Goal: Task Accomplishment & Management: Manage account settings

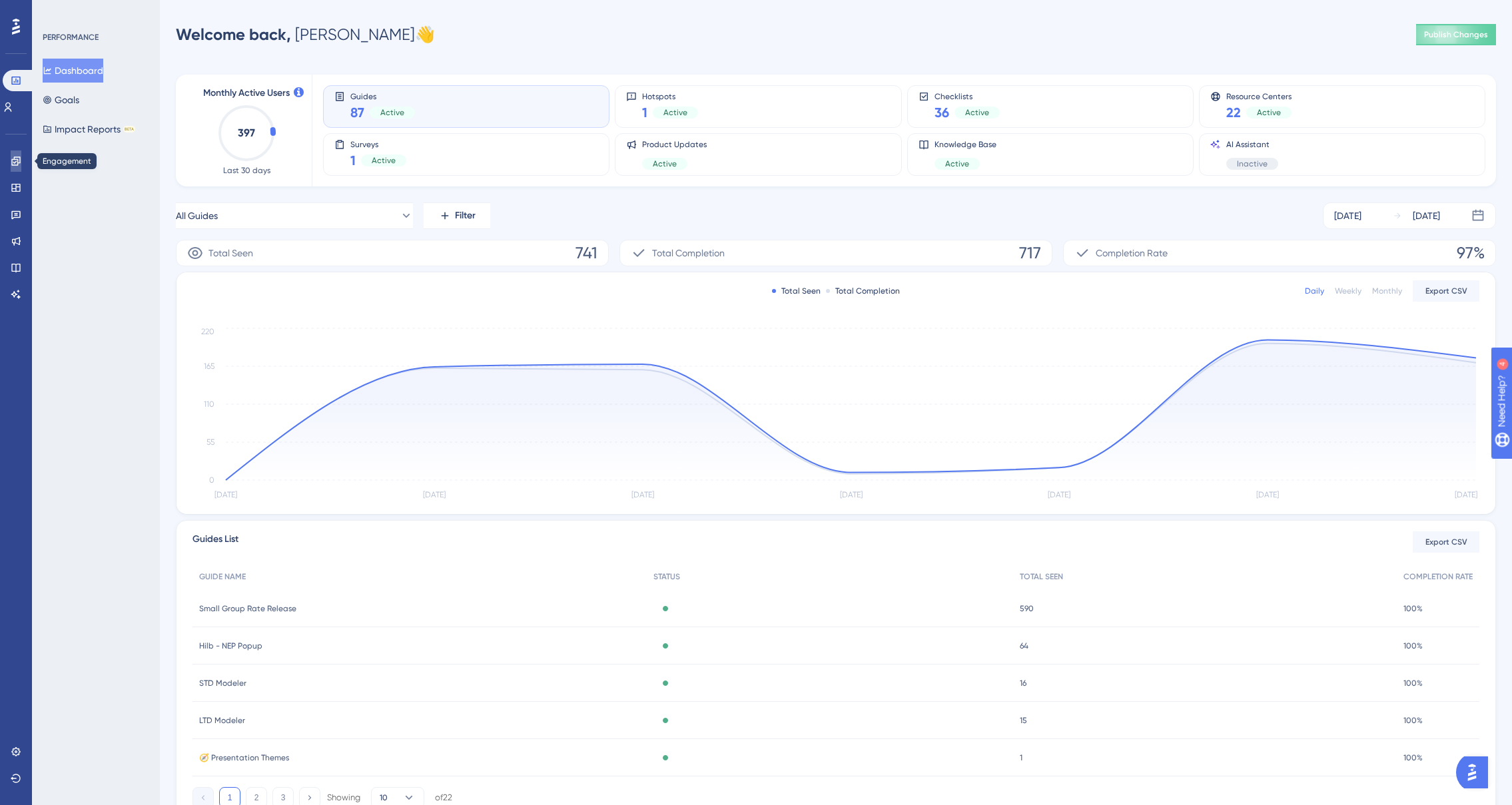
click at [17, 161] on icon at bounding box center [16, 161] width 9 height 9
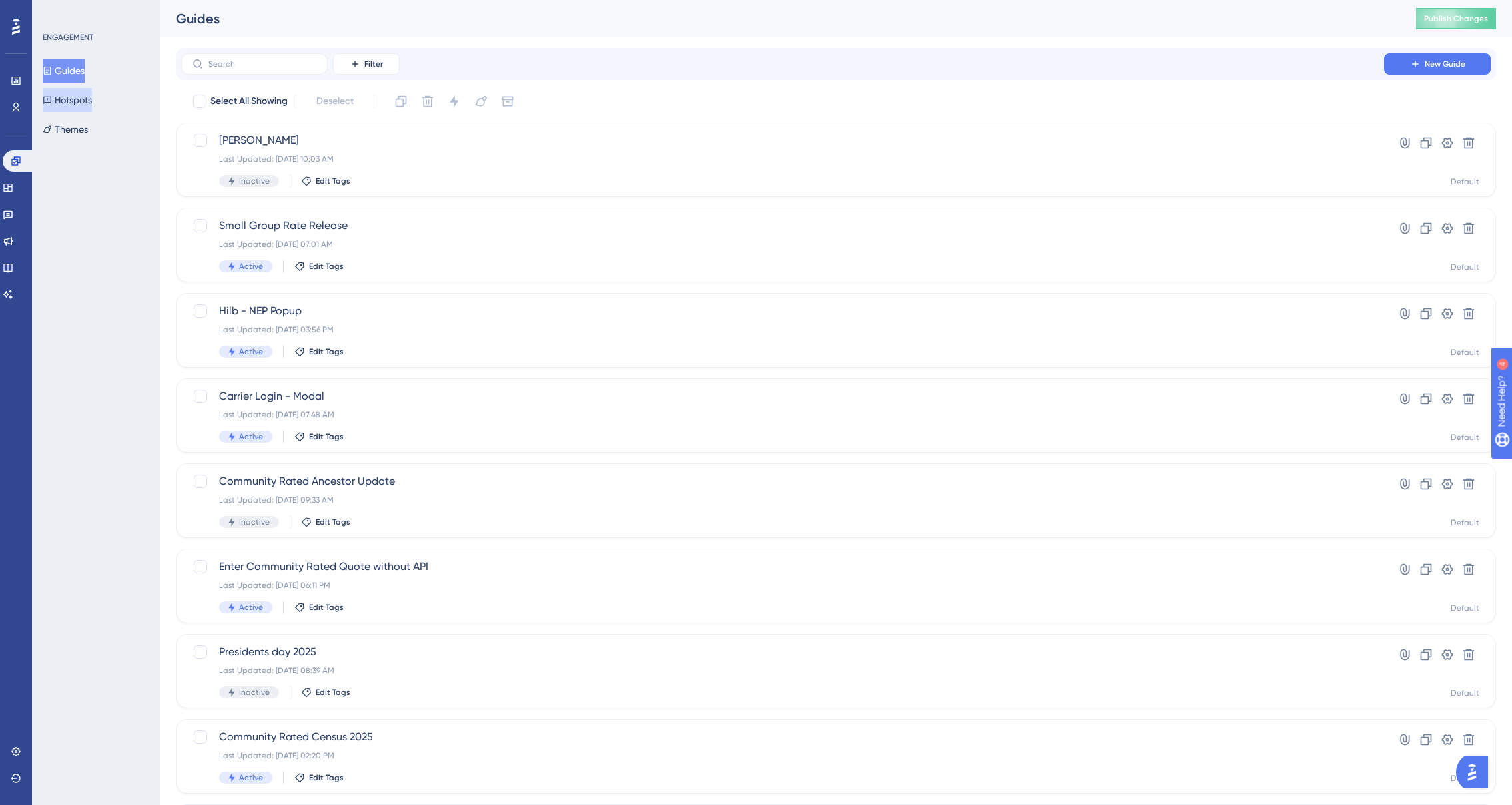
click at [74, 103] on button "Hotspots" at bounding box center [67, 100] width 49 height 24
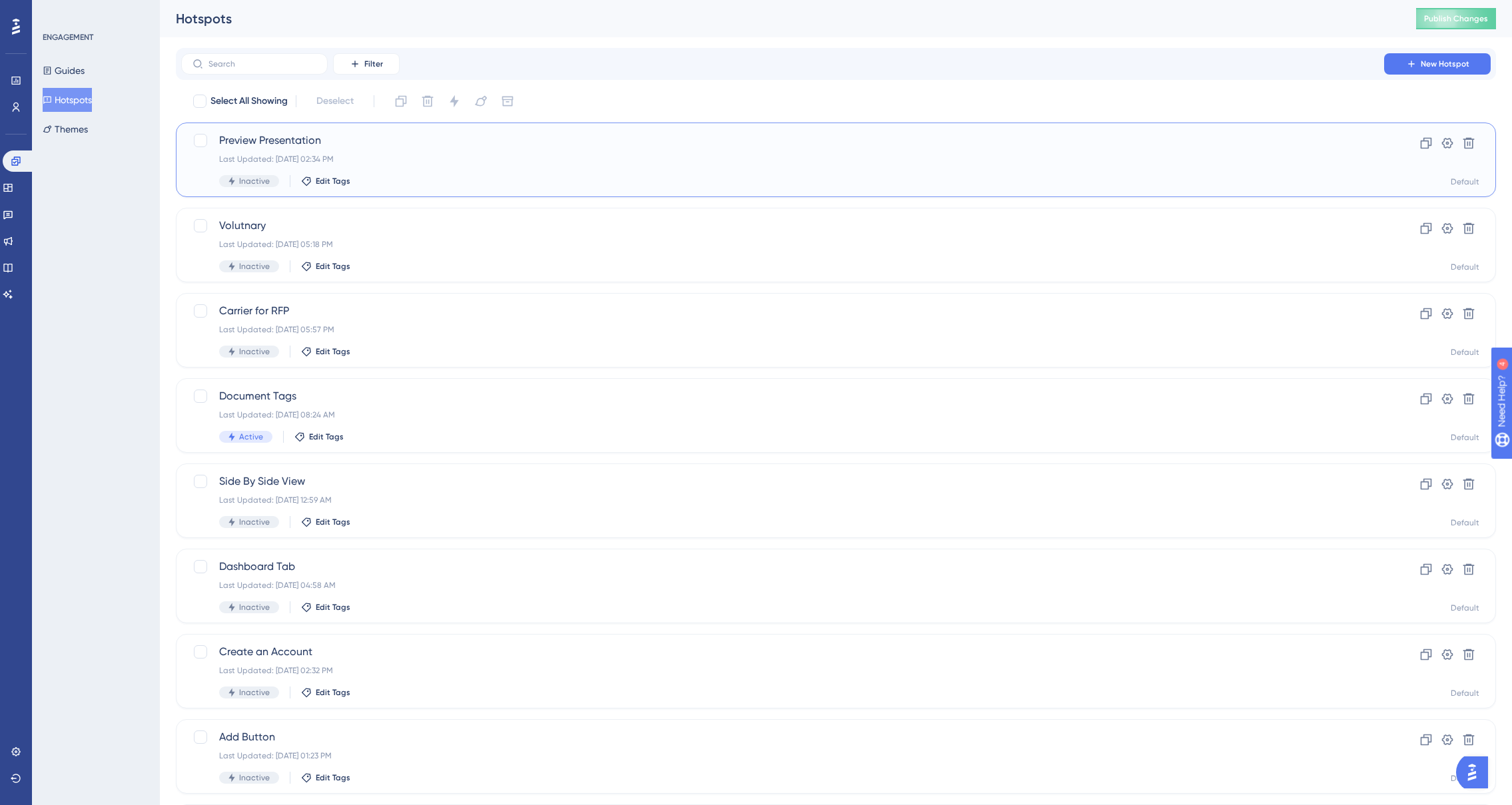
click at [306, 144] on span "Preview Presentation" at bounding box center [783, 141] width 1127 height 16
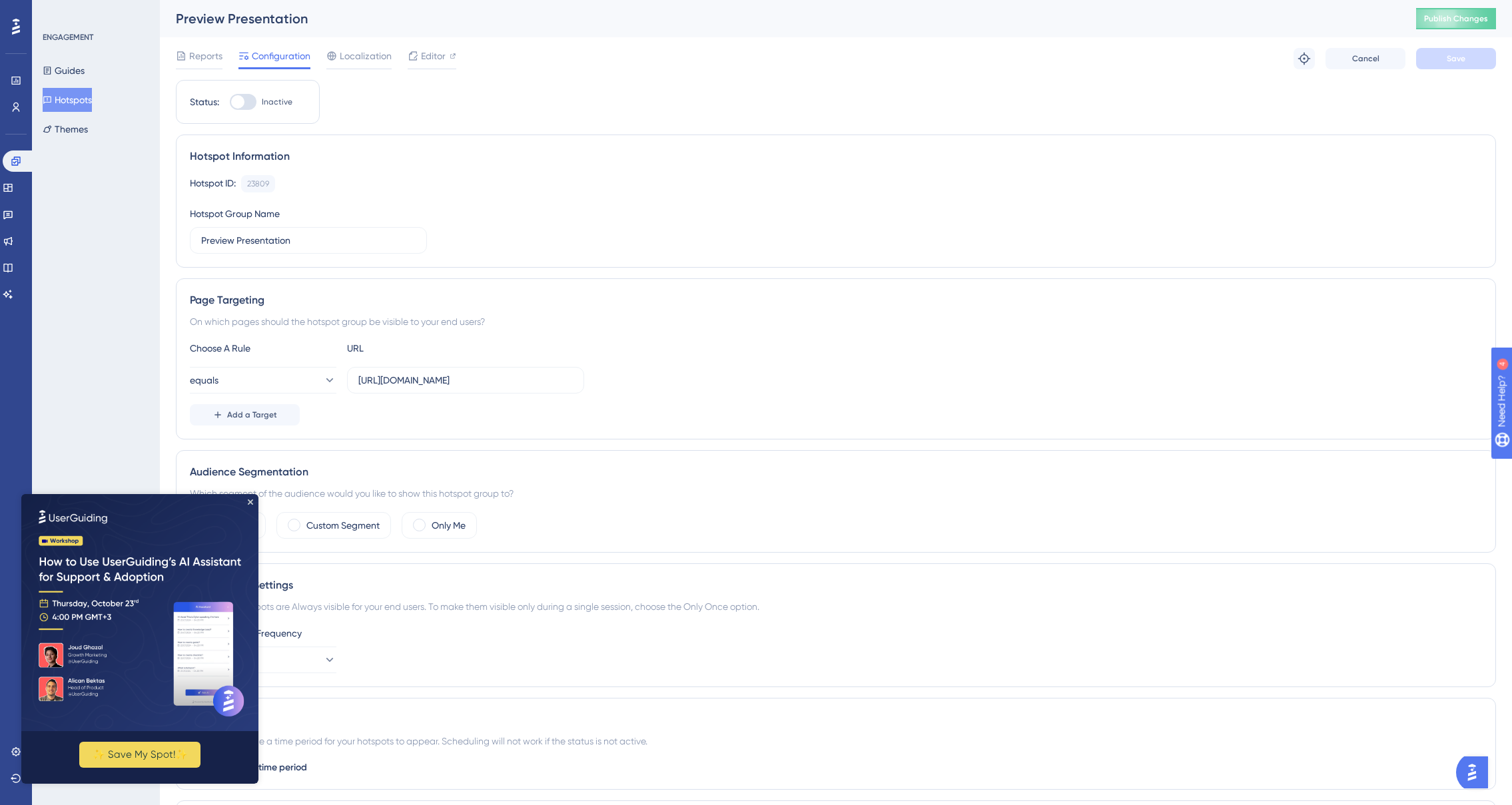
drag, startPoint x: 430, startPoint y: 873, endPoint x: 407, endPoint y: 378, distance: 495.5
click at [259, 494] on html "✨ Save My Spot!✨" at bounding box center [139, 638] width 237 height 289
click at [250, 501] on icon "Close Preview" at bounding box center [250, 502] width 5 height 5
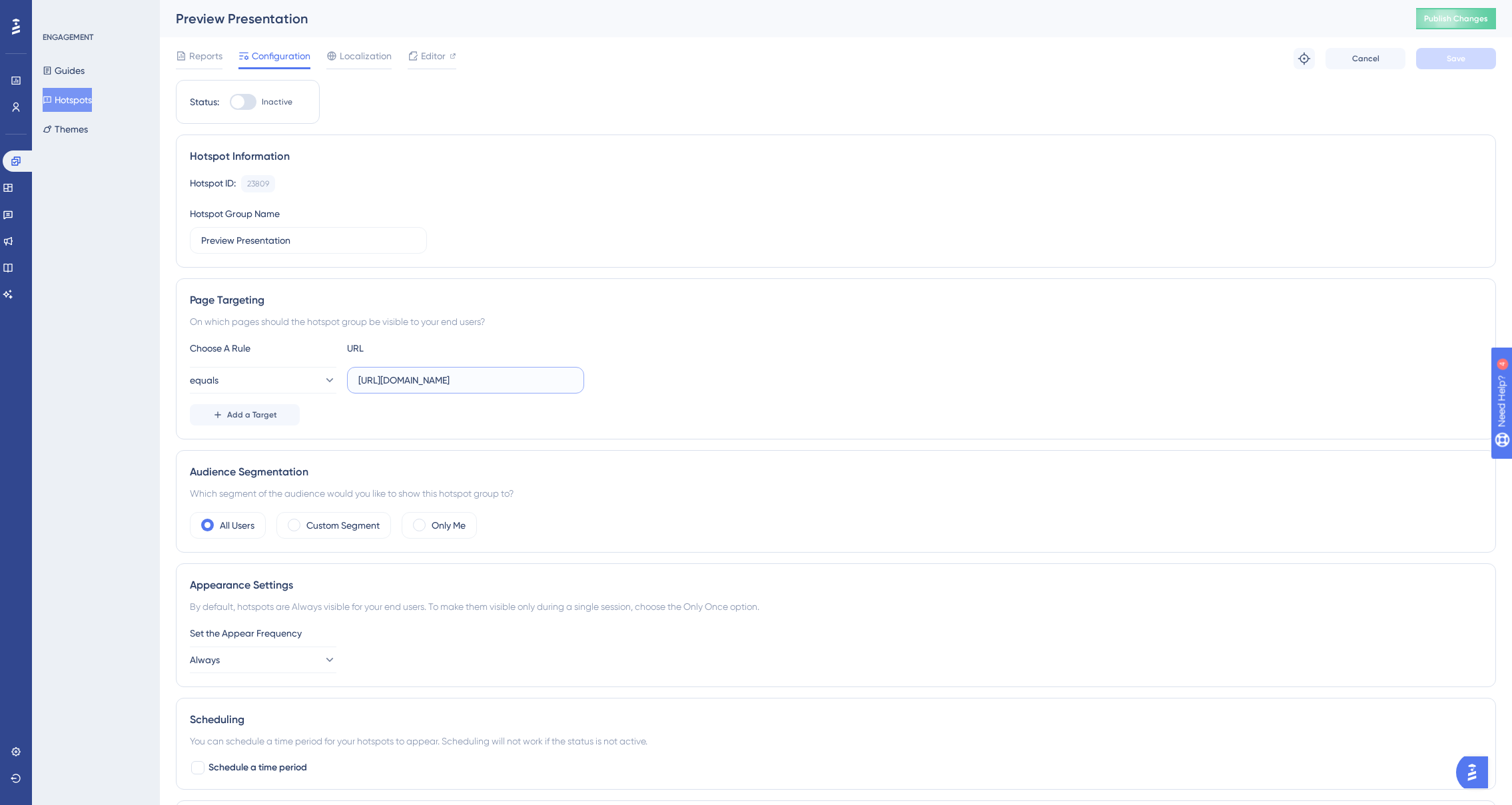
drag, startPoint x: 408, startPoint y: 383, endPoint x: 461, endPoint y: 390, distance: 53.5
click at [393, 383] on input "[URL][DOMAIN_NAME]" at bounding box center [465, 380] width 214 height 15
click at [323, 375] on icon at bounding box center [329, 379] width 13 height 13
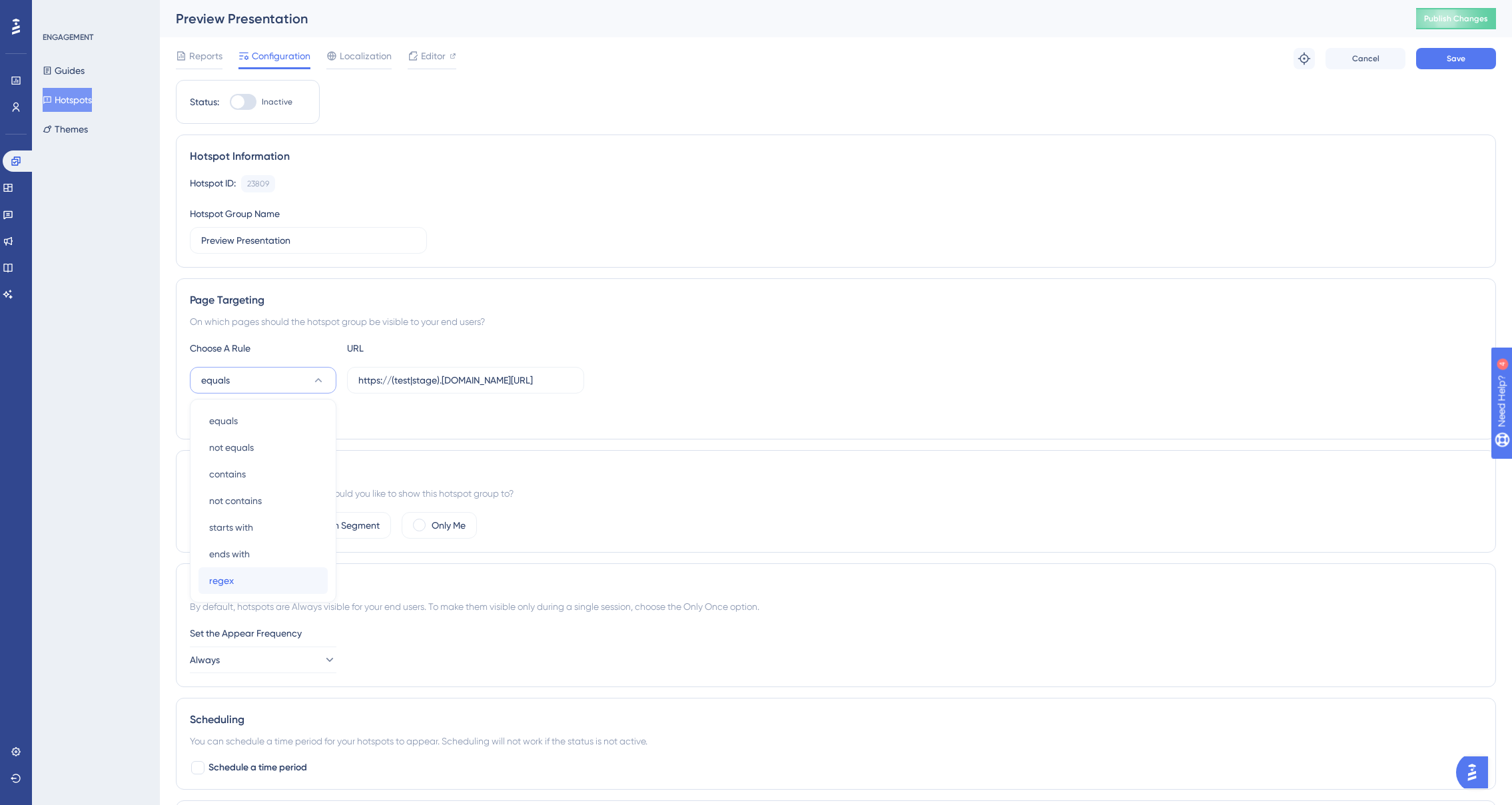
click at [237, 576] on div "regex regex" at bounding box center [262, 580] width 108 height 26
click at [508, 373] on input "https://(test|stage).[DOMAIN_NAME][URL]" at bounding box center [465, 380] width 214 height 15
drag, startPoint x: 541, startPoint y: 382, endPoint x: 668, endPoint y: 379, distance: 127.0
click at [668, 379] on div "regex https://(test|stage).[DOMAIN_NAME][URL]" at bounding box center [836, 380] width 1293 height 26
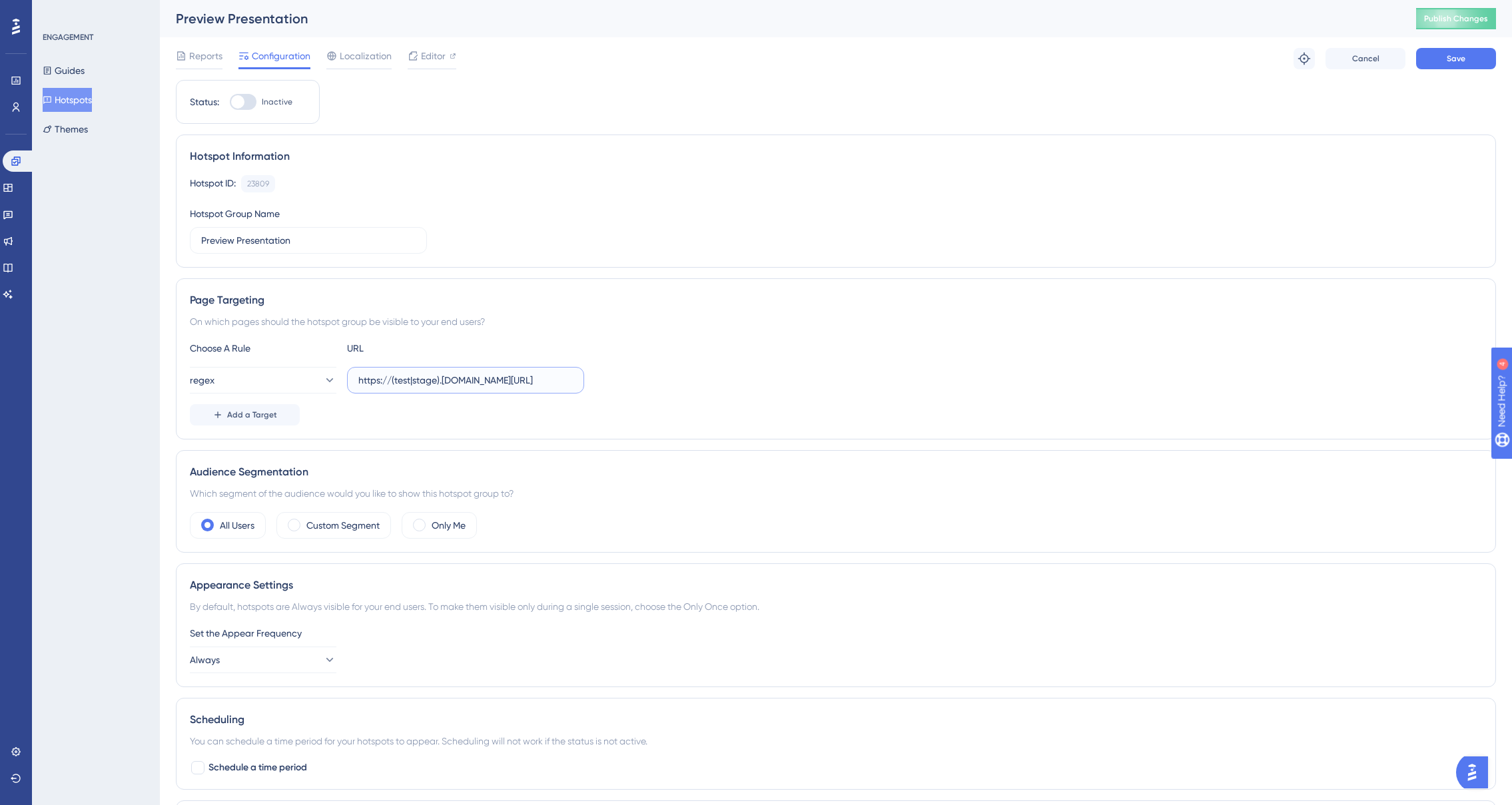
click at [491, 376] on input "https://(test|stage).[DOMAIN_NAME][URL]" at bounding box center [465, 380] width 214 height 15
drag, startPoint x: 497, startPoint y: 380, endPoint x: 540, endPoint y: 379, distance: 43.0
click at [540, 379] on input "https://(test|stage).[DOMAIN_NAME][URL]" at bounding box center [465, 380] width 214 height 15
type input "https://(test|stage).[DOMAIN_NAME][URL]"
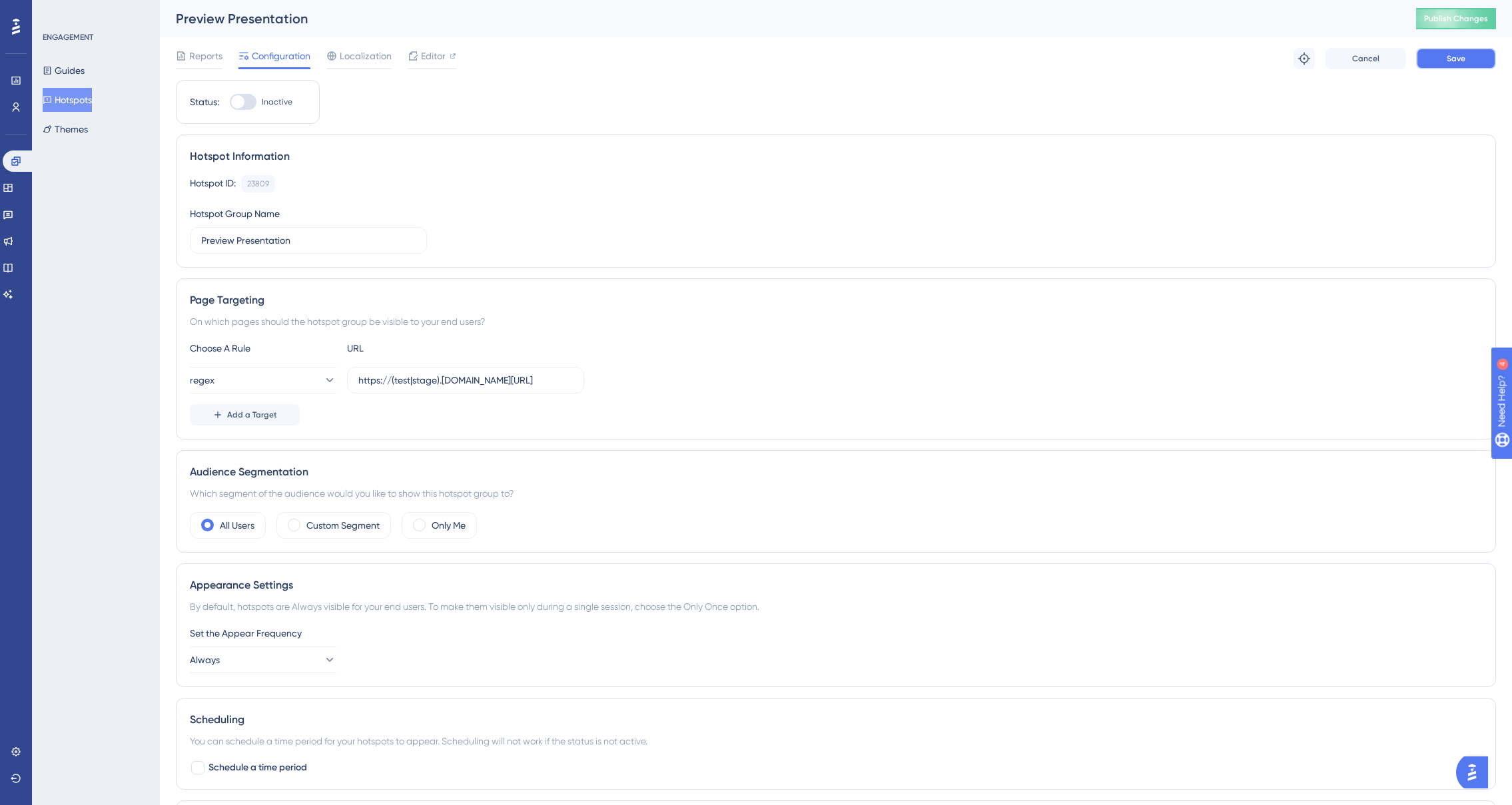
click at [1447, 65] on button "Save" at bounding box center [1456, 59] width 80 height 21
click at [262, 419] on span "Add a Target" at bounding box center [252, 414] width 50 height 10
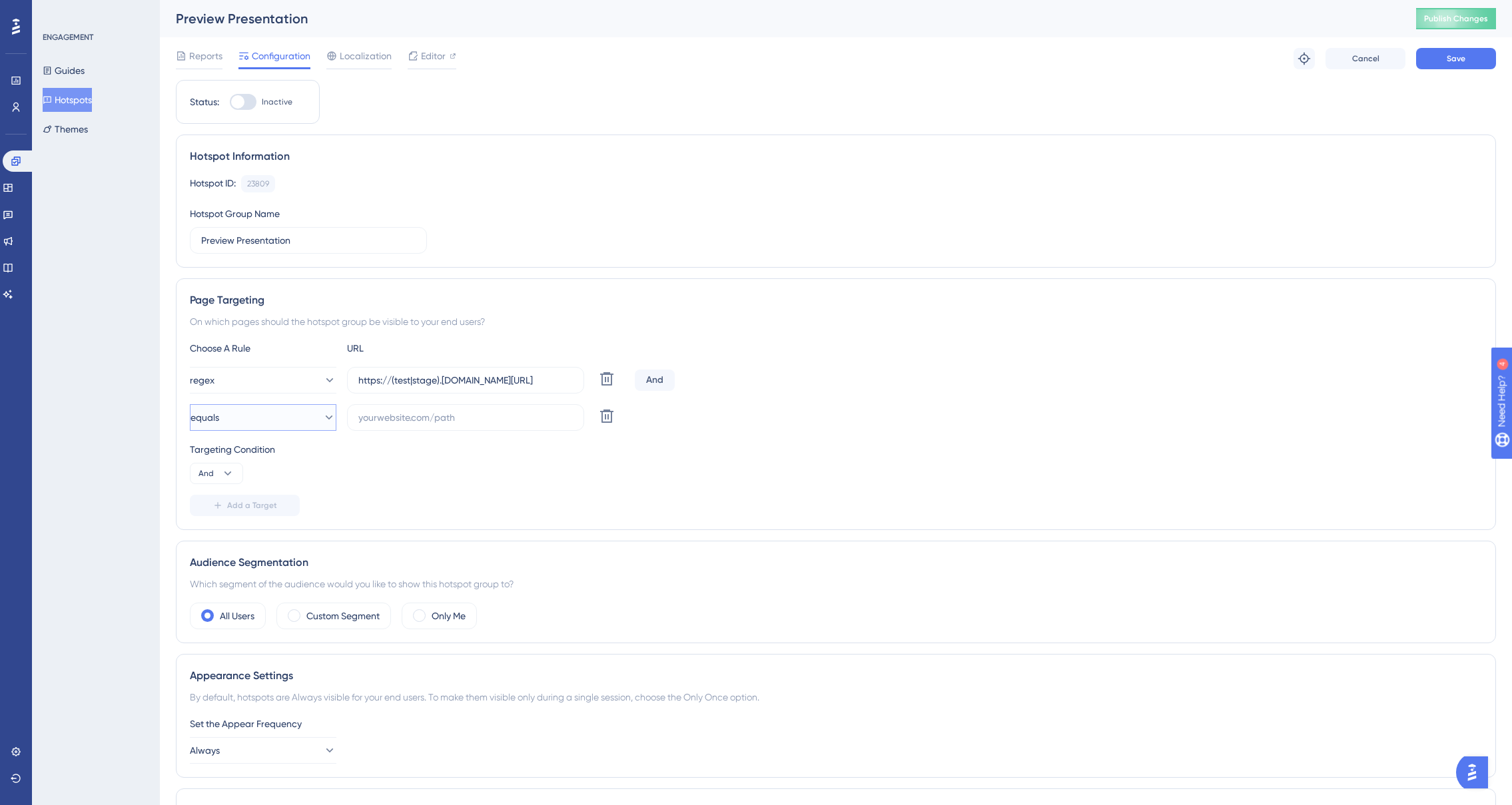
click at [303, 420] on button "equals" at bounding box center [263, 417] width 147 height 26
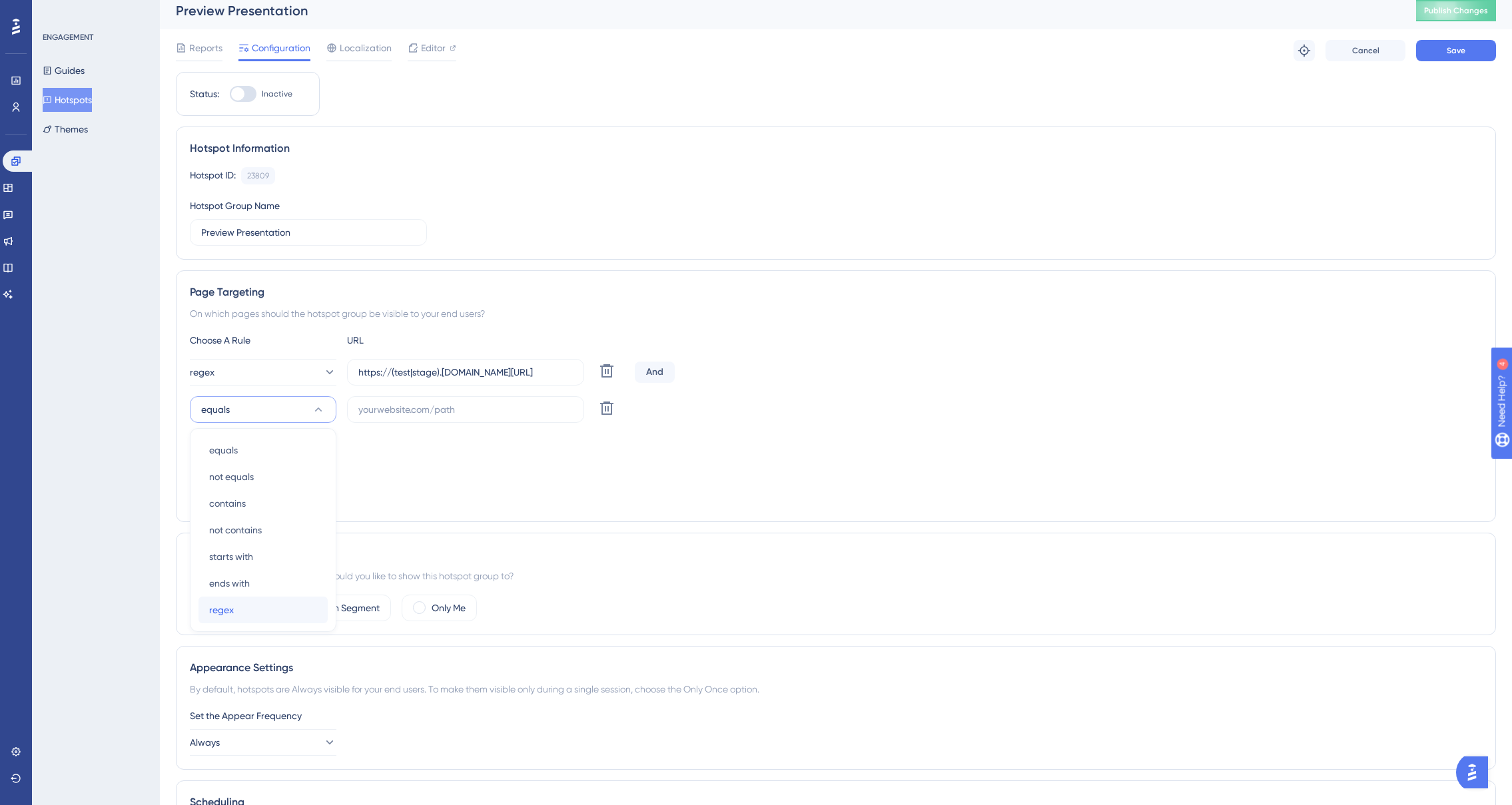
click at [275, 605] on div "regex regex" at bounding box center [262, 610] width 108 height 26
click at [387, 417] on label at bounding box center [465, 409] width 237 height 26
click at [387, 417] on input "text" at bounding box center [465, 409] width 214 height 15
paste input "[URL][DOMAIN_NAME]"
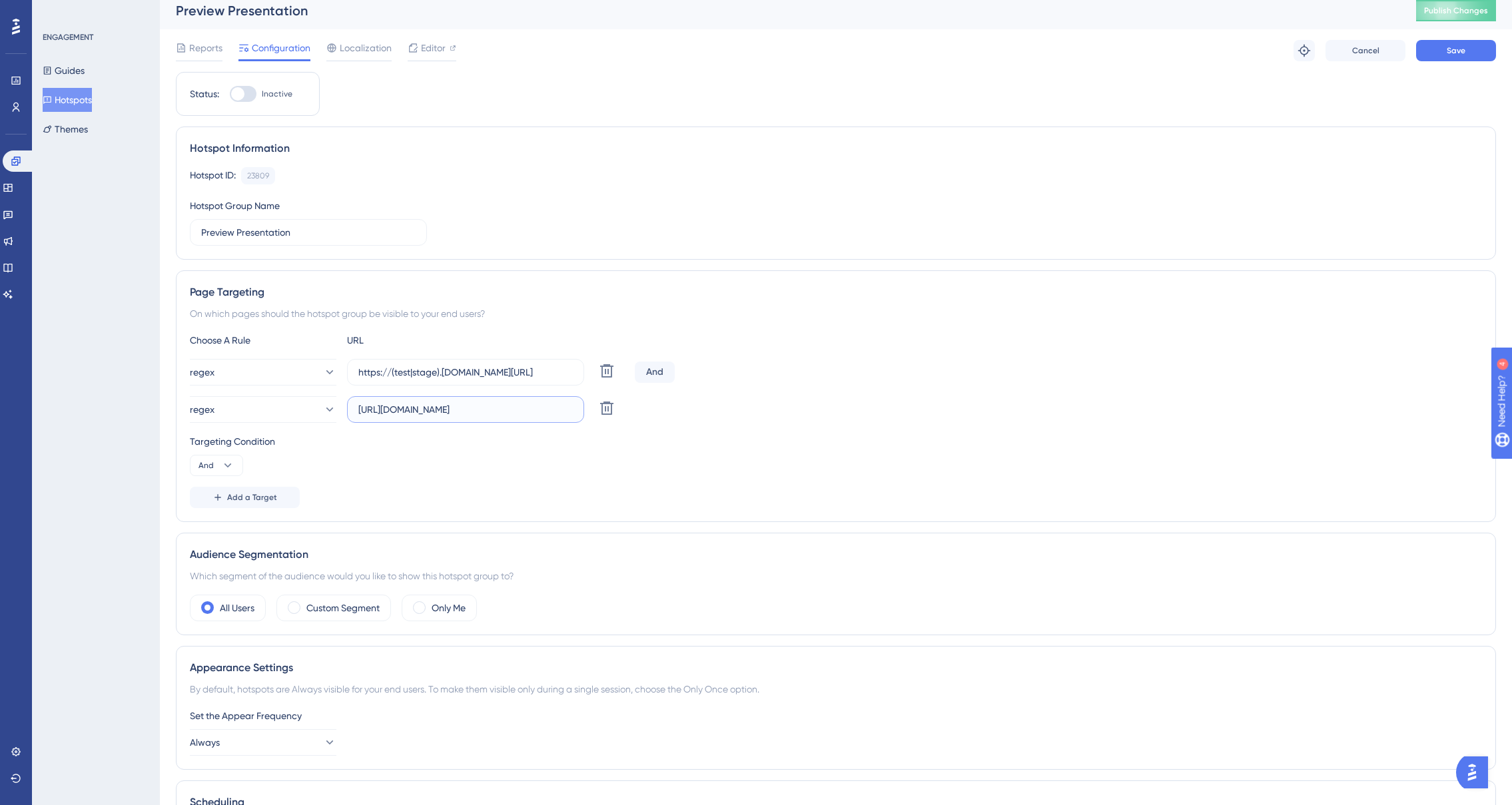
click at [423, 406] on input "[URL][DOMAIN_NAME]" at bounding box center [465, 409] width 214 height 15
drag, startPoint x: 539, startPoint y: 410, endPoint x: 637, endPoint y: 413, distance: 98.0
click at [621, 411] on div "regex [URL][DOMAIN_NAME] Delete" at bounding box center [409, 409] width 440 height 26
drag, startPoint x: 527, startPoint y: 409, endPoint x: 508, endPoint y: 408, distance: 19.0
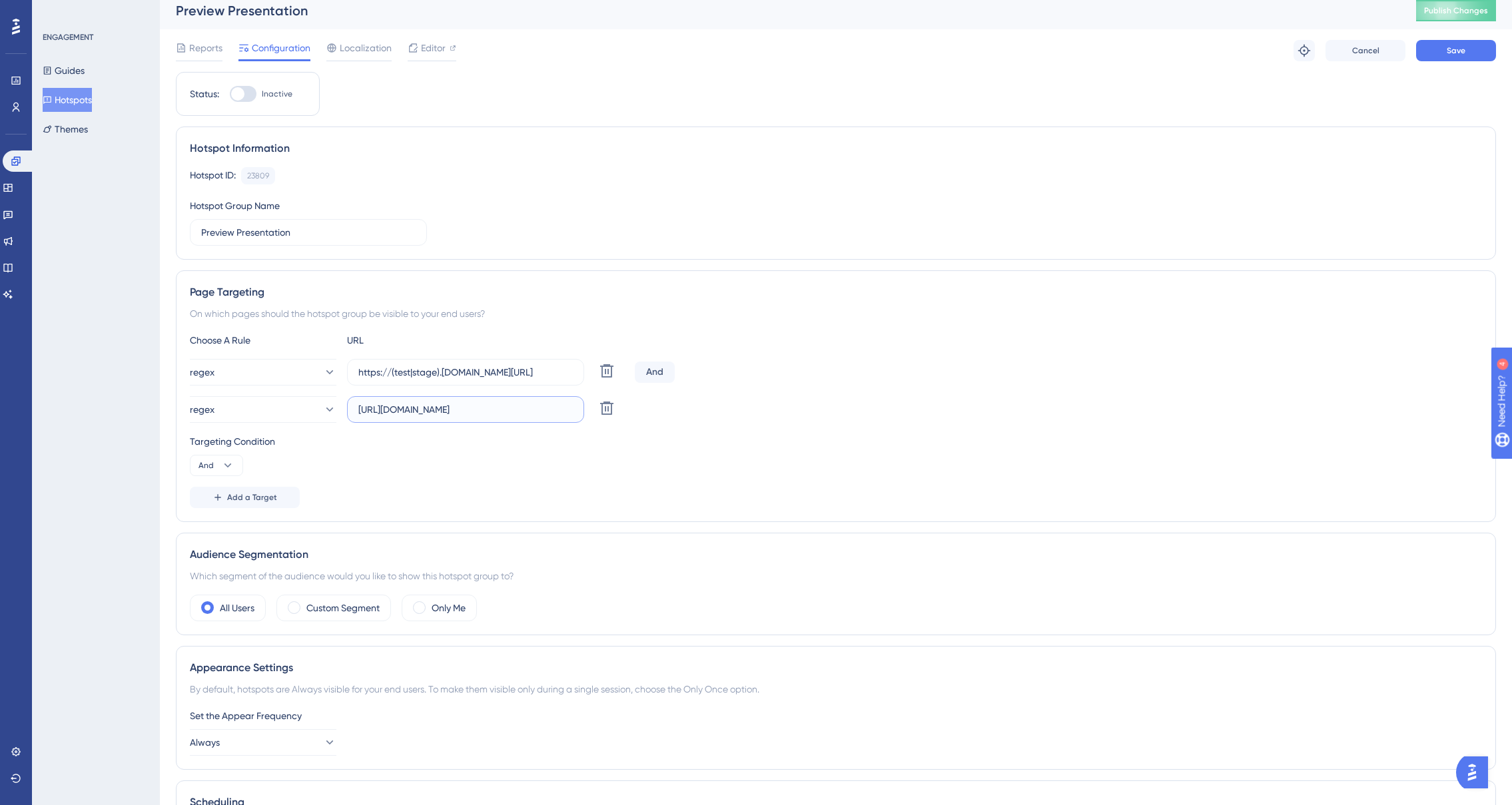
click at [508, 408] on input "[URL][DOMAIN_NAME]" at bounding box center [465, 409] width 214 height 15
type input "[URL][DOMAIN_NAME]"
click at [1439, 50] on button "Save" at bounding box center [1456, 51] width 80 height 21
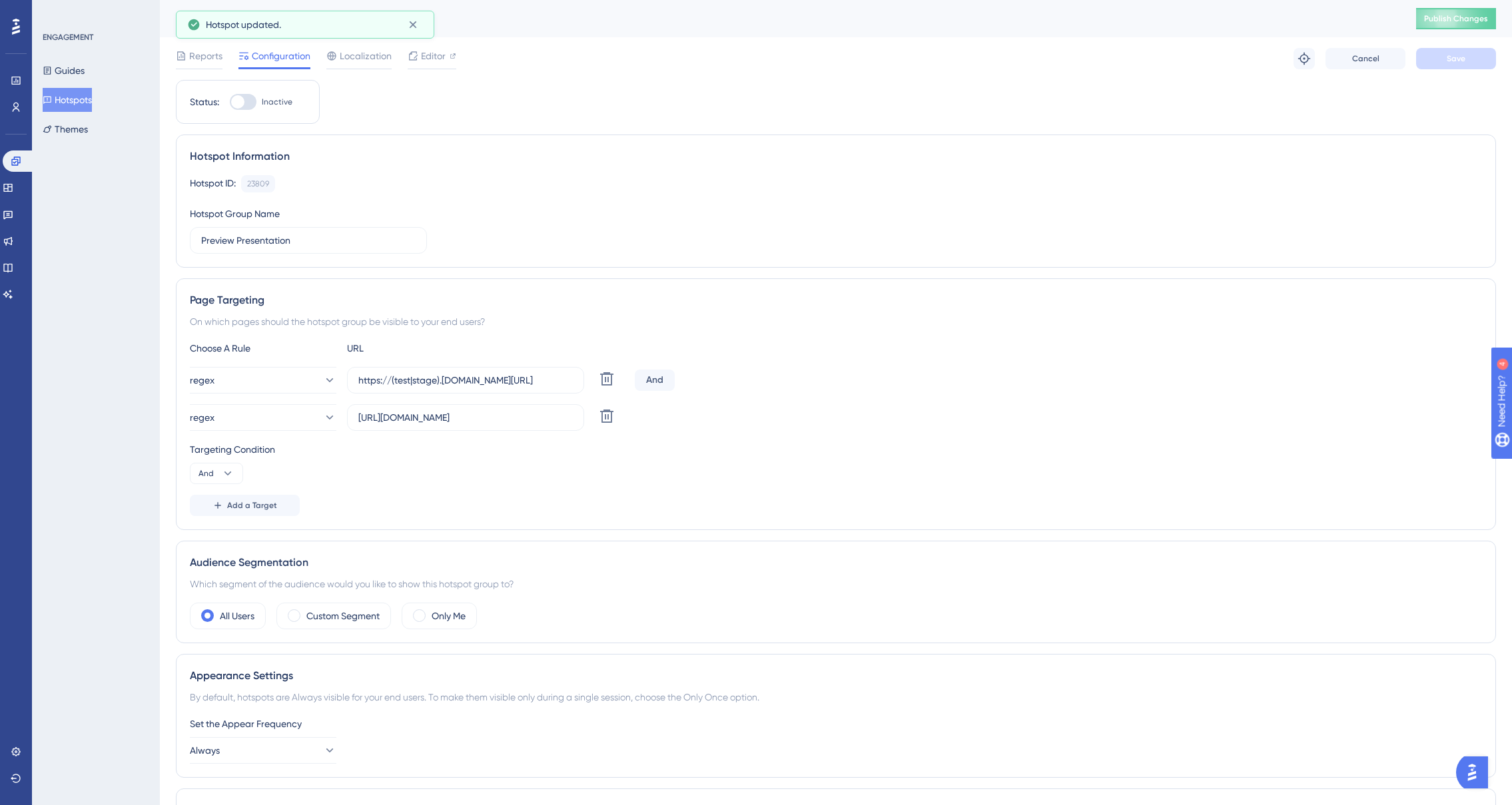
click at [247, 105] on div at bounding box center [243, 101] width 26 height 16
click at [230, 102] on input "Inactive" at bounding box center [229, 102] width 1 height 1
checkbox input "true"
click at [1444, 60] on button "Save" at bounding box center [1456, 59] width 80 height 21
click at [1431, 18] on span "Publish Changes" at bounding box center [1456, 18] width 64 height 10
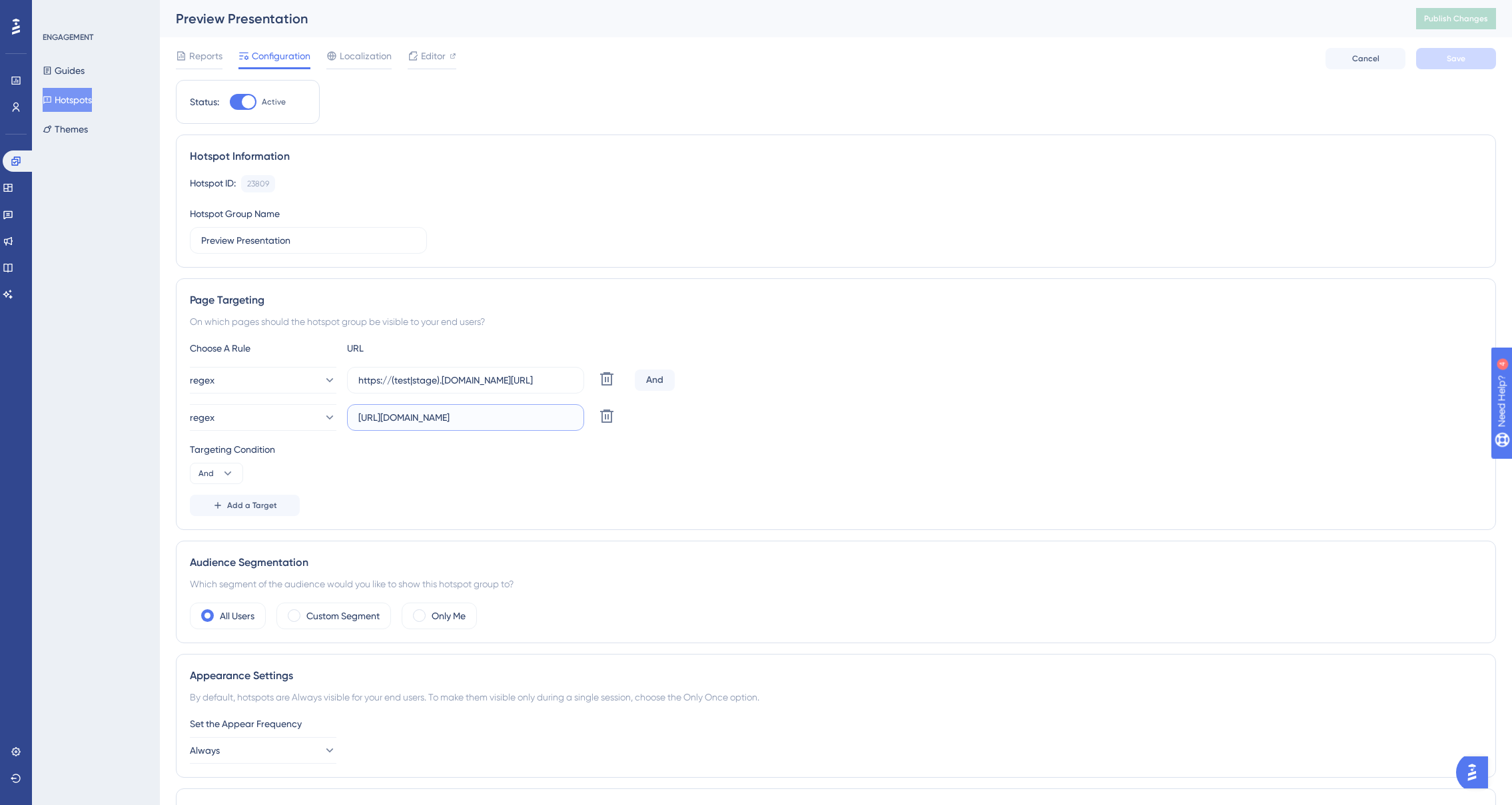
click at [408, 417] on input "[URL][DOMAIN_NAME]" at bounding box center [465, 417] width 214 height 15
drag, startPoint x: 408, startPoint y: 417, endPoint x: 596, endPoint y: 418, distance: 188.0
click at [596, 418] on div "regex [URL][DOMAIN_NAME] Delete" at bounding box center [409, 417] width 440 height 26
click at [555, 423] on input "[URL][DOMAIN_NAME]" at bounding box center [465, 417] width 214 height 15
drag, startPoint x: 456, startPoint y: 418, endPoint x: 672, endPoint y: 424, distance: 216.1
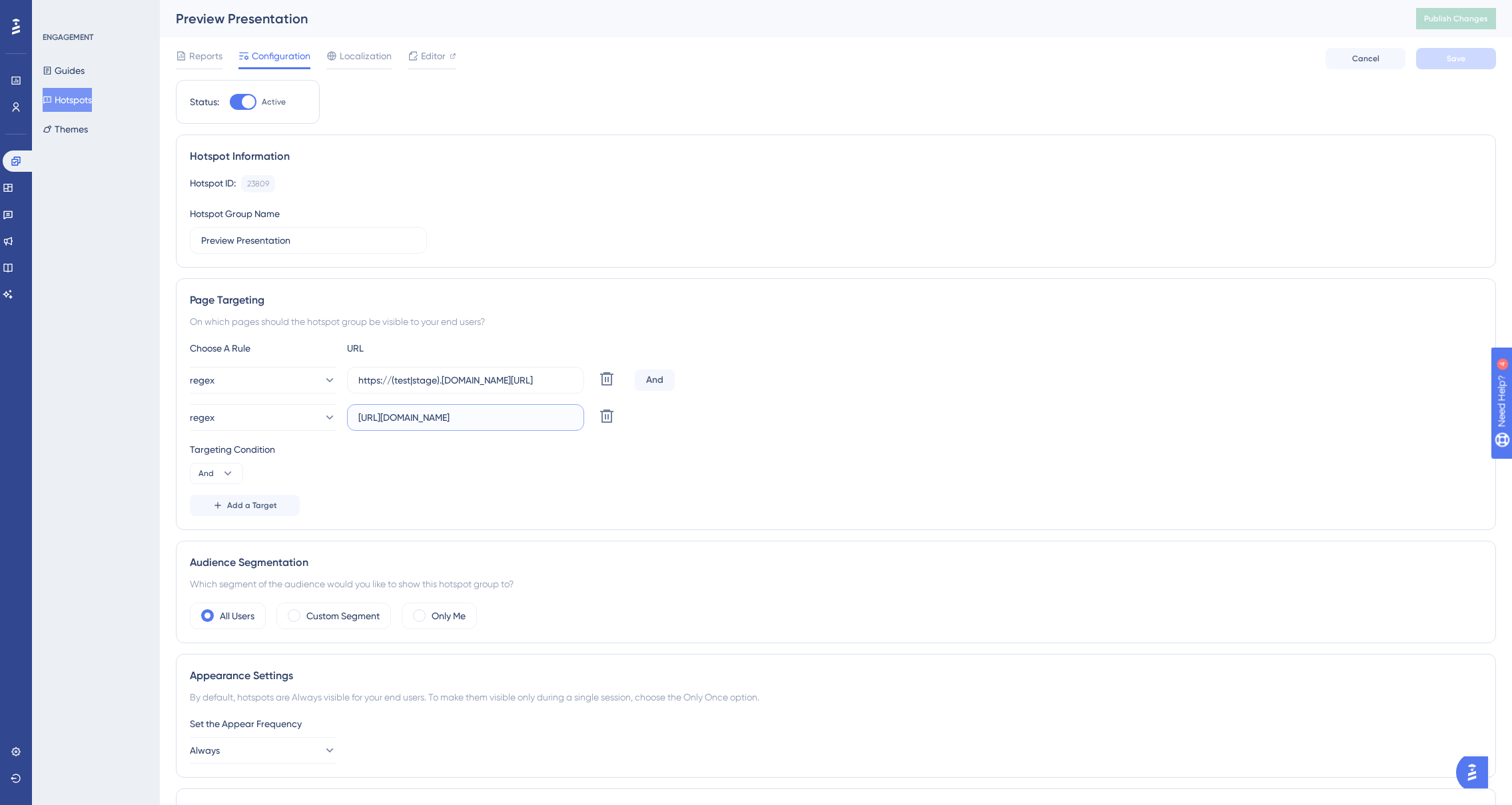
click at [642, 421] on div "regex [URL][DOMAIN_NAME] Delete" at bounding box center [836, 417] width 1293 height 26
click at [742, 461] on div "Targeting Condition And" at bounding box center [836, 462] width 1293 height 43
drag, startPoint x: 573, startPoint y: 415, endPoint x: 337, endPoint y: 417, distance: 236.0
click at [337, 417] on div "regex [URL][DOMAIN_NAME] Delete" at bounding box center [409, 417] width 440 height 26
click at [568, 420] on input "[URL][DOMAIN_NAME]" at bounding box center [465, 417] width 214 height 15
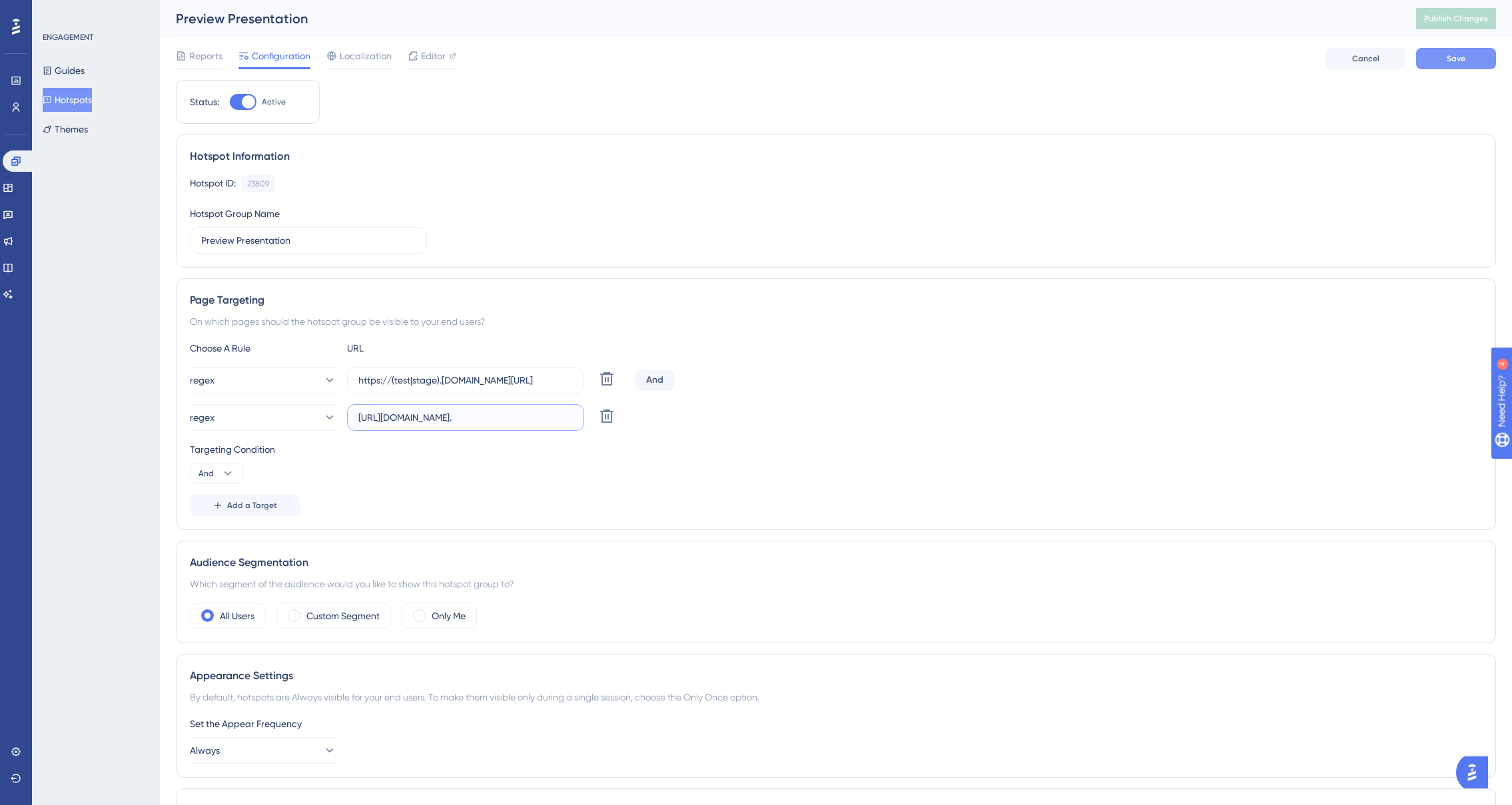
type input "[URL][DOMAIN_NAME]."
click at [1437, 52] on button "Save" at bounding box center [1456, 59] width 80 height 21
click at [1439, 23] on span "Publish Changes" at bounding box center [1456, 18] width 64 height 10
drag, startPoint x: 442, startPoint y: 382, endPoint x: 452, endPoint y: 396, distance: 17.2
click at [394, 381] on input "https://(test|stage).[DOMAIN_NAME][URL]" at bounding box center [465, 380] width 214 height 15
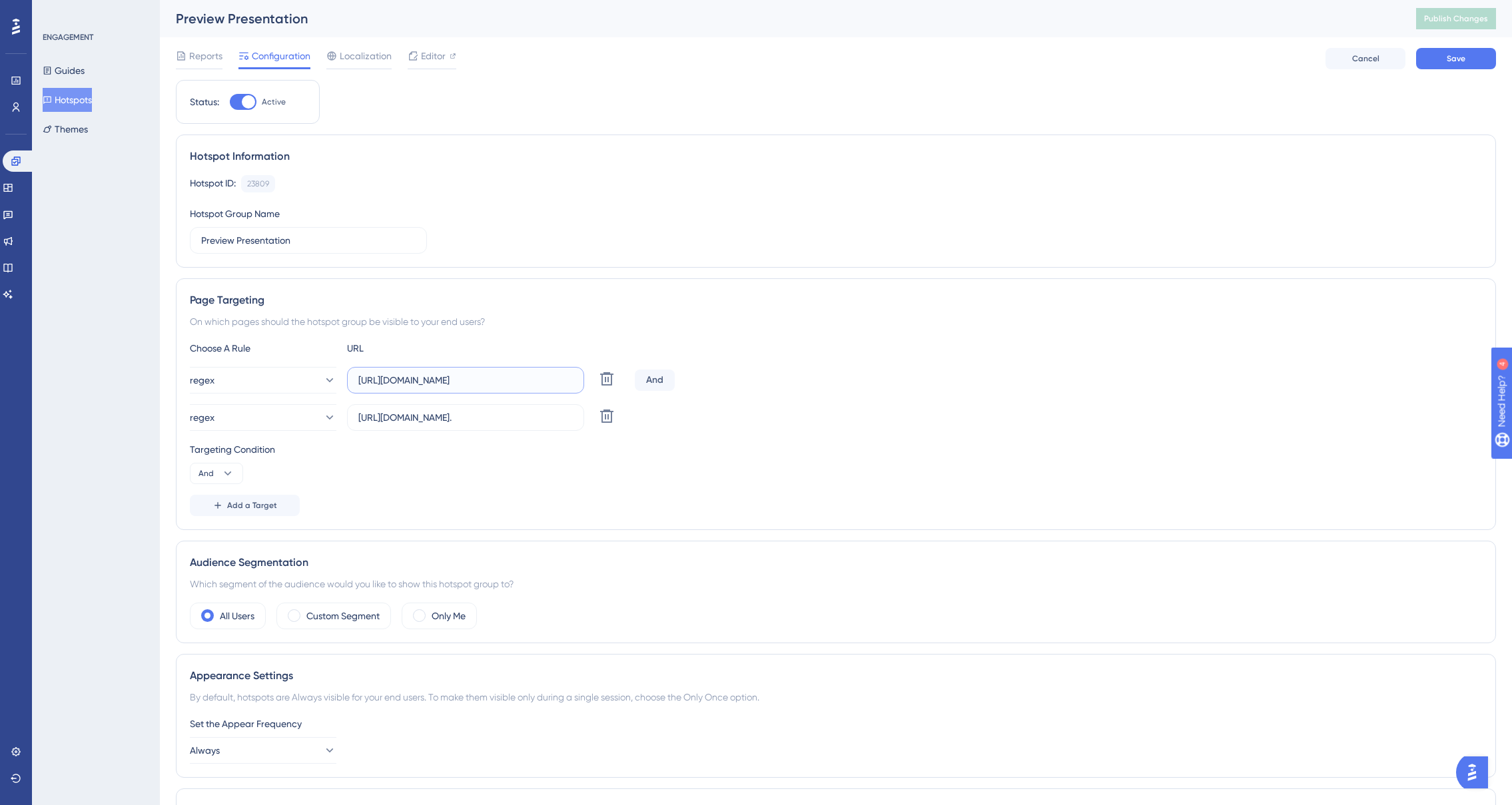
type input "[URL][DOMAIN_NAME]"
click at [849, 457] on div "Targeting Condition" at bounding box center [836, 449] width 1293 height 16
click at [1430, 63] on button "Save" at bounding box center [1456, 59] width 80 height 21
click at [1444, 21] on span "Publish Changes" at bounding box center [1456, 18] width 64 height 10
click at [549, 381] on input "[URL][DOMAIN_NAME]" at bounding box center [465, 380] width 214 height 15
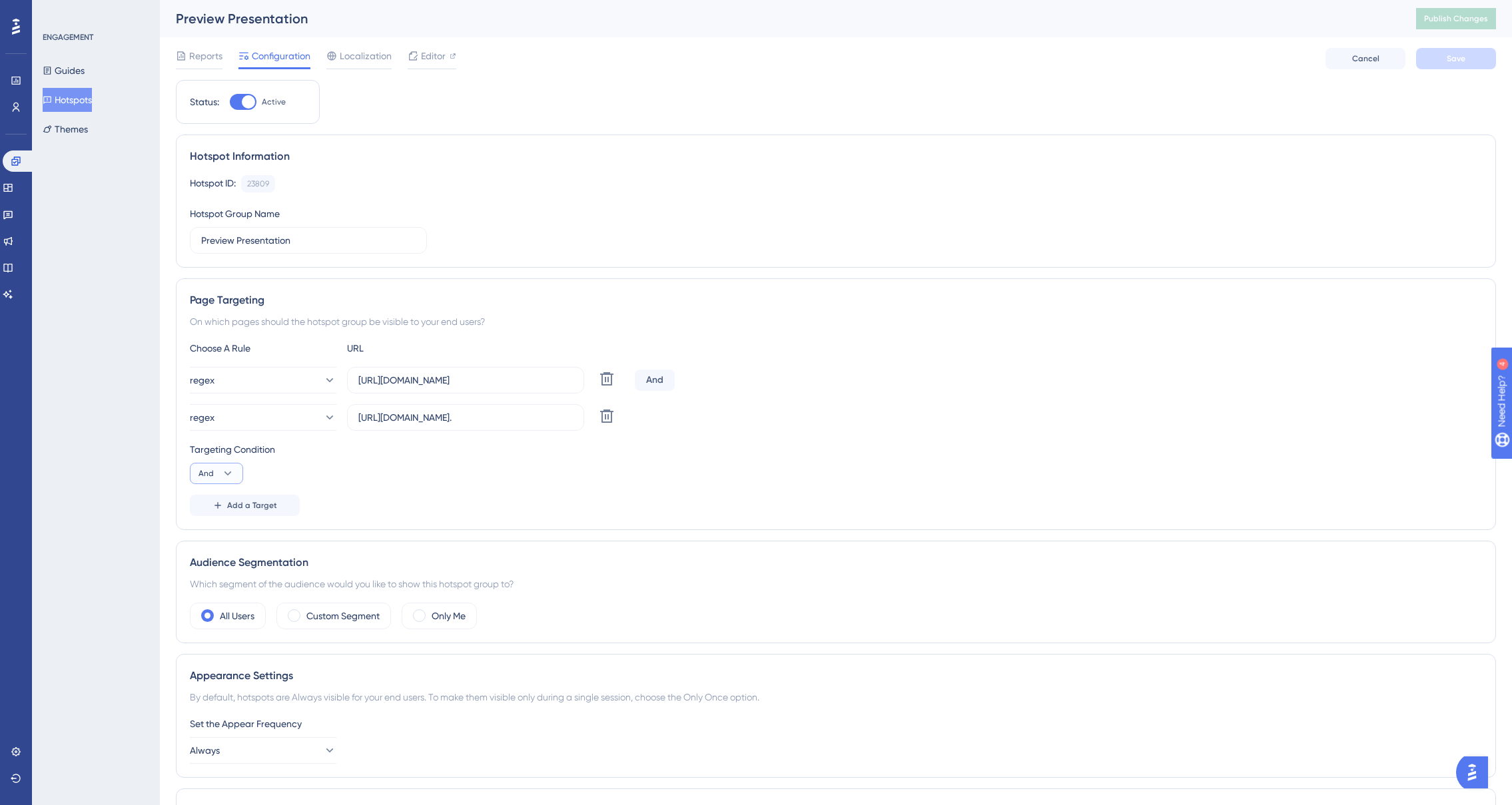
click at [228, 479] on icon at bounding box center [227, 473] width 13 height 13
click at [215, 541] on div "Or Or" at bounding box center [216, 538] width 25 height 26
click at [1435, 65] on button "Save" at bounding box center [1456, 59] width 80 height 21
click at [1449, 20] on span "Publish Changes" at bounding box center [1456, 18] width 64 height 10
click at [87, 167] on div "ENGAGEMENT Guides Hotspots Themes" at bounding box center [96, 402] width 128 height 805
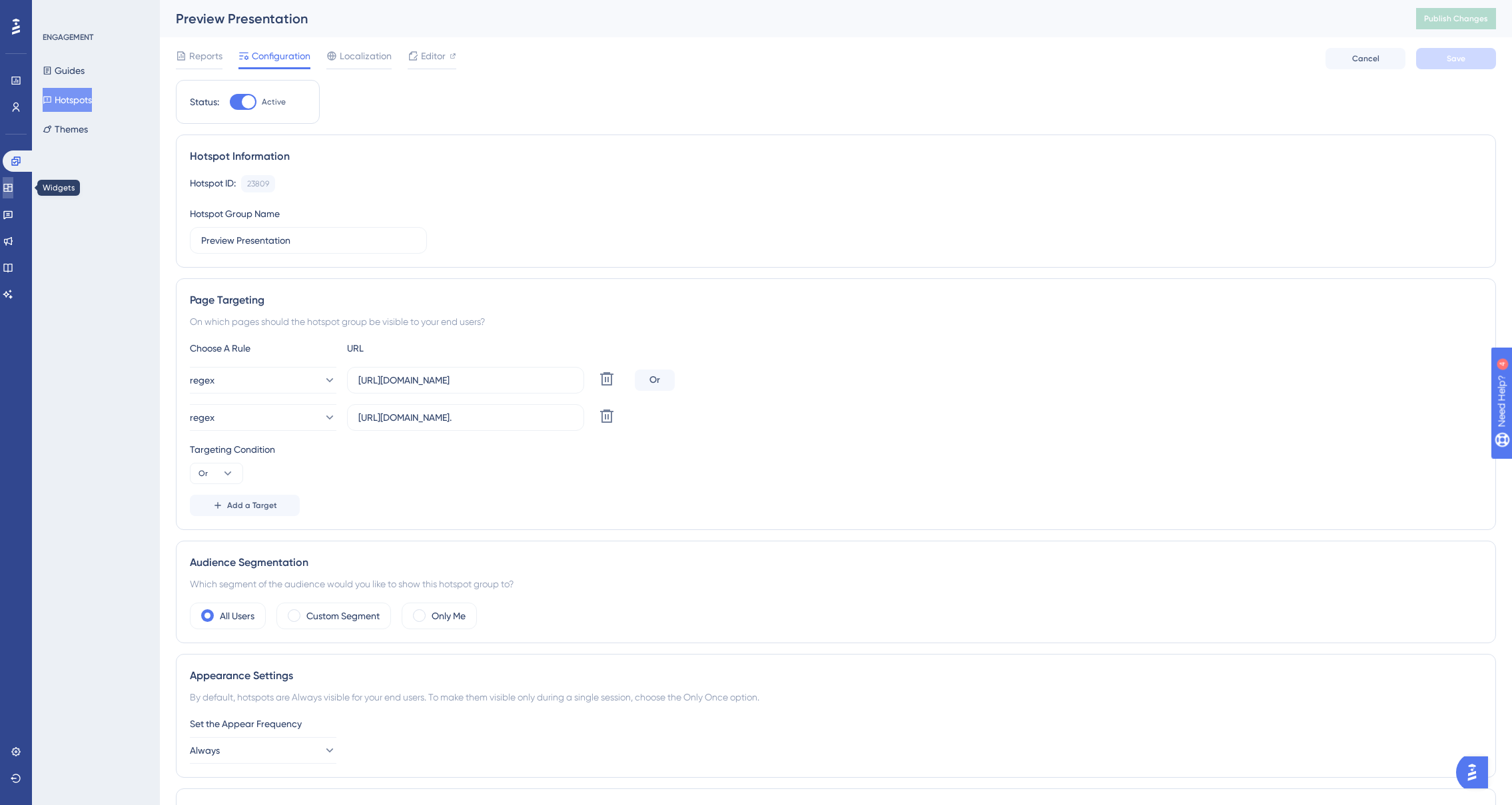
click at [10, 189] on icon at bounding box center [8, 188] width 10 height 10
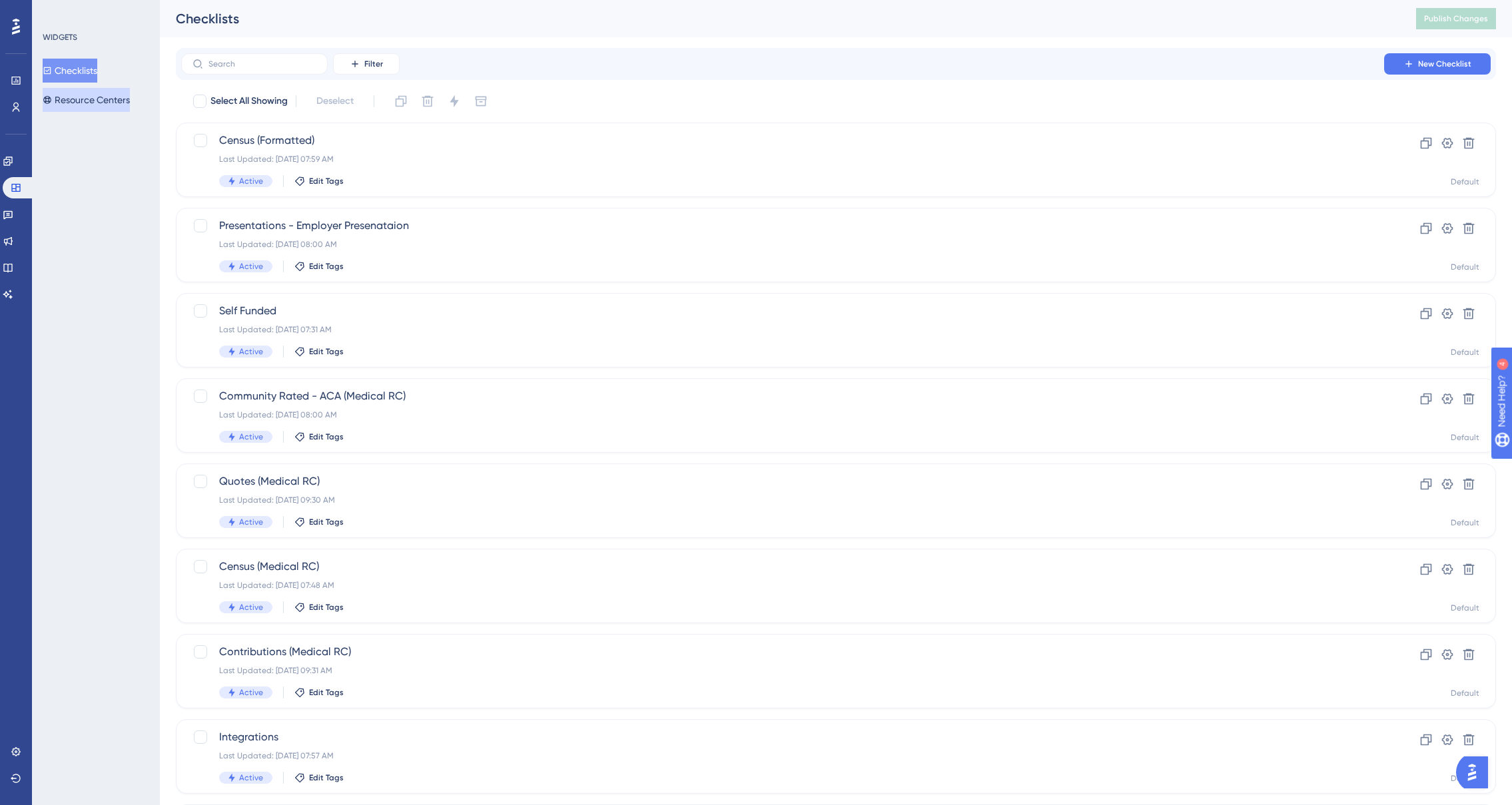
click at [96, 100] on button "Resource Centers" at bounding box center [87, 100] width 87 height 24
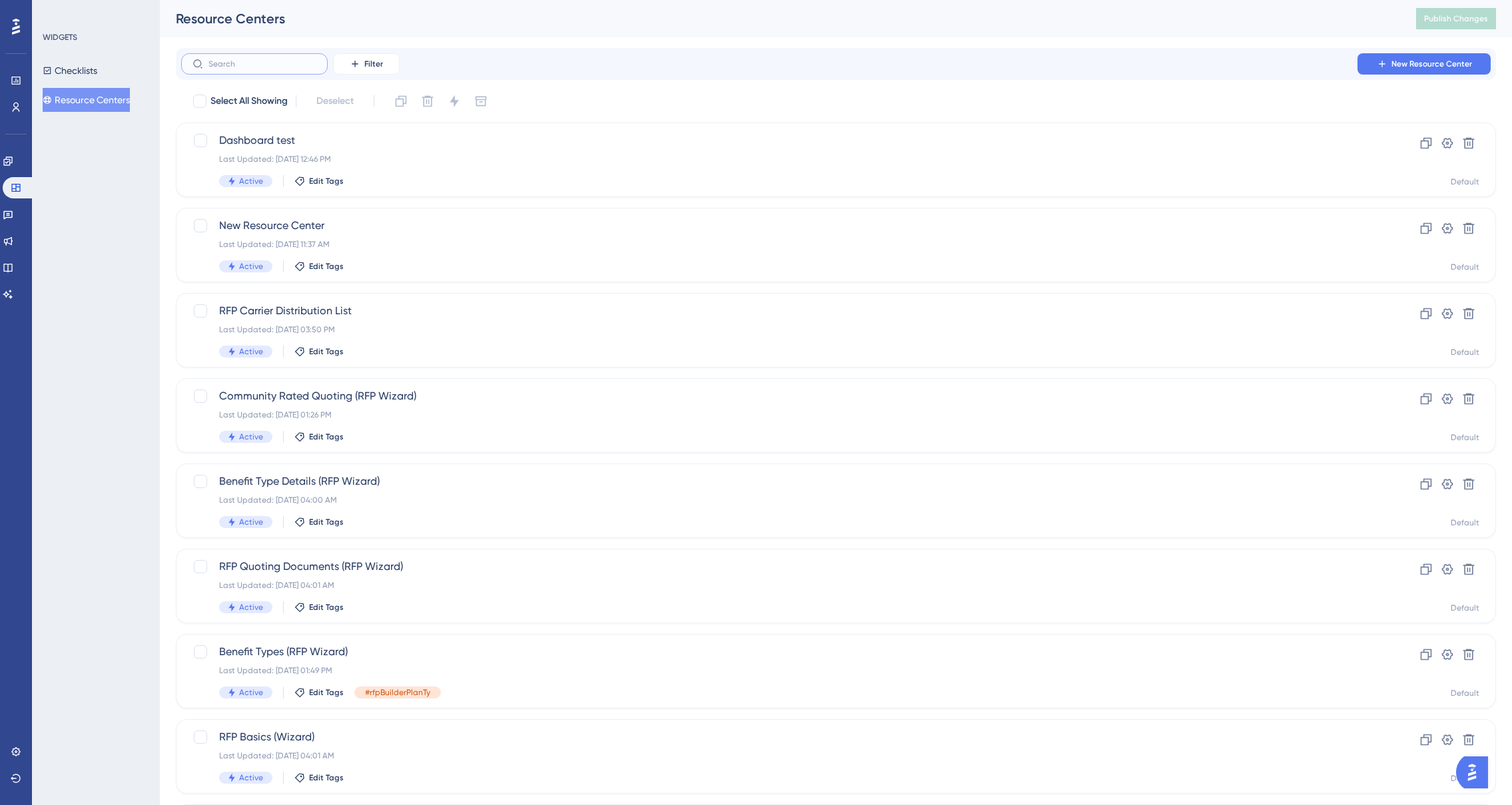
click at [265, 63] on input "text" at bounding box center [261, 64] width 108 height 10
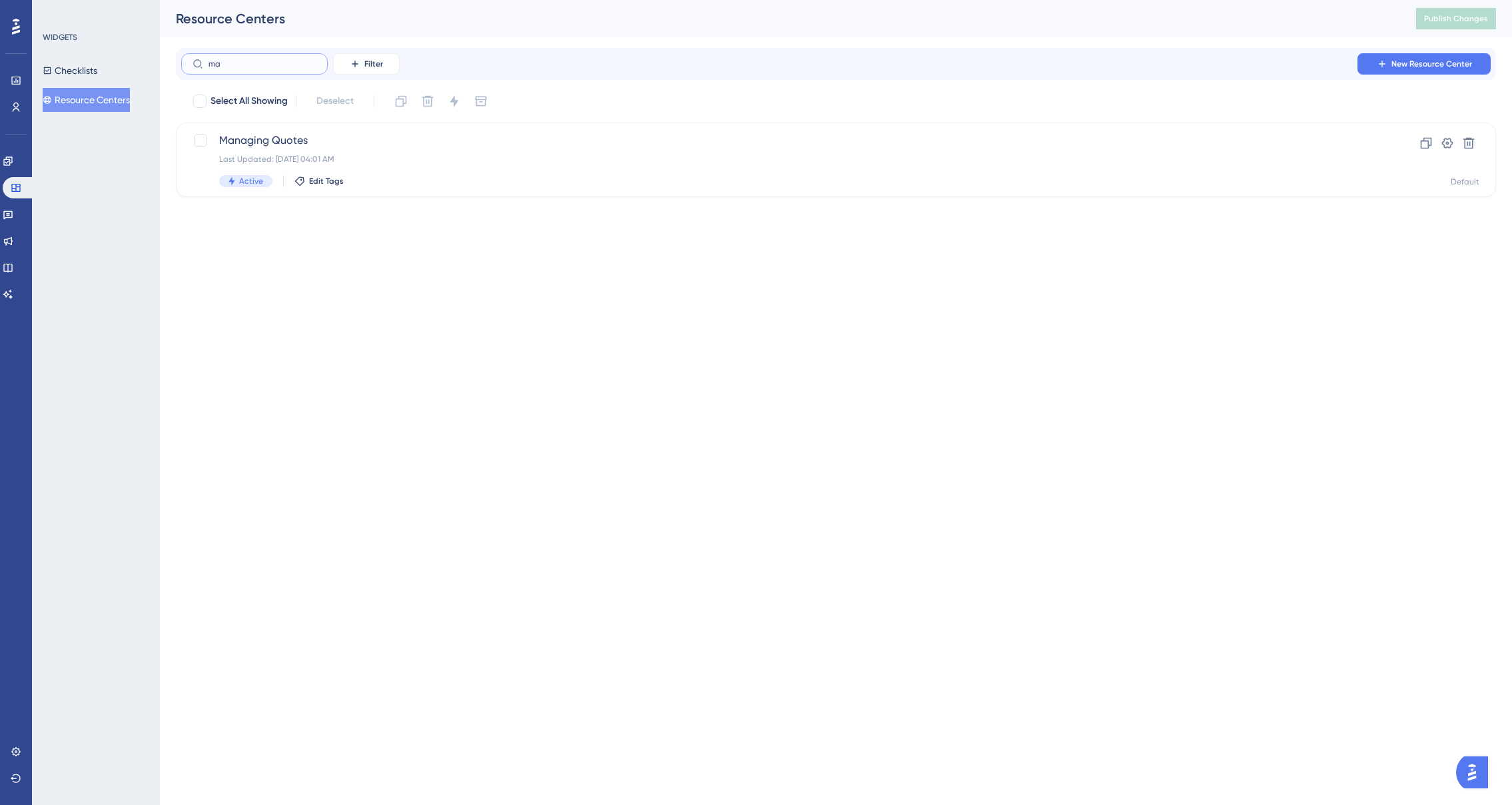
type input "mar"
checkbox input "true"
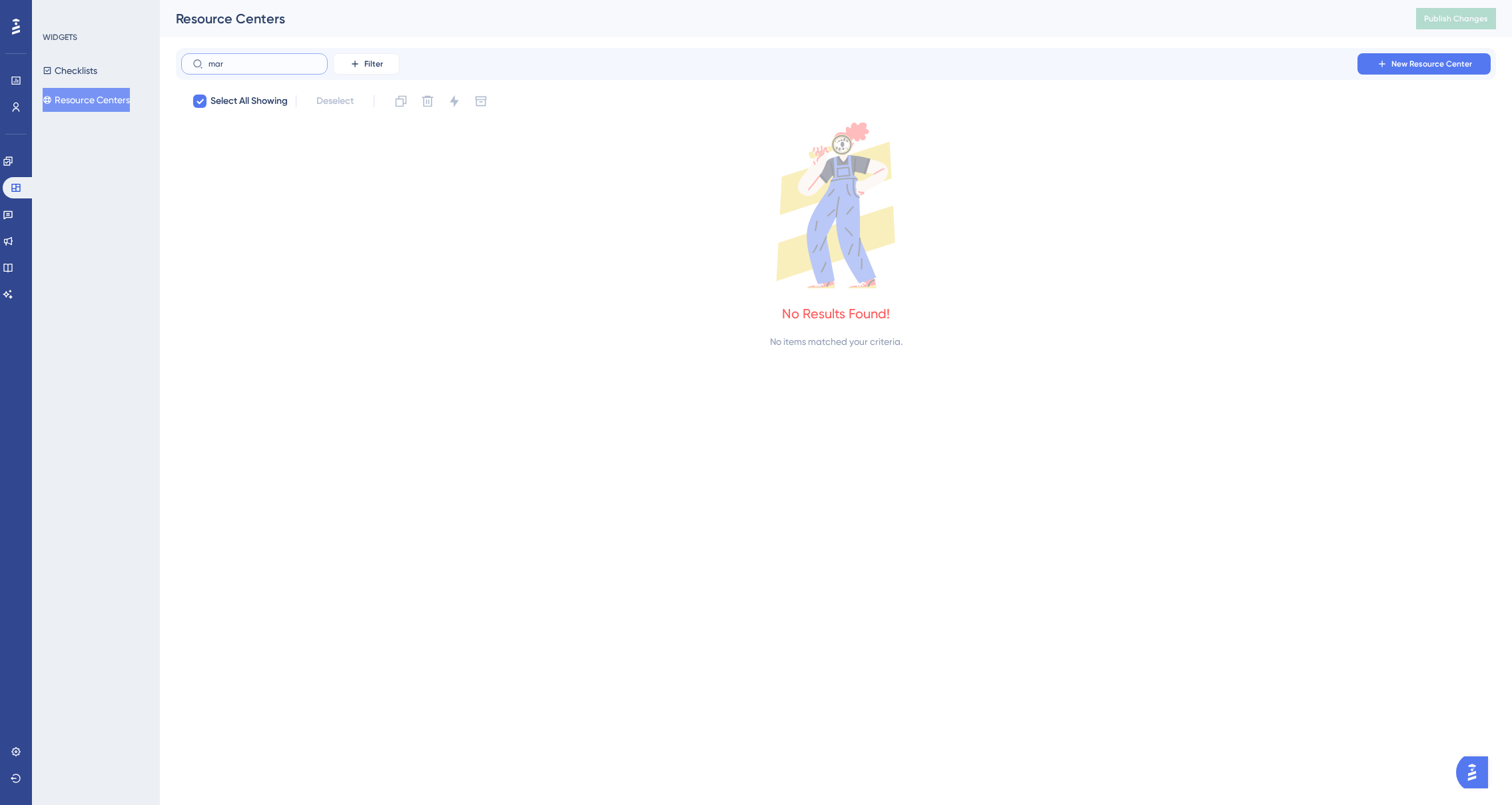
type input "ma"
checkbox input "false"
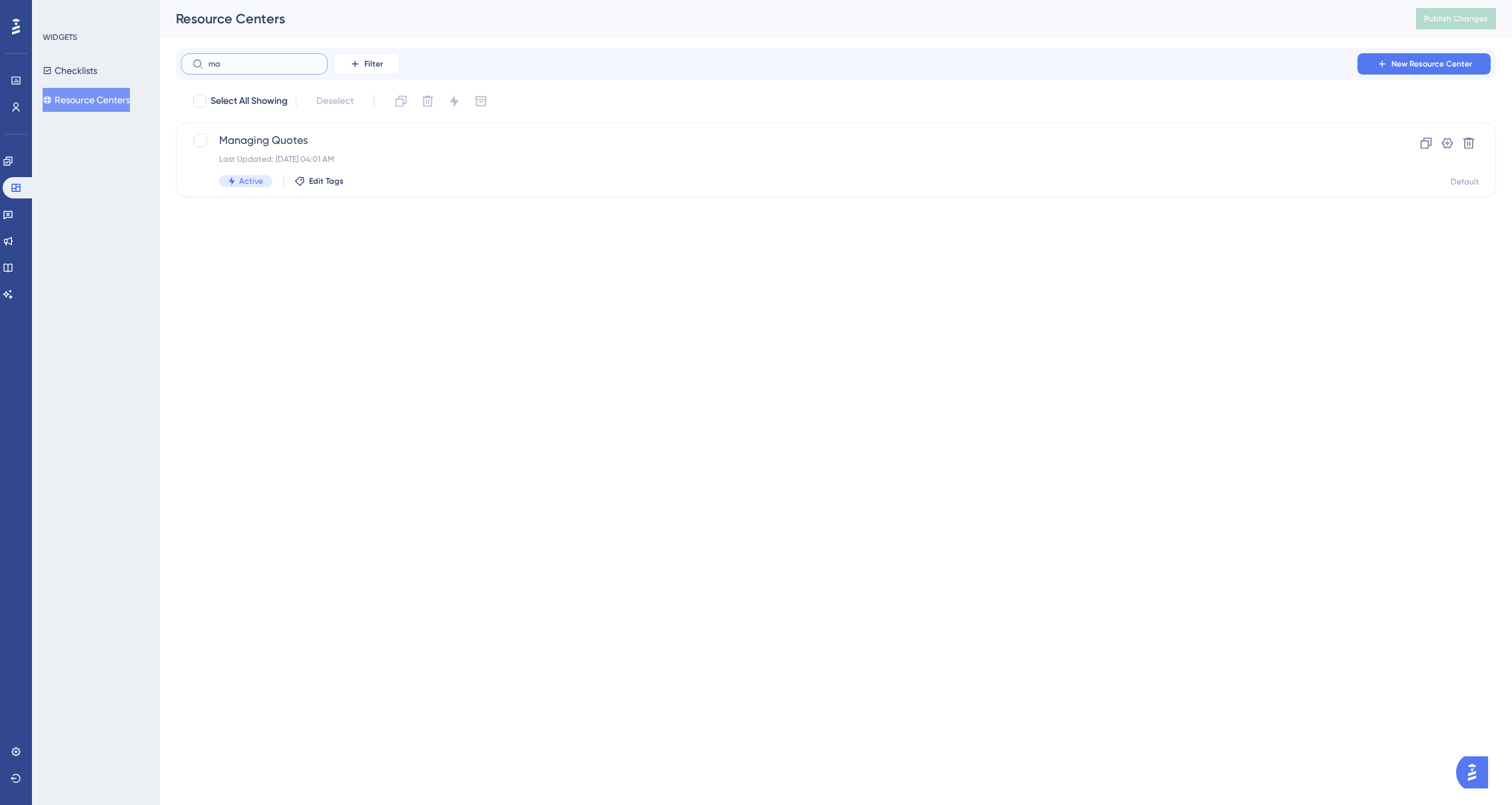
type input "mak"
checkbox input "true"
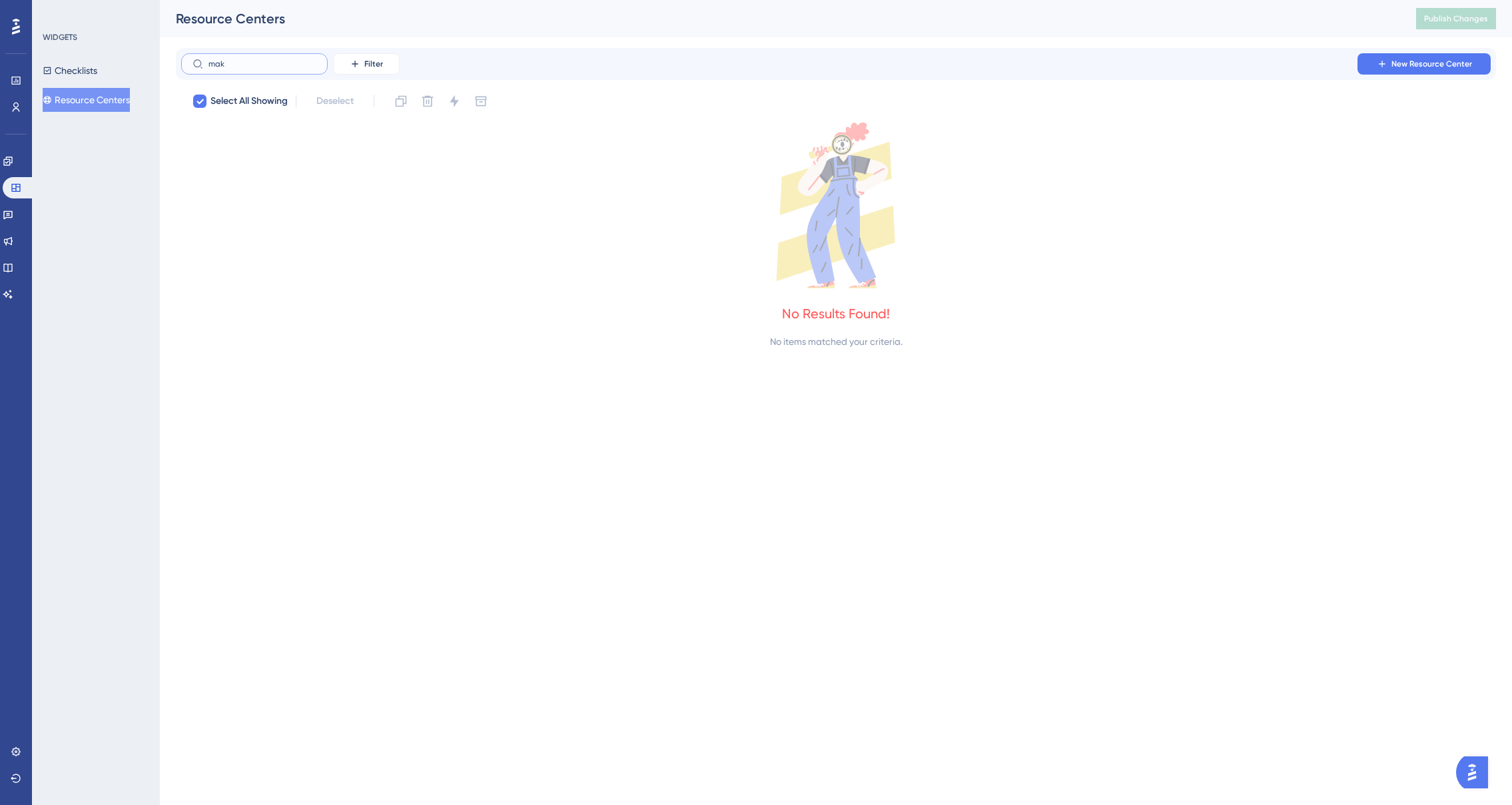
type input "ma"
checkbox input "false"
type input "m"
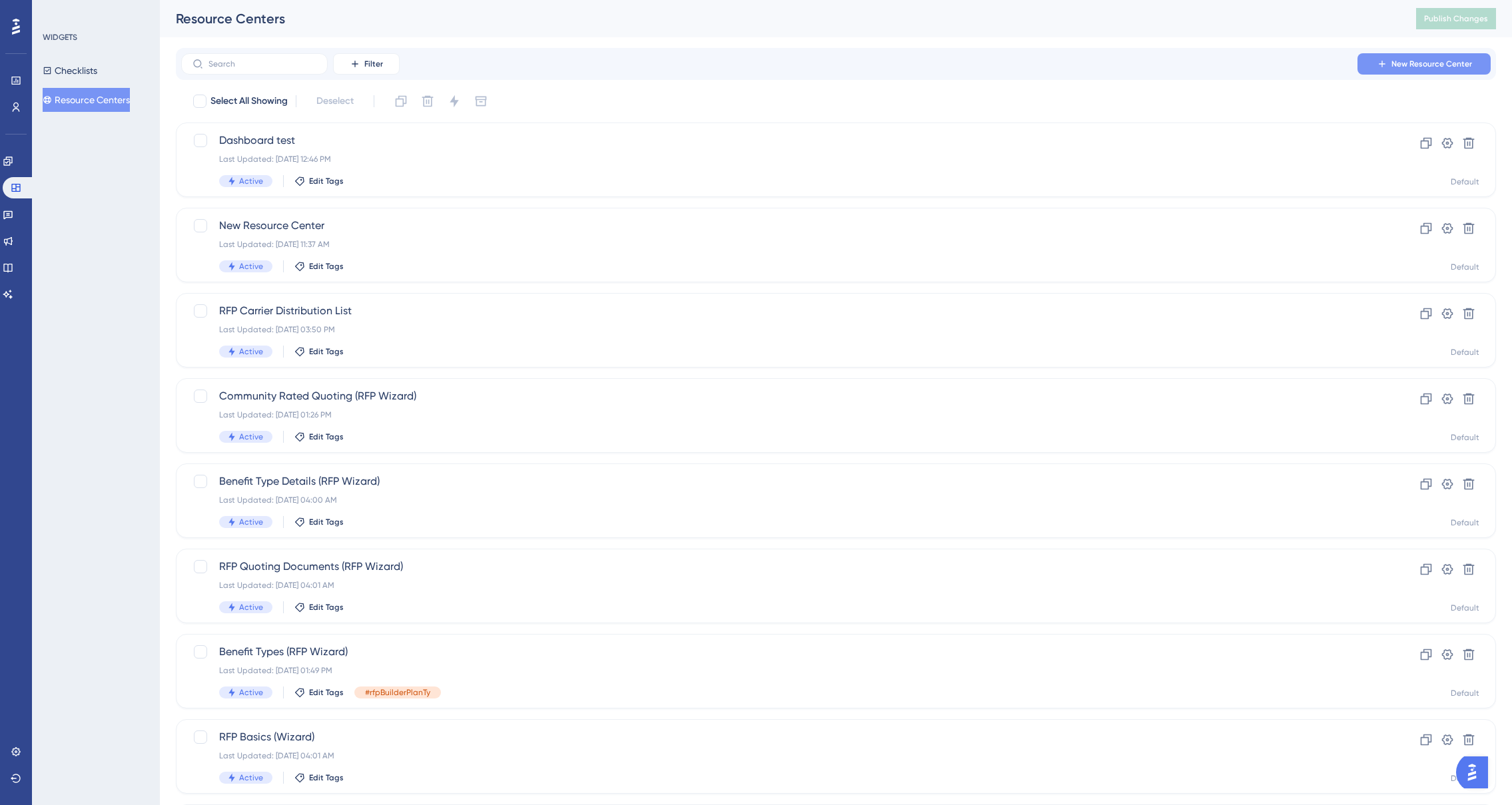
click at [1419, 68] on span "New Resource Center" at bounding box center [1432, 64] width 80 height 10
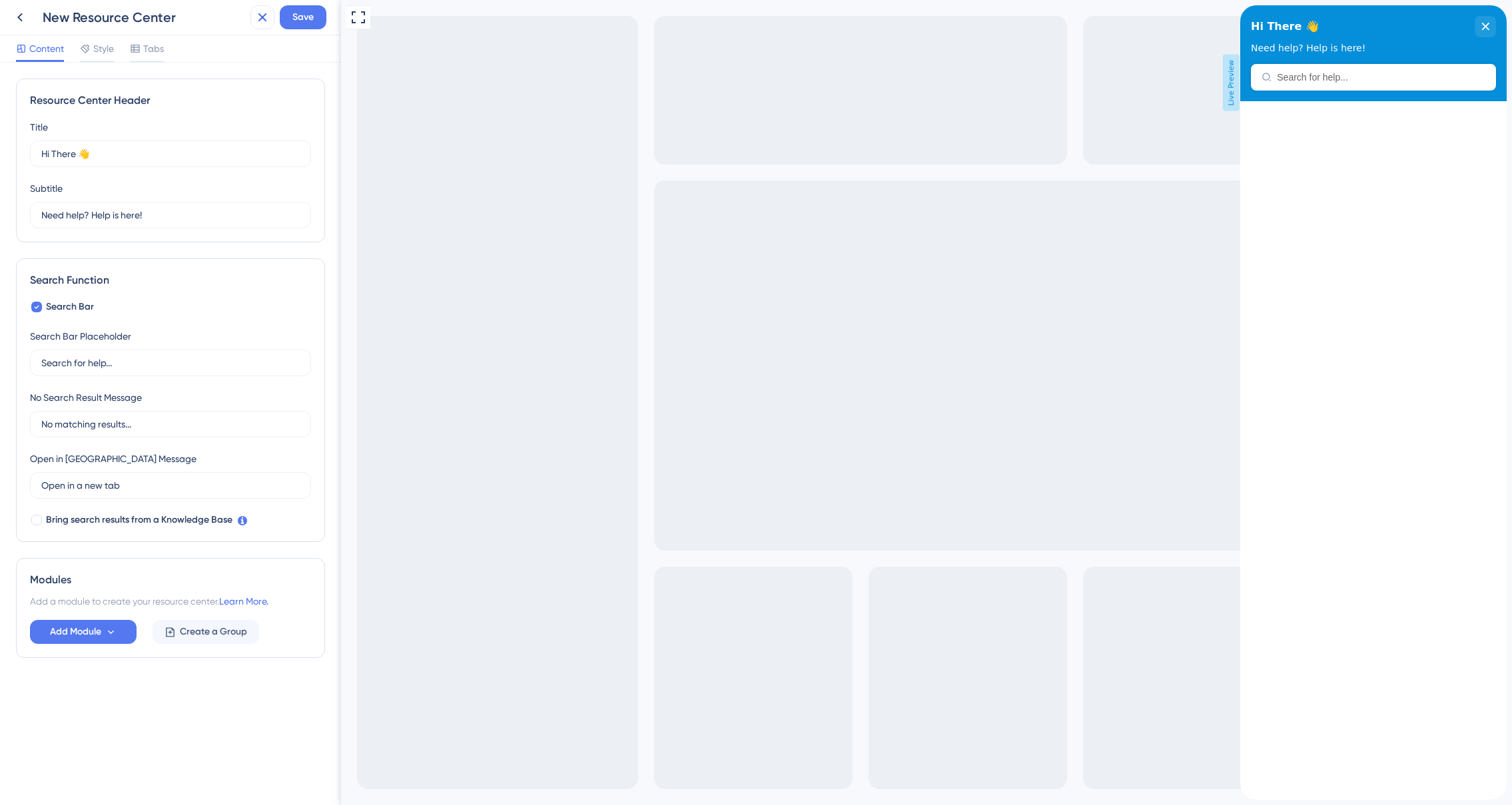
click at [256, 13] on icon at bounding box center [262, 17] width 16 height 16
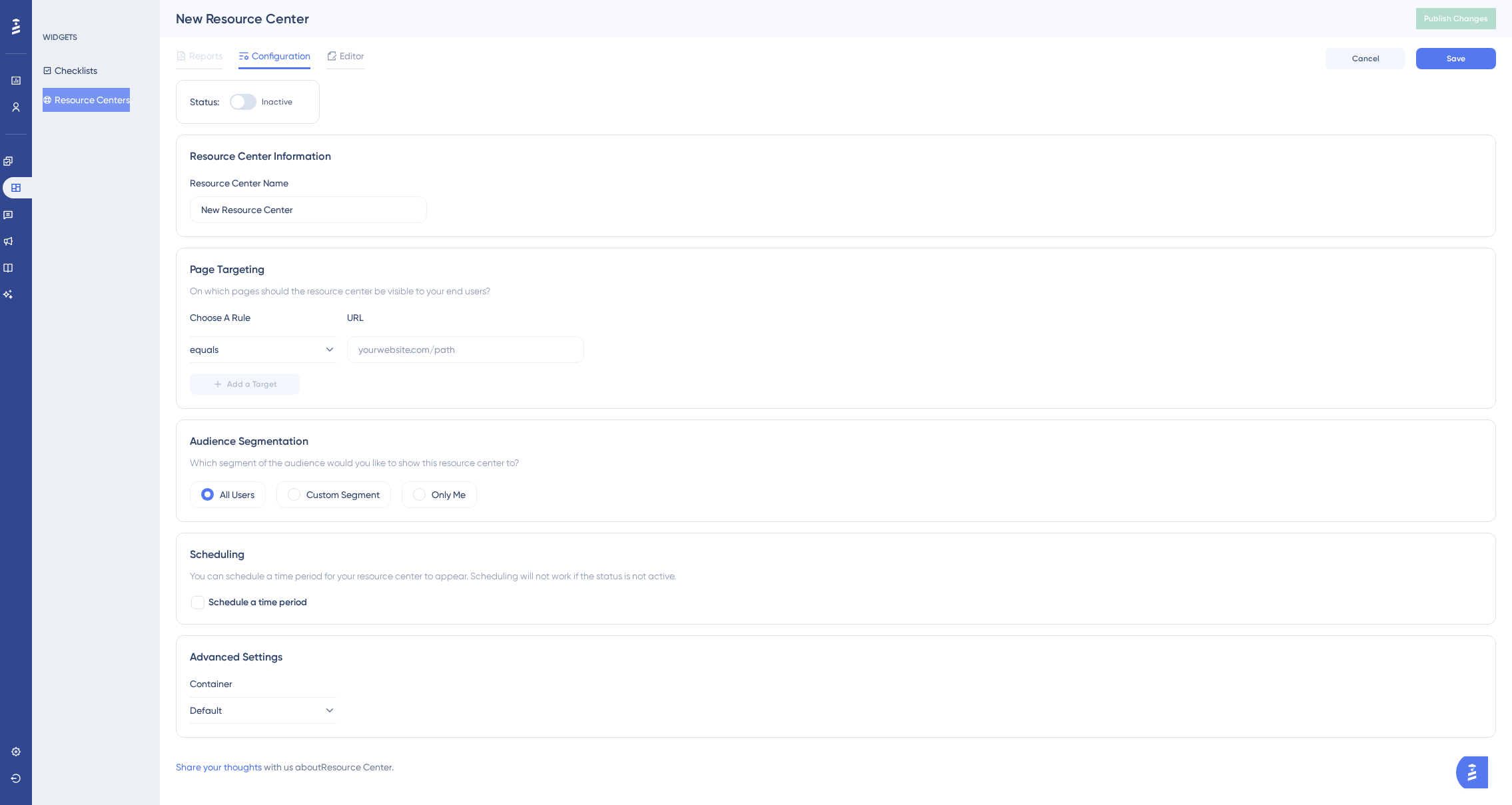
click at [104, 102] on button "Resource Centers" at bounding box center [87, 100] width 87 height 24
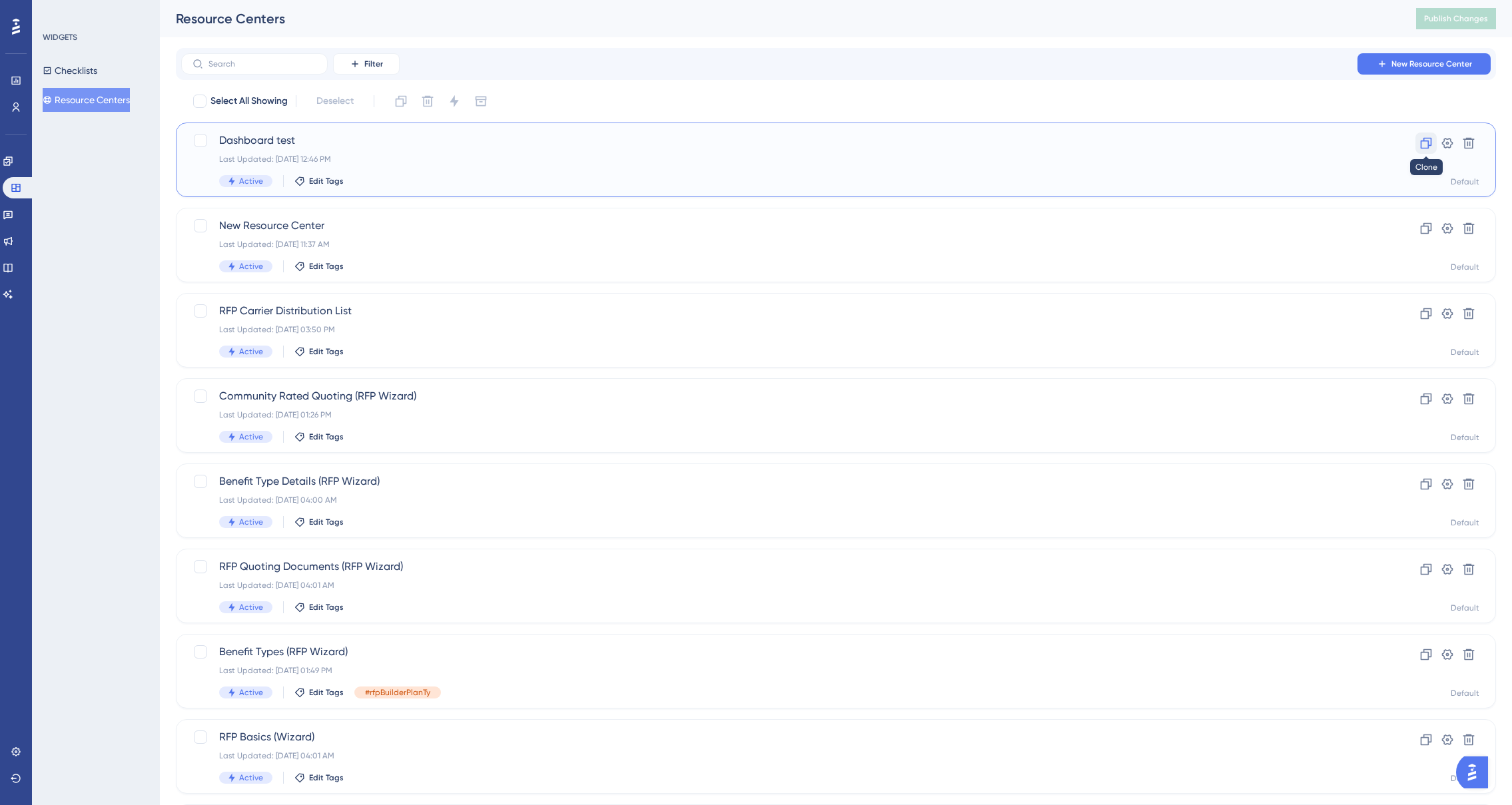
click at [1427, 141] on icon at bounding box center [1426, 143] width 11 height 11
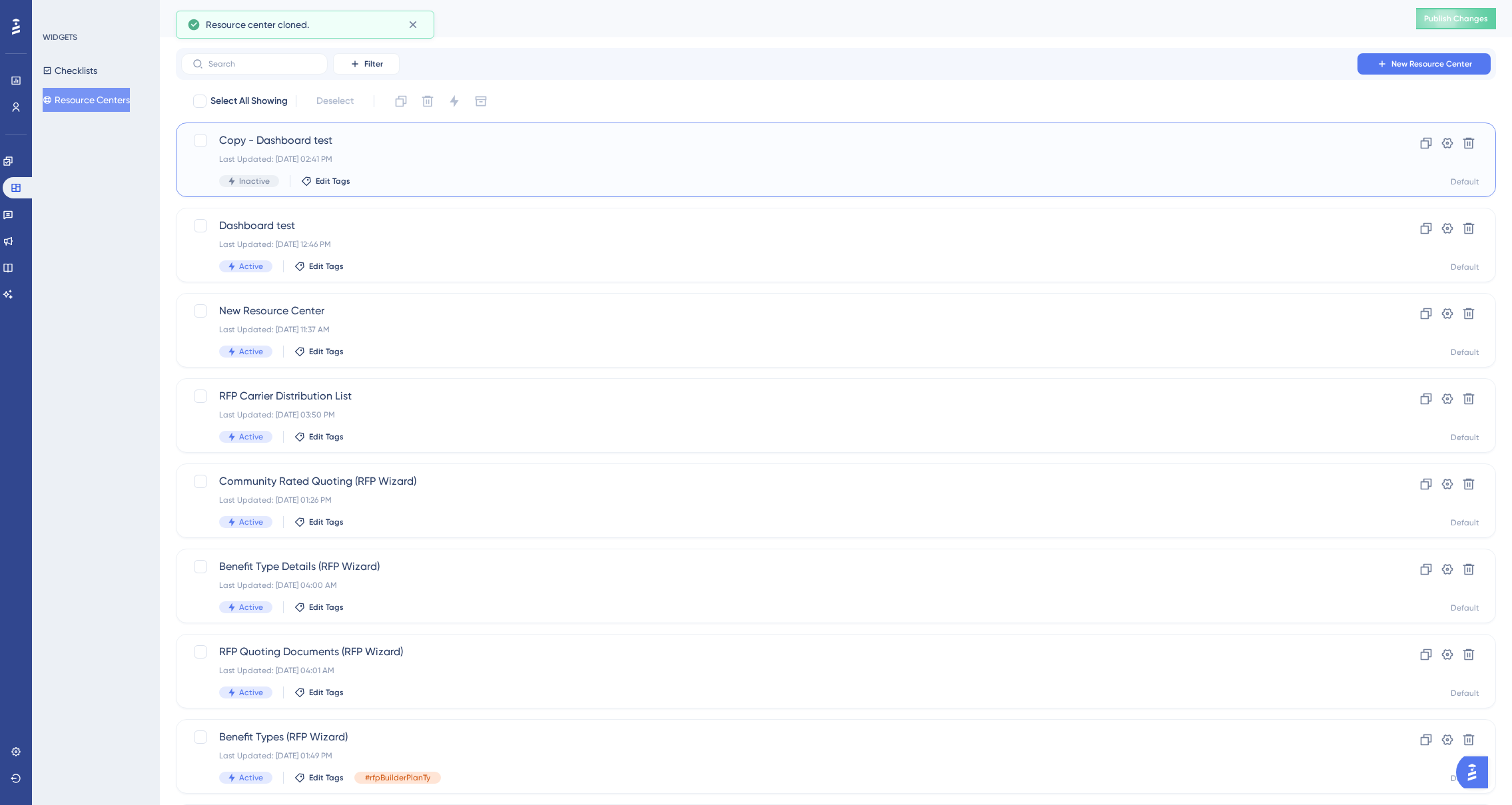
click at [317, 143] on span "Copy - Dashboard test" at bounding box center [783, 141] width 1127 height 16
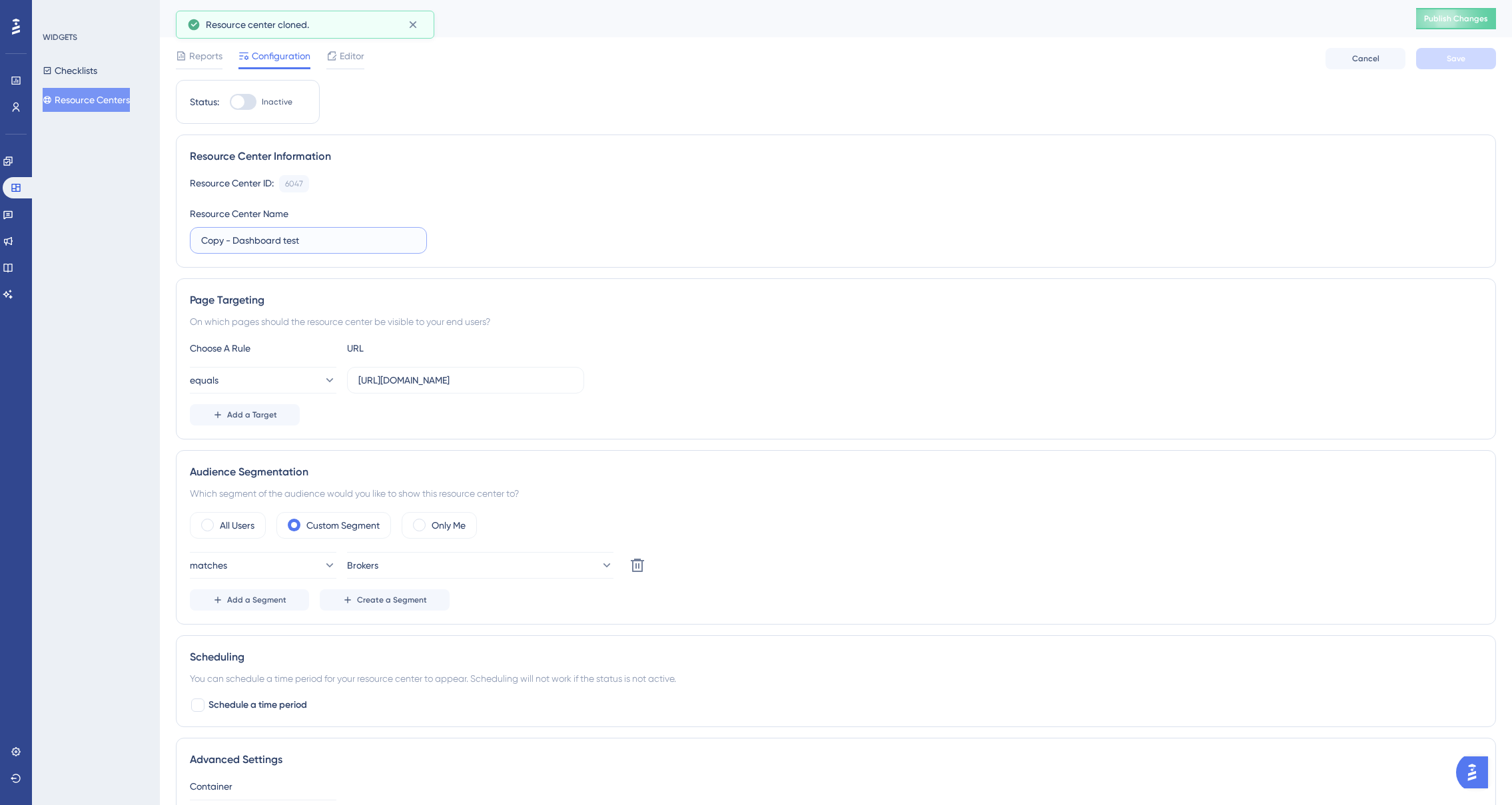
drag, startPoint x: 320, startPoint y: 239, endPoint x: 190, endPoint y: 237, distance: 130.0
click at [190, 237] on label "Copy - Dashboard test" at bounding box center [308, 240] width 237 height 26
type input "Market Response"
click at [323, 385] on icon at bounding box center [329, 379] width 13 height 13
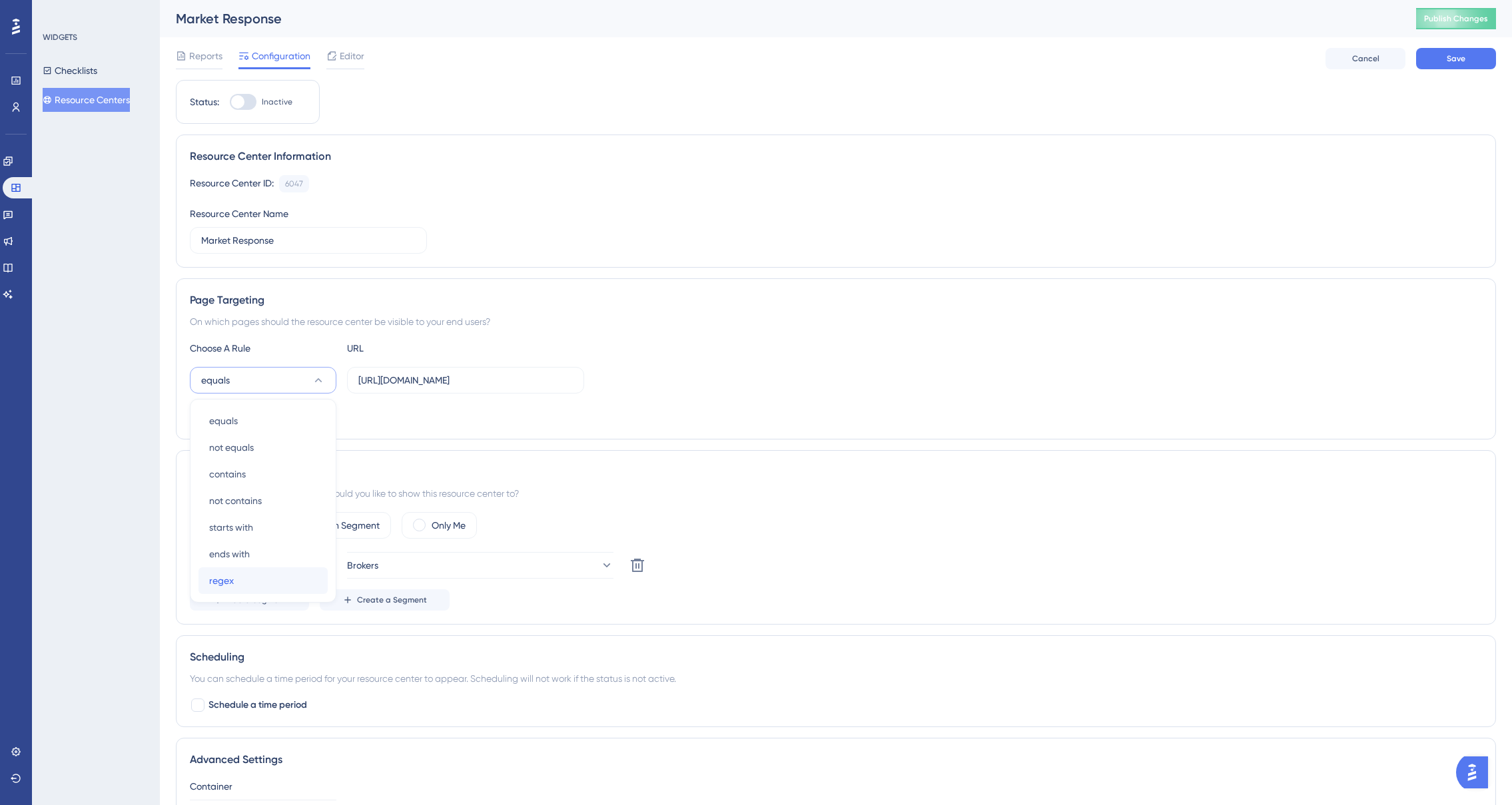
click at [240, 584] on div "regex regex" at bounding box center [262, 580] width 108 height 26
drag, startPoint x: 524, startPoint y: 379, endPoint x: 340, endPoint y: 369, distance: 184.3
click at [340, 369] on div "regex [URL][DOMAIN_NAME]" at bounding box center [387, 380] width 394 height 26
paste input "group/kJvWxeFaCJd6NQYg9_hBfgMXC0g/q2J6vx12gnYEnsUaU4F2qgtUJU0#marketResponse"
drag, startPoint x: 495, startPoint y: 380, endPoint x: 507, endPoint y: 382, distance: 12.2
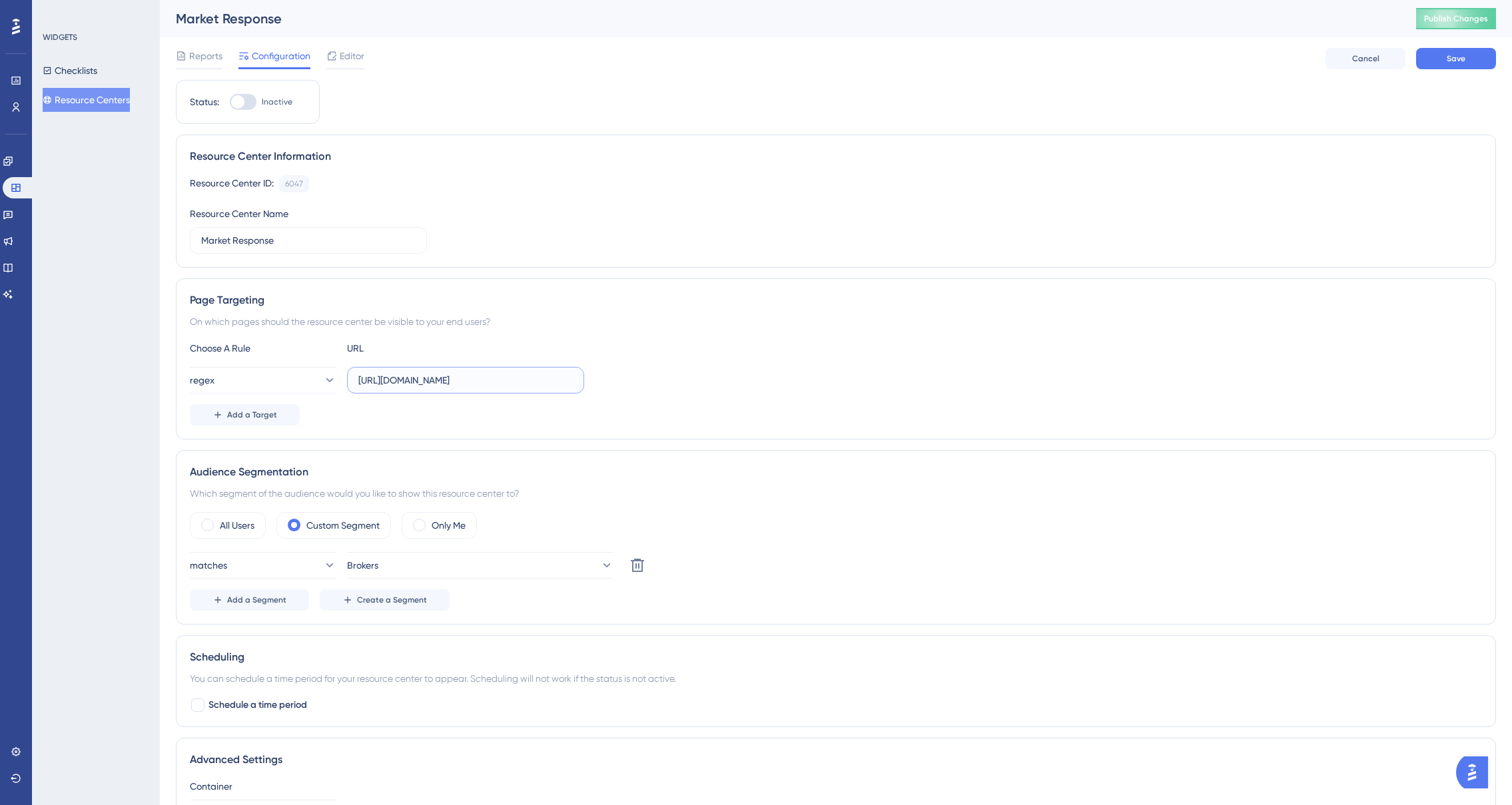
click at [507, 382] on input "[URL][DOMAIN_NAME]" at bounding box center [465, 380] width 214 height 15
type input "[URL][DOMAIN_NAME]"
click at [1481, 65] on button "Save" at bounding box center [1456, 59] width 80 height 21
click at [353, 60] on span "Editor" at bounding box center [352, 56] width 24 height 16
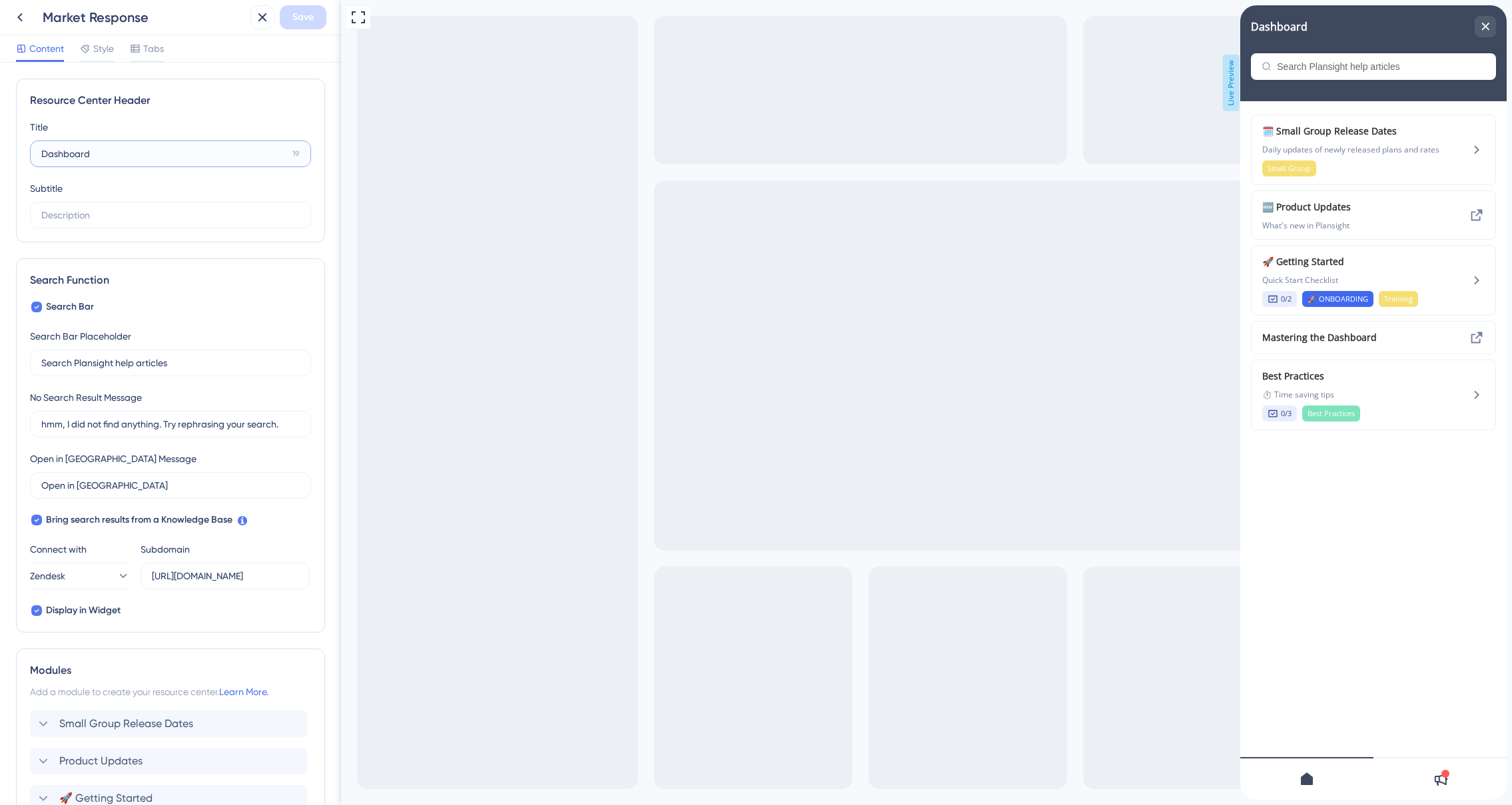
drag, startPoint x: 61, startPoint y: 155, endPoint x: -5, endPoint y: 144, distance: 66.9
click at [0, 0] on html "Market Response Save Content Style Tabs Resource Center Header Title Dashboard …" at bounding box center [756, 0] width 1512 height 0
type input "Market Responses"
click at [302, 13] on span "Save" at bounding box center [303, 17] width 21 height 16
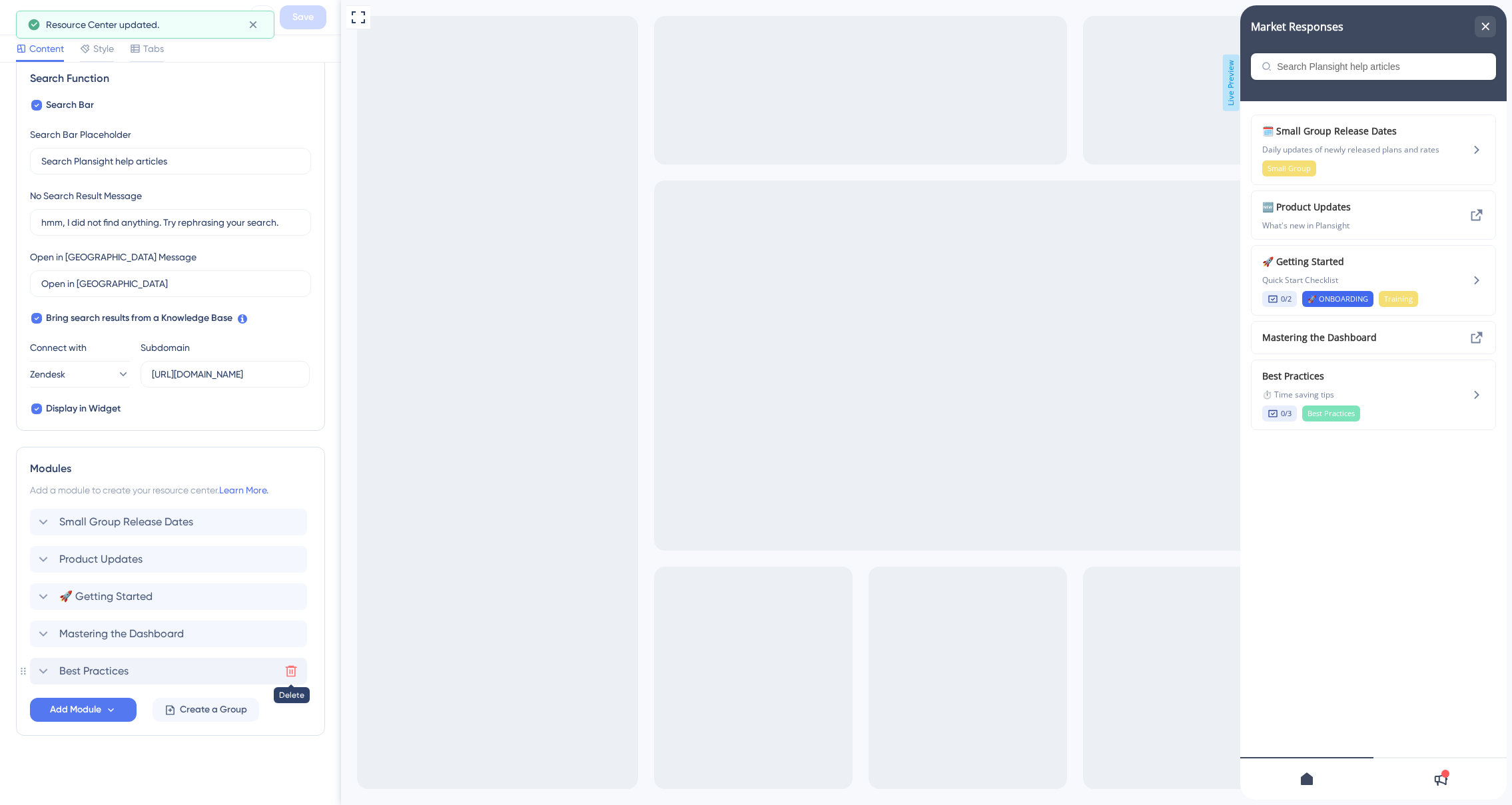
click at [288, 670] on icon at bounding box center [290, 670] width 13 height 13
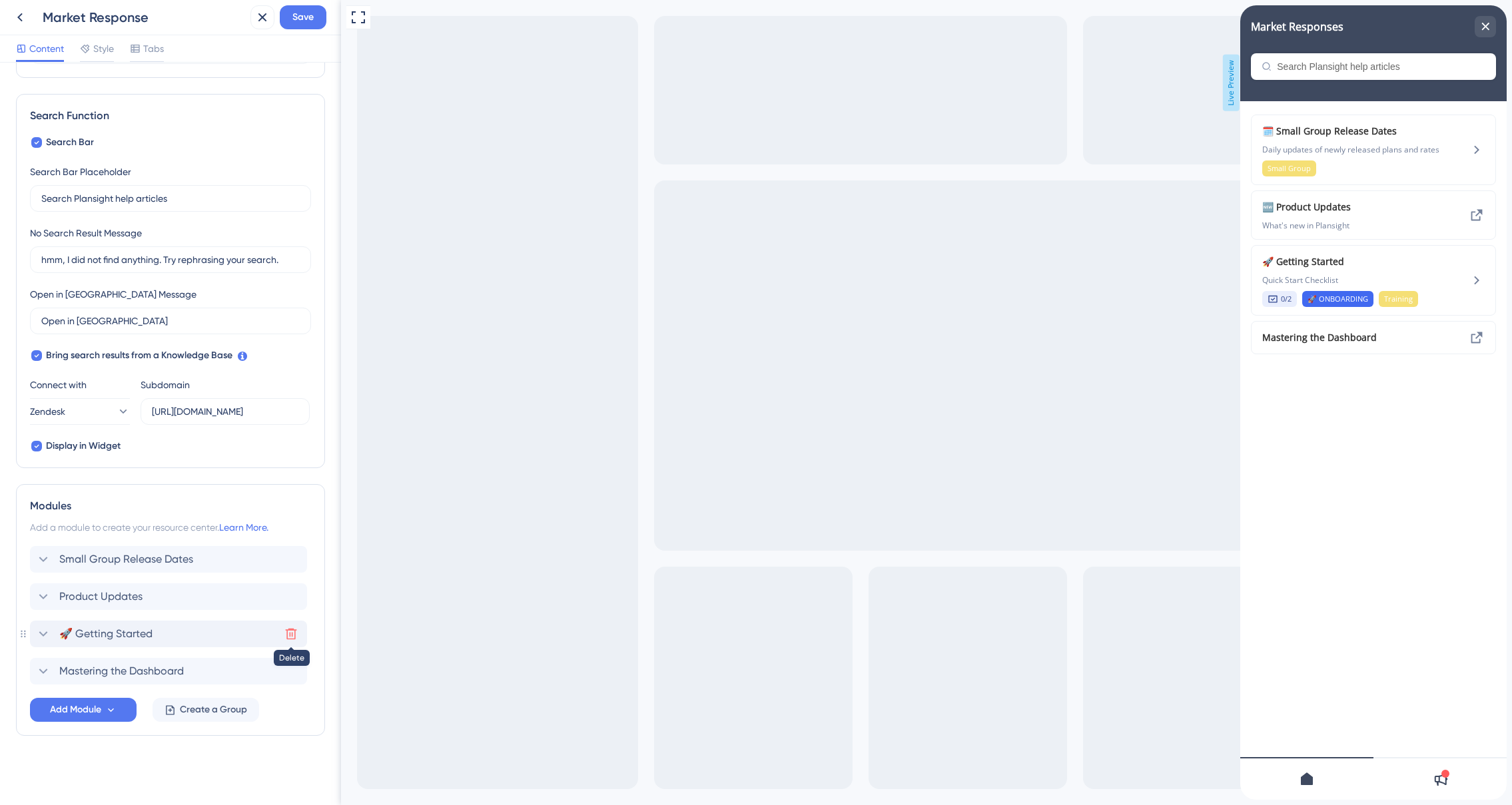
click at [289, 635] on icon at bounding box center [290, 634] width 13 height 13
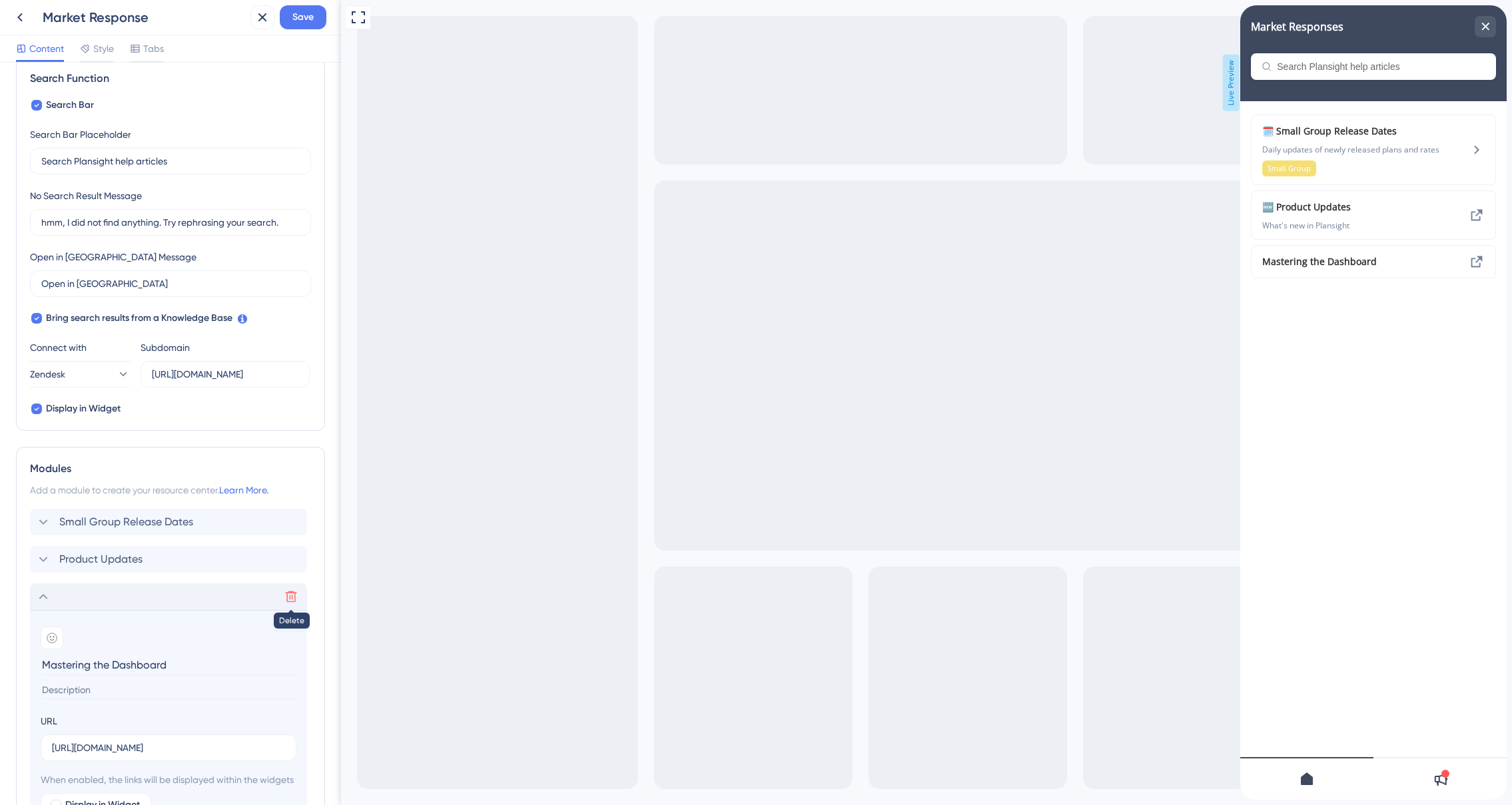
click at [288, 597] on icon at bounding box center [290, 596] width 13 height 13
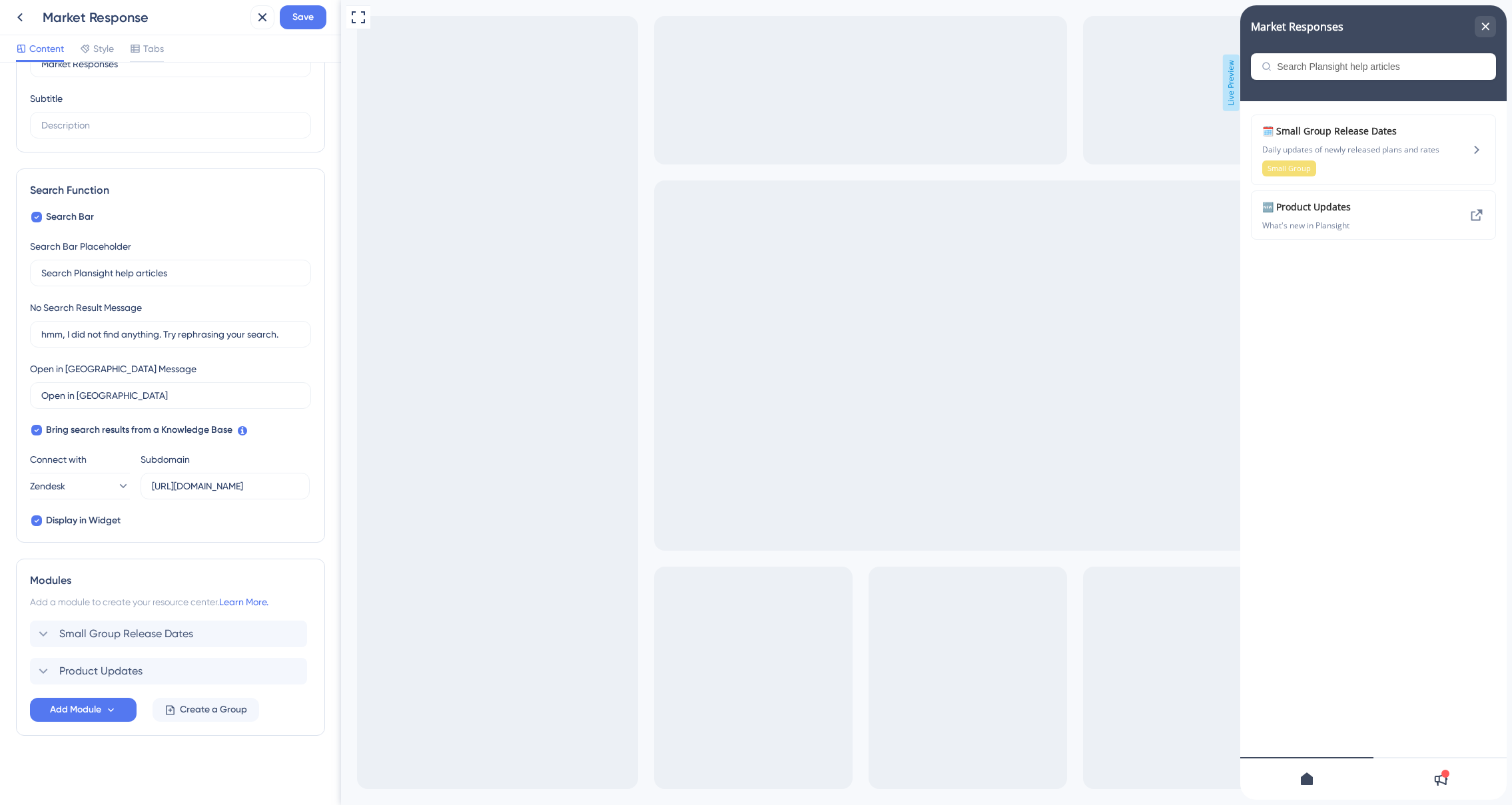
scroll to position [90, 0]
click at [295, 635] on icon at bounding box center [291, 634] width 11 height 11
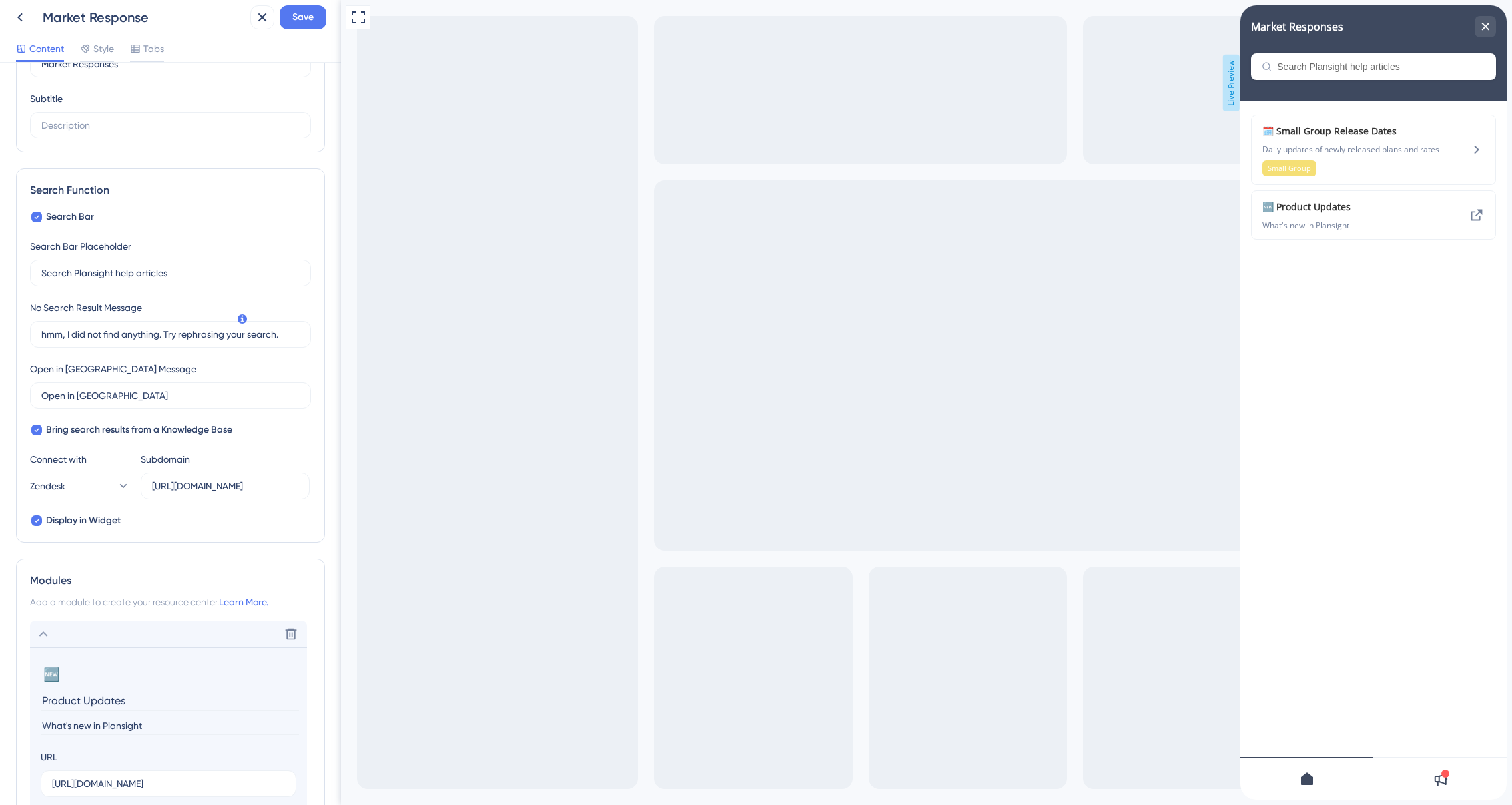
scroll to position [202, 0]
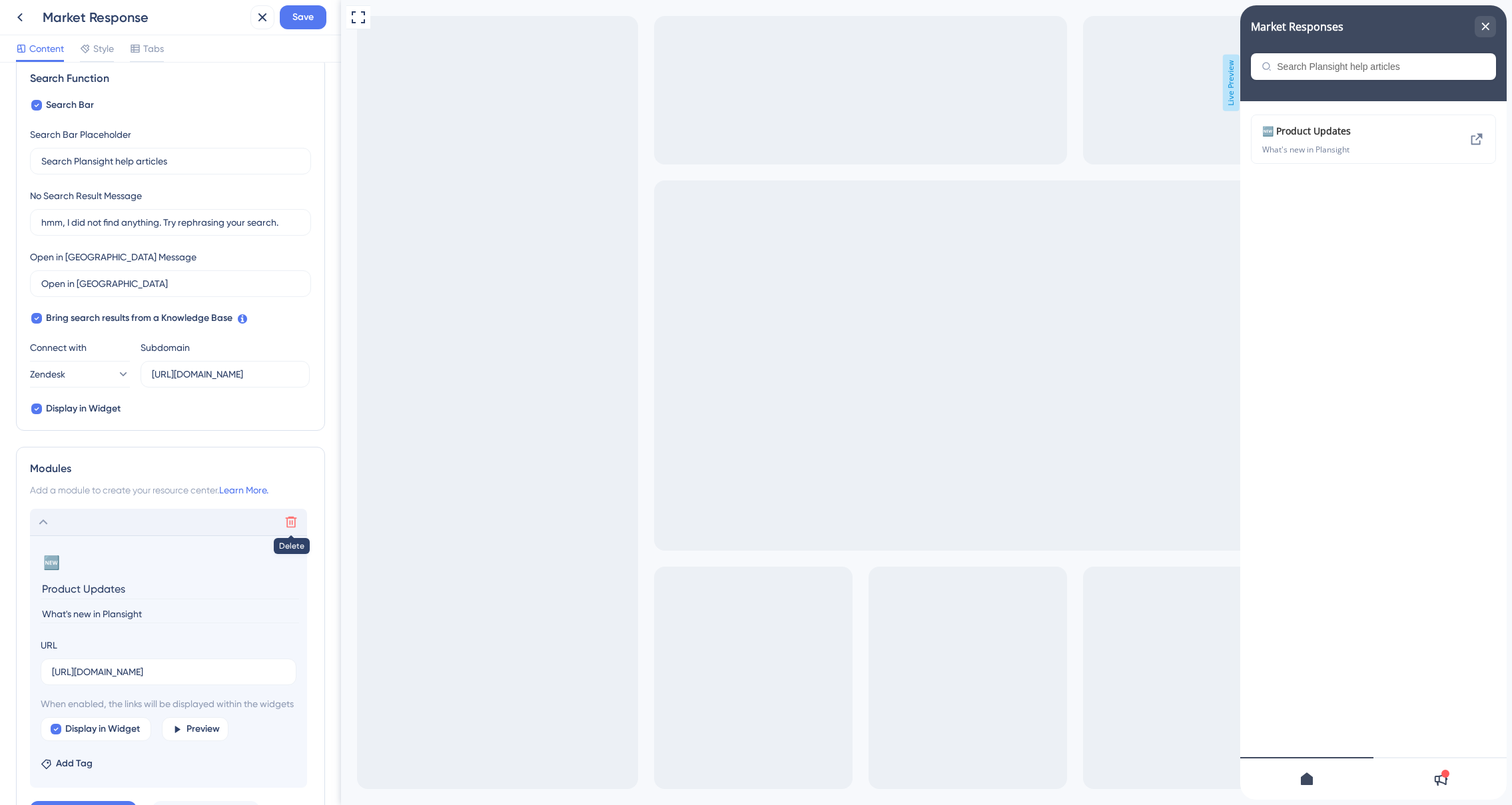
click at [289, 524] on icon at bounding box center [290, 522] width 13 height 13
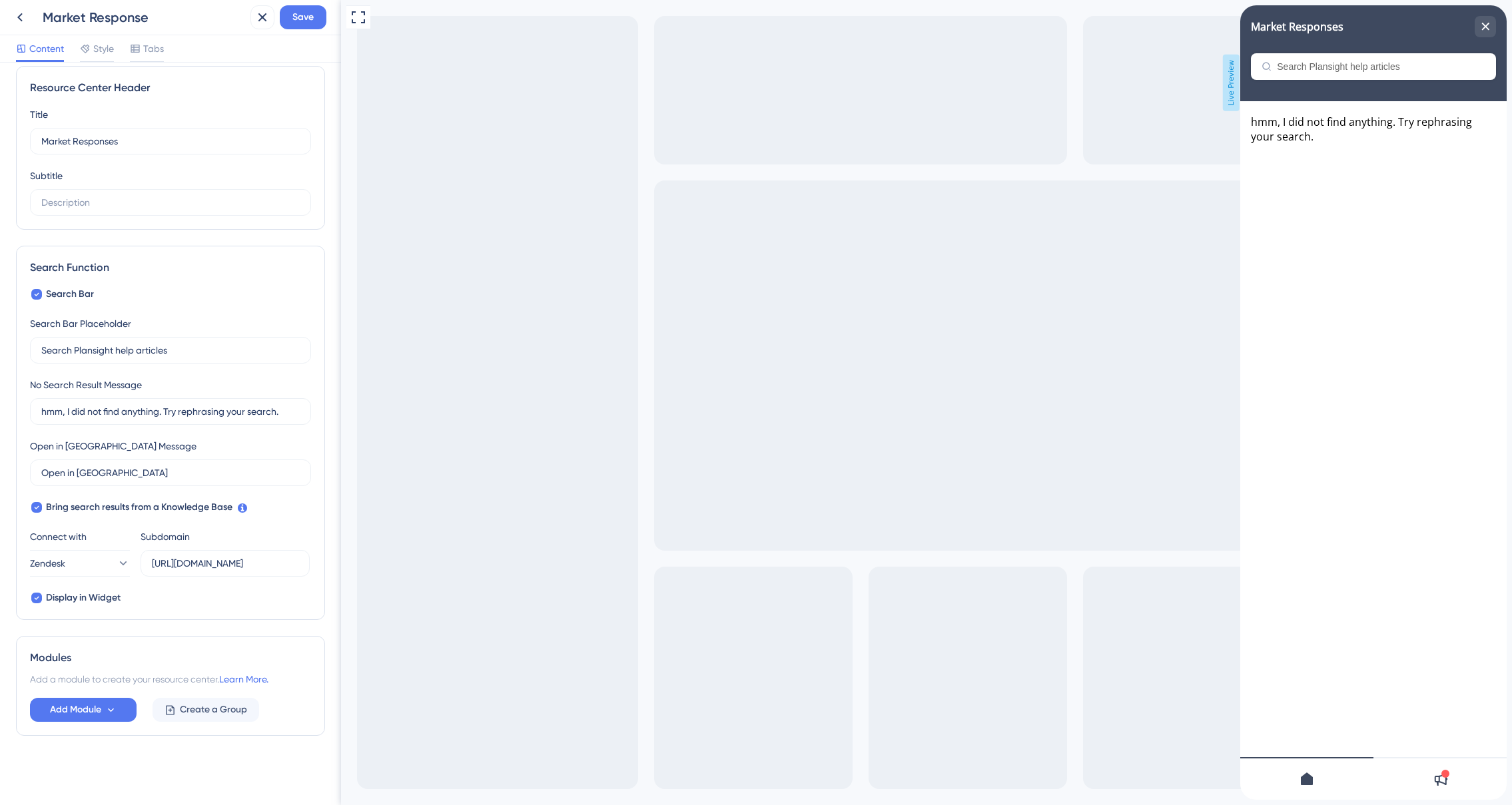
click at [326, 625] on div "Resource Center Header Title Market Responses 12 Market Responses Subtitle Sear…" at bounding box center [171, 434] width 341 height 742
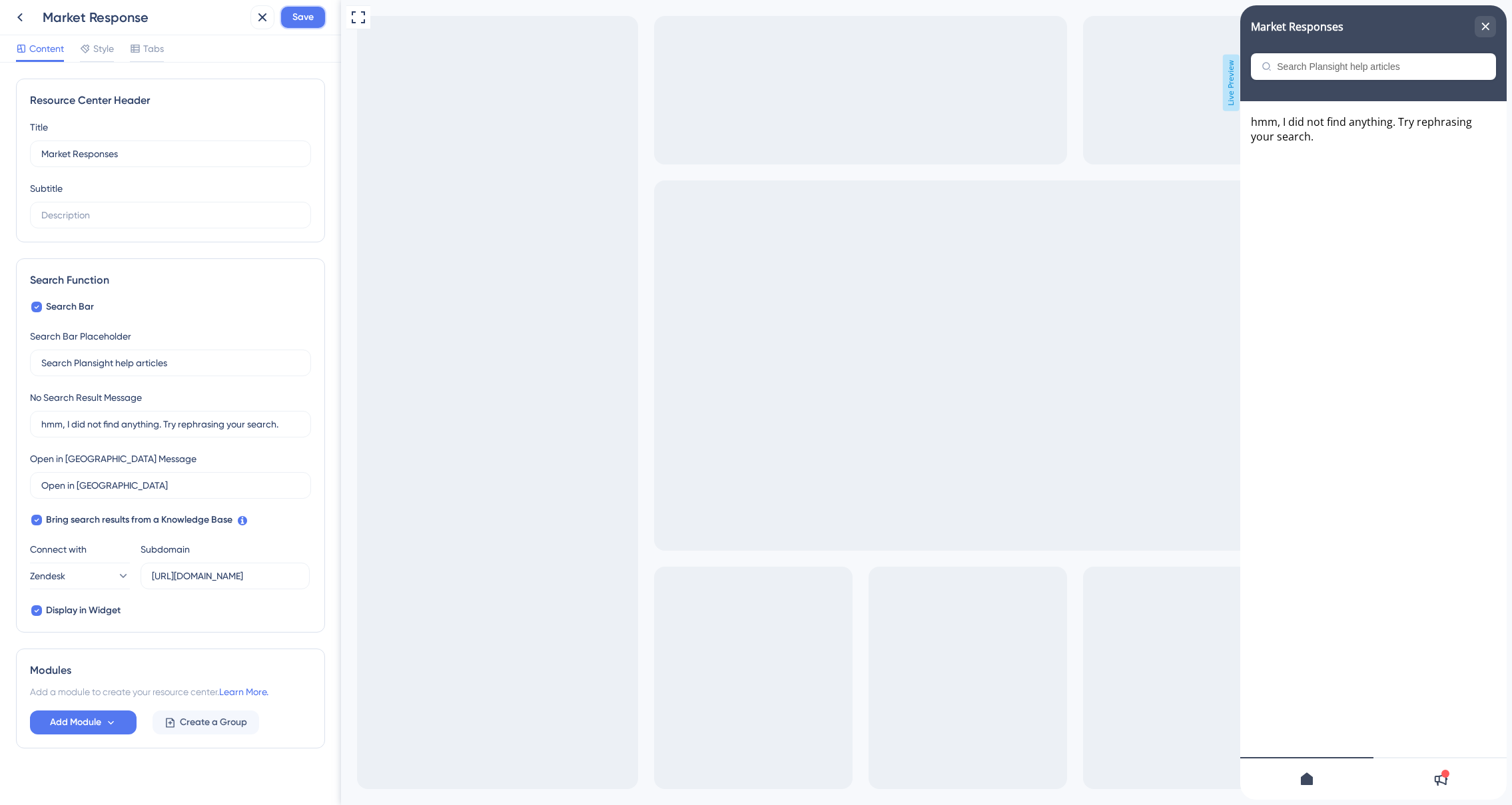
click at [299, 21] on span "Save" at bounding box center [303, 17] width 21 height 16
click at [100, 50] on span "Style" at bounding box center [104, 48] width 21 height 16
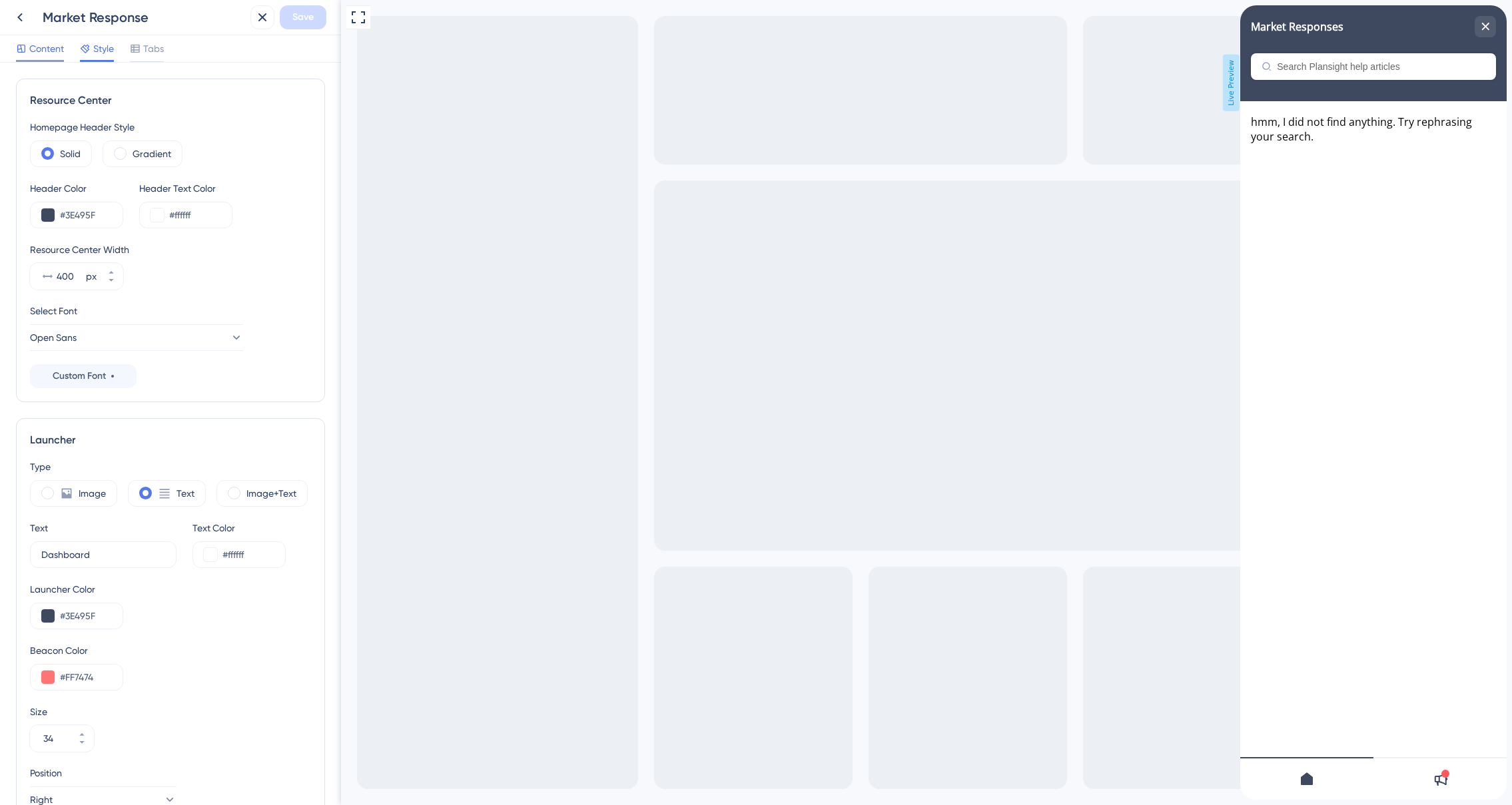
click at [35, 50] on span "Content" at bounding box center [47, 48] width 35 height 16
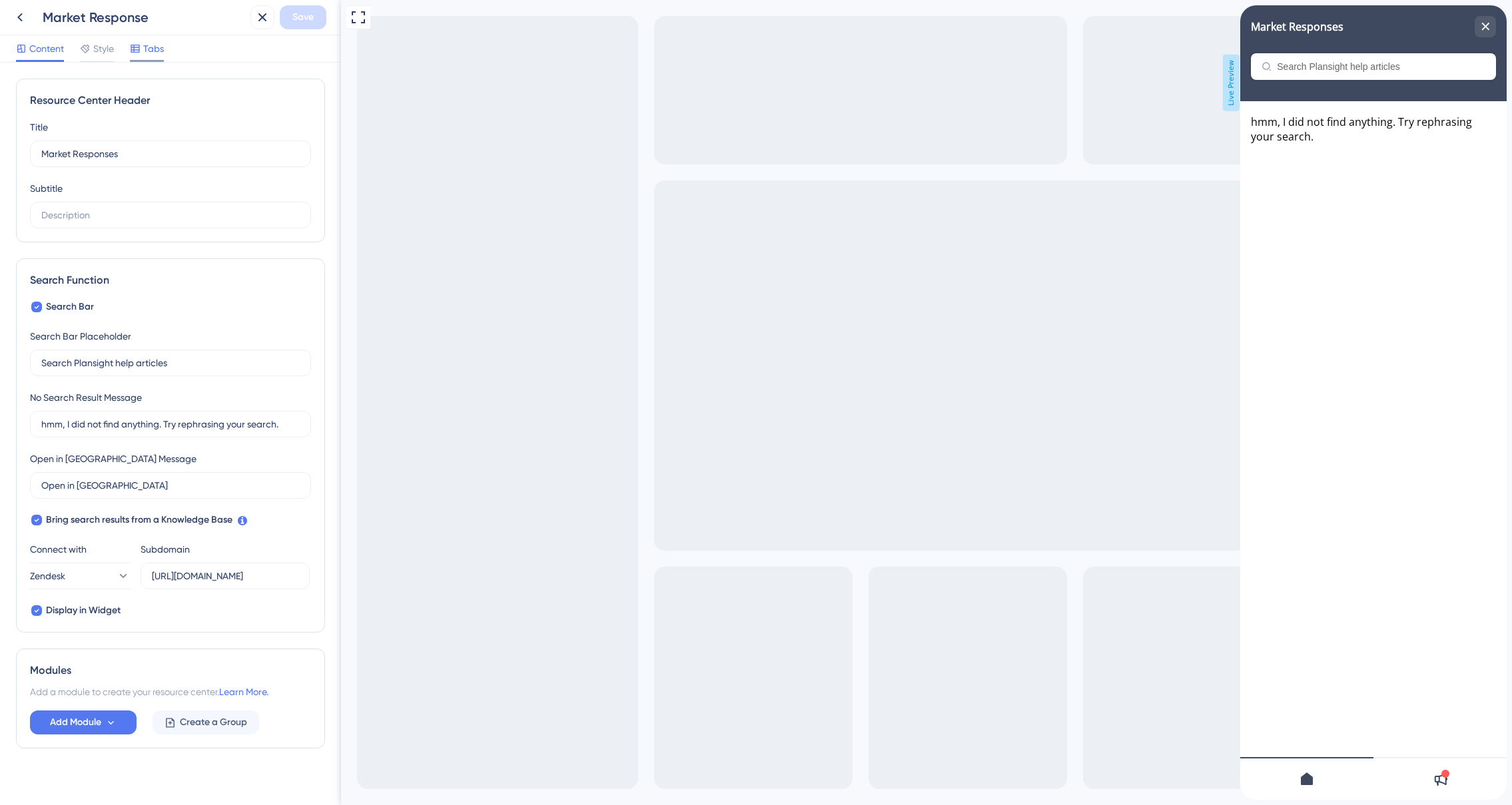
click at [150, 45] on span "Tabs" at bounding box center [154, 48] width 21 height 16
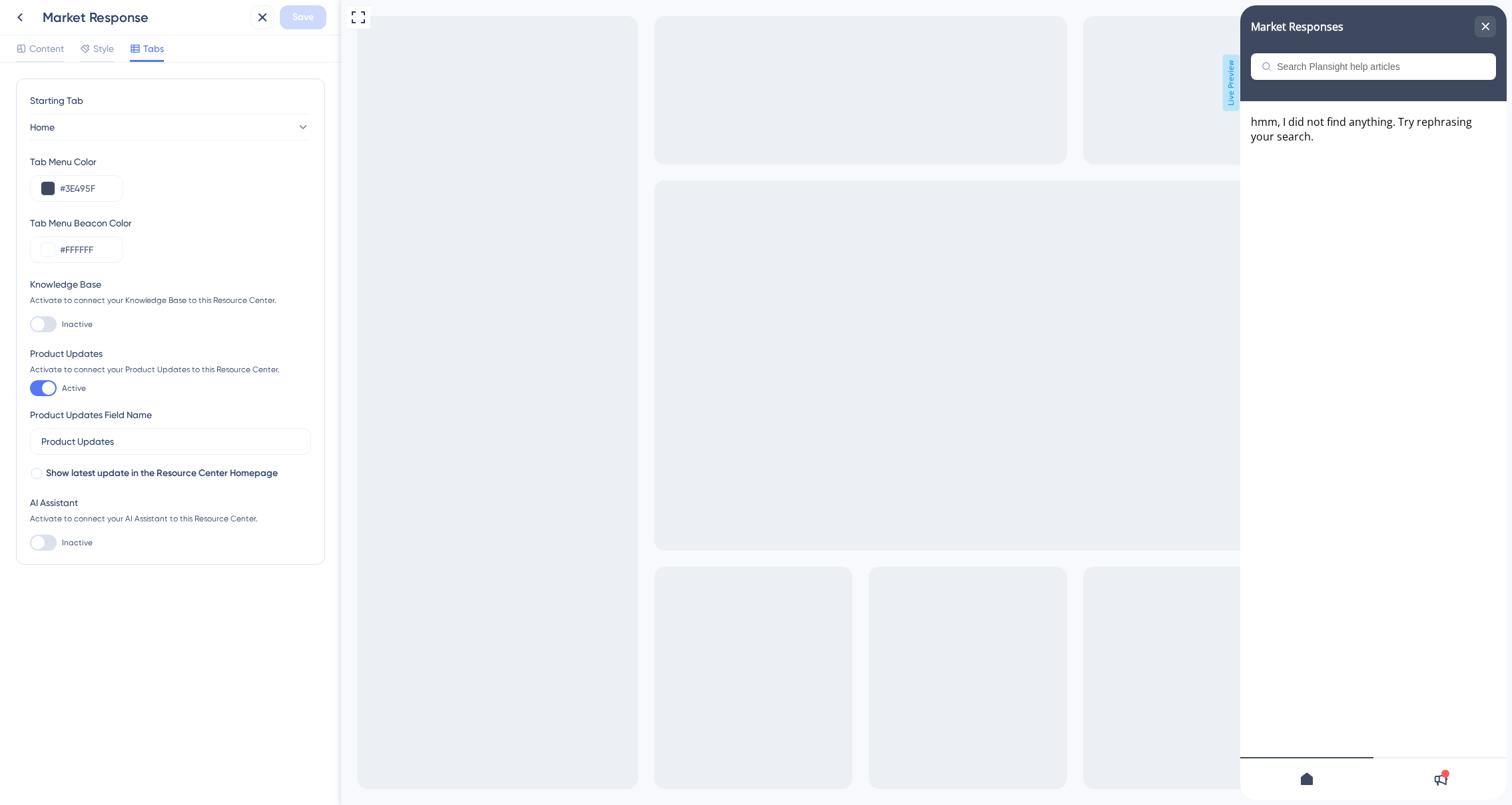
click at [1324, 793] on div at bounding box center [1306, 778] width 133 height 43
click at [1416, 781] on div at bounding box center [1440, 778] width 133 height 43
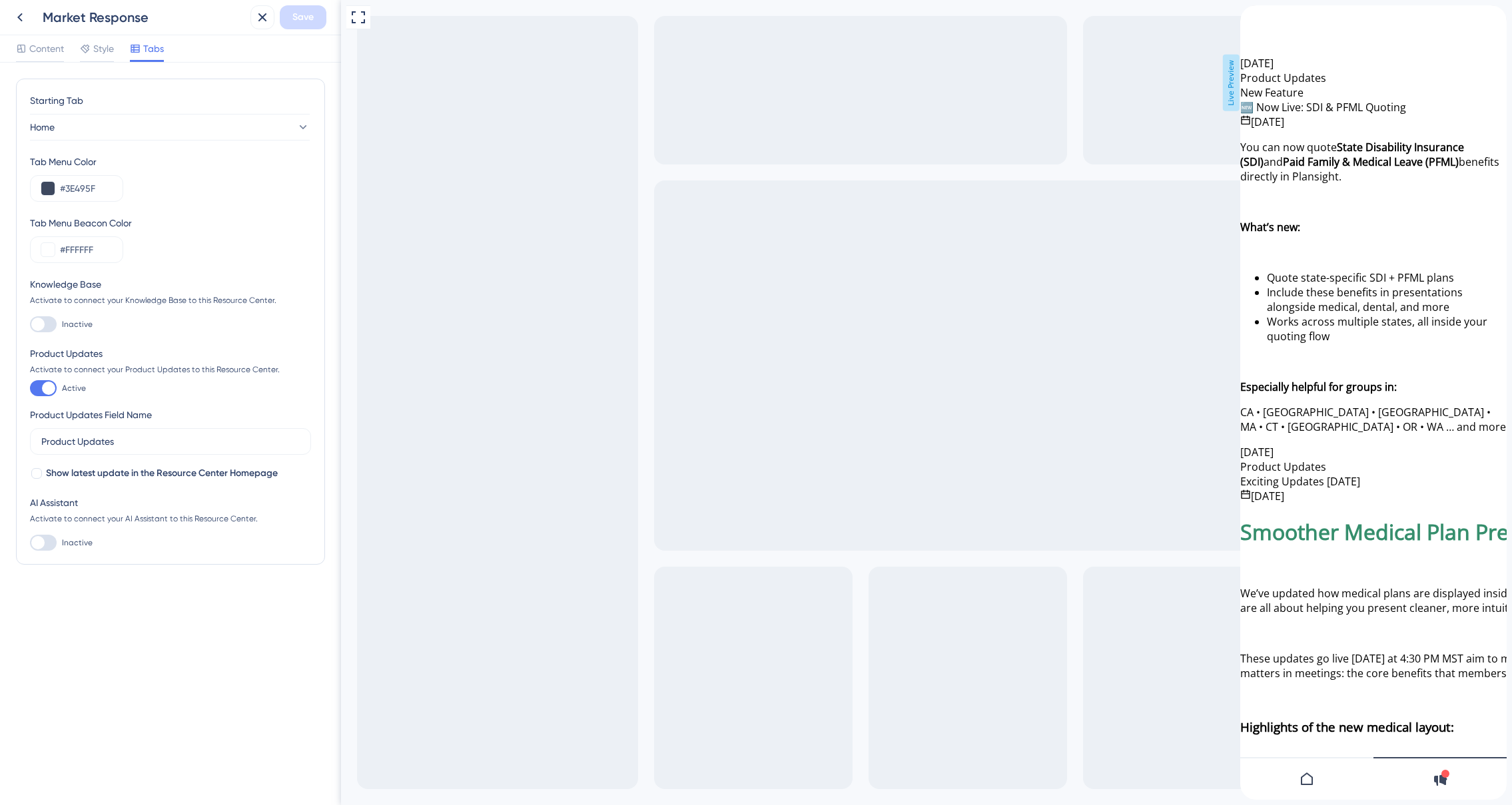
click at [1339, 778] on div at bounding box center [1306, 778] width 133 height 43
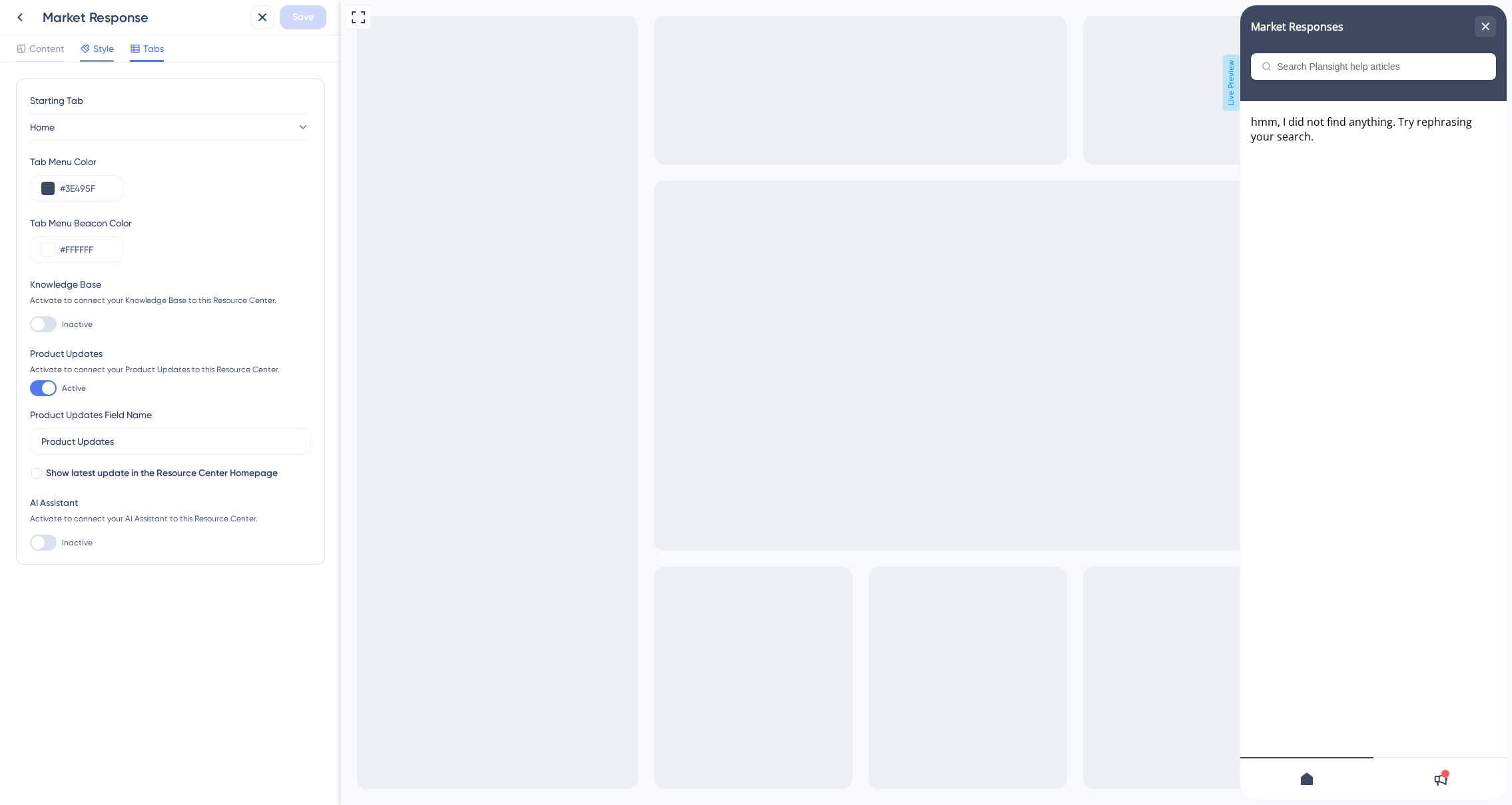
click at [94, 56] on span "Style" at bounding box center [104, 48] width 21 height 16
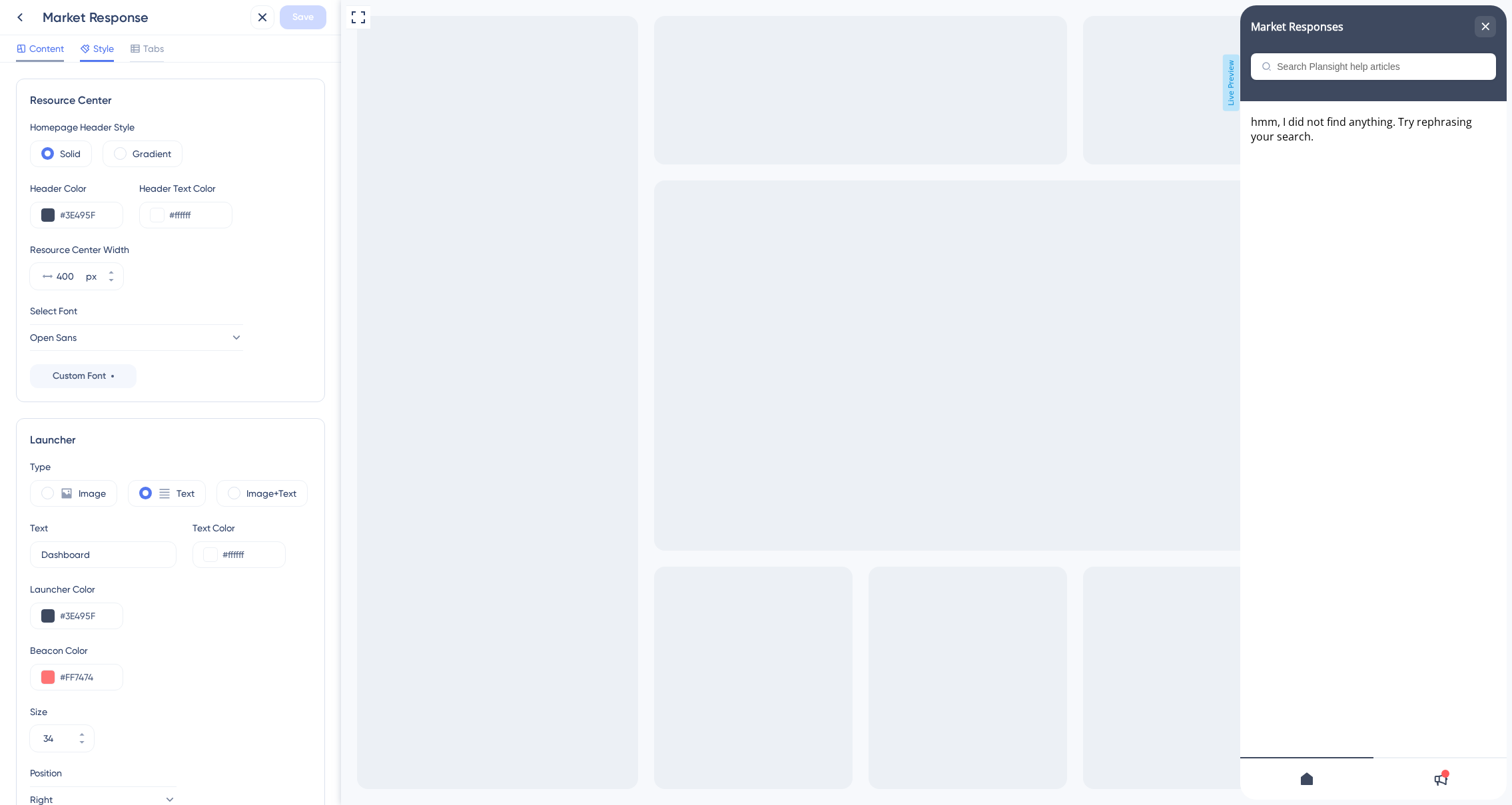
click at [46, 54] on span "Content" at bounding box center [47, 48] width 35 height 16
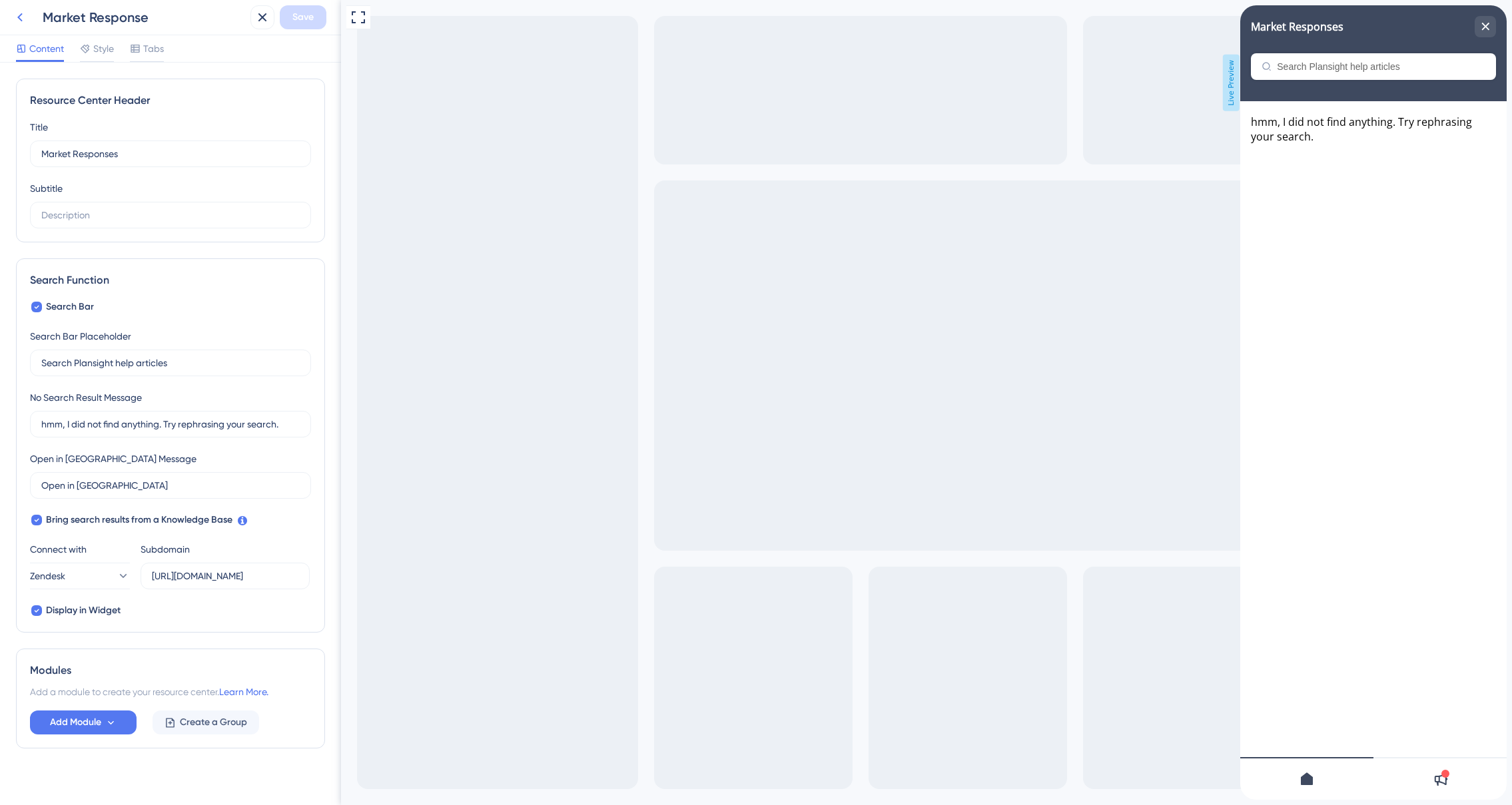
click at [20, 18] on icon at bounding box center [20, 17] width 5 height 9
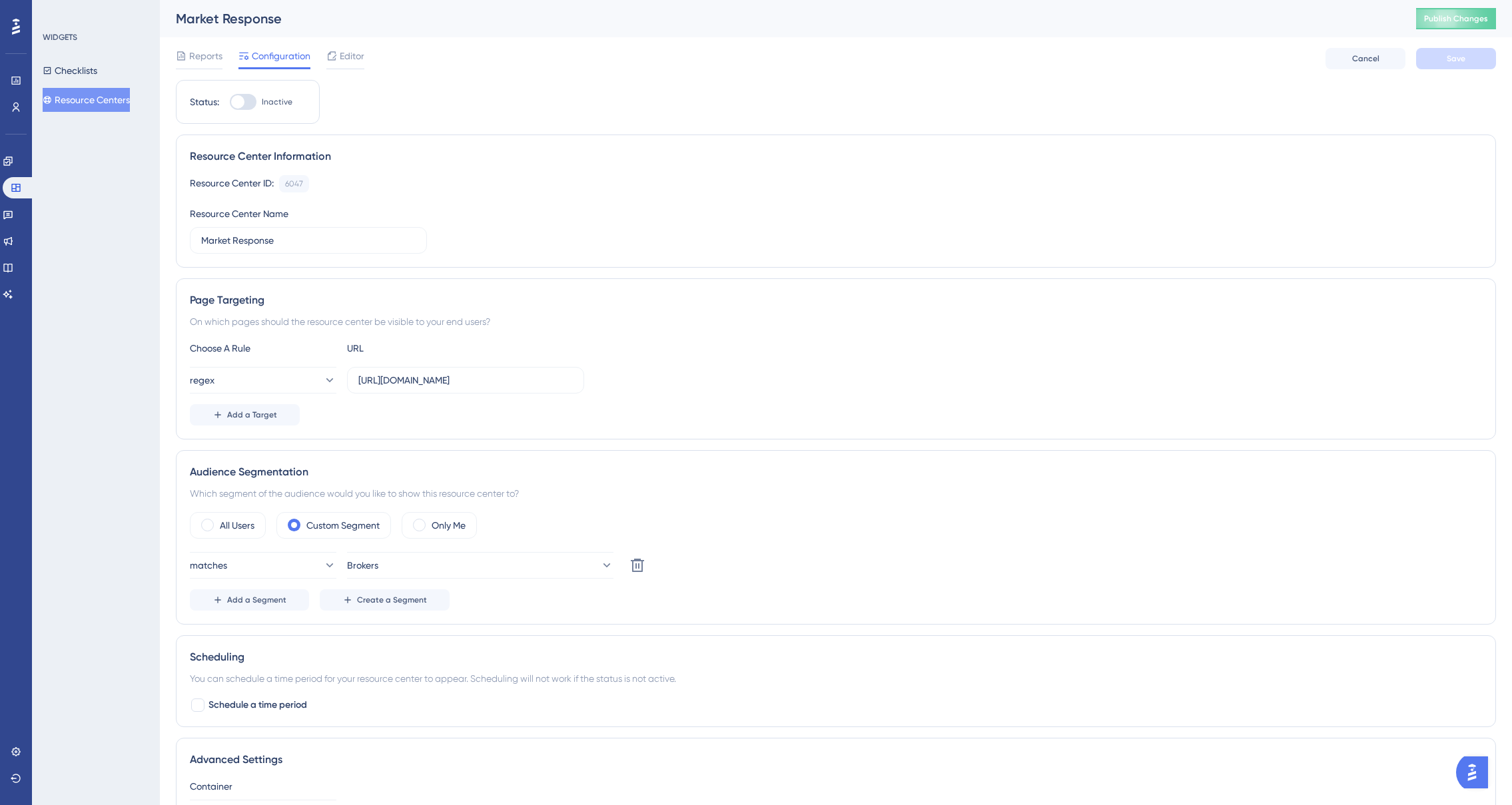
click at [250, 101] on div at bounding box center [243, 101] width 26 height 16
click at [230, 102] on input "Inactive" at bounding box center [229, 102] width 1 height 1
checkbox input "true"
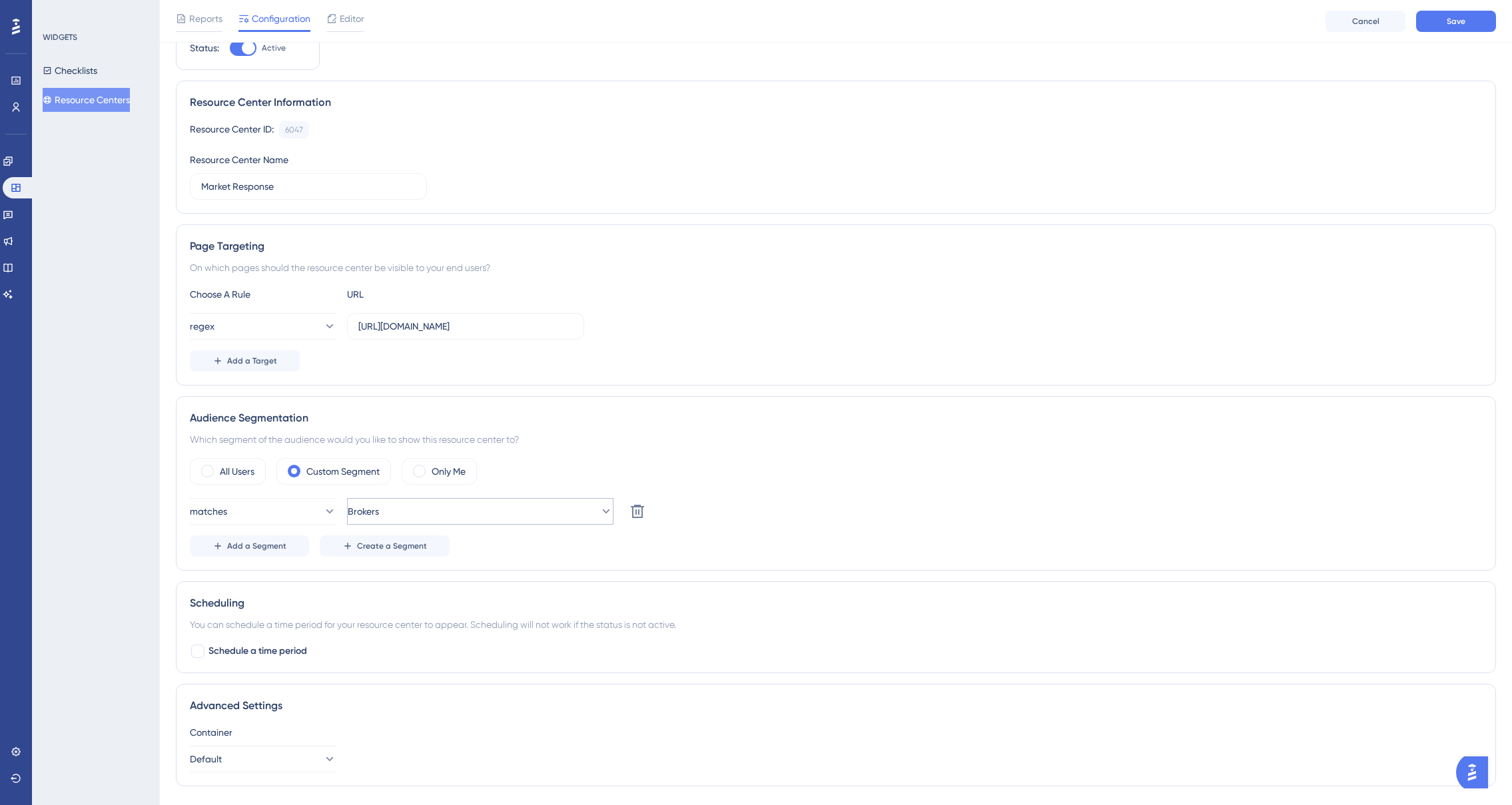
scroll to position [121, 0]
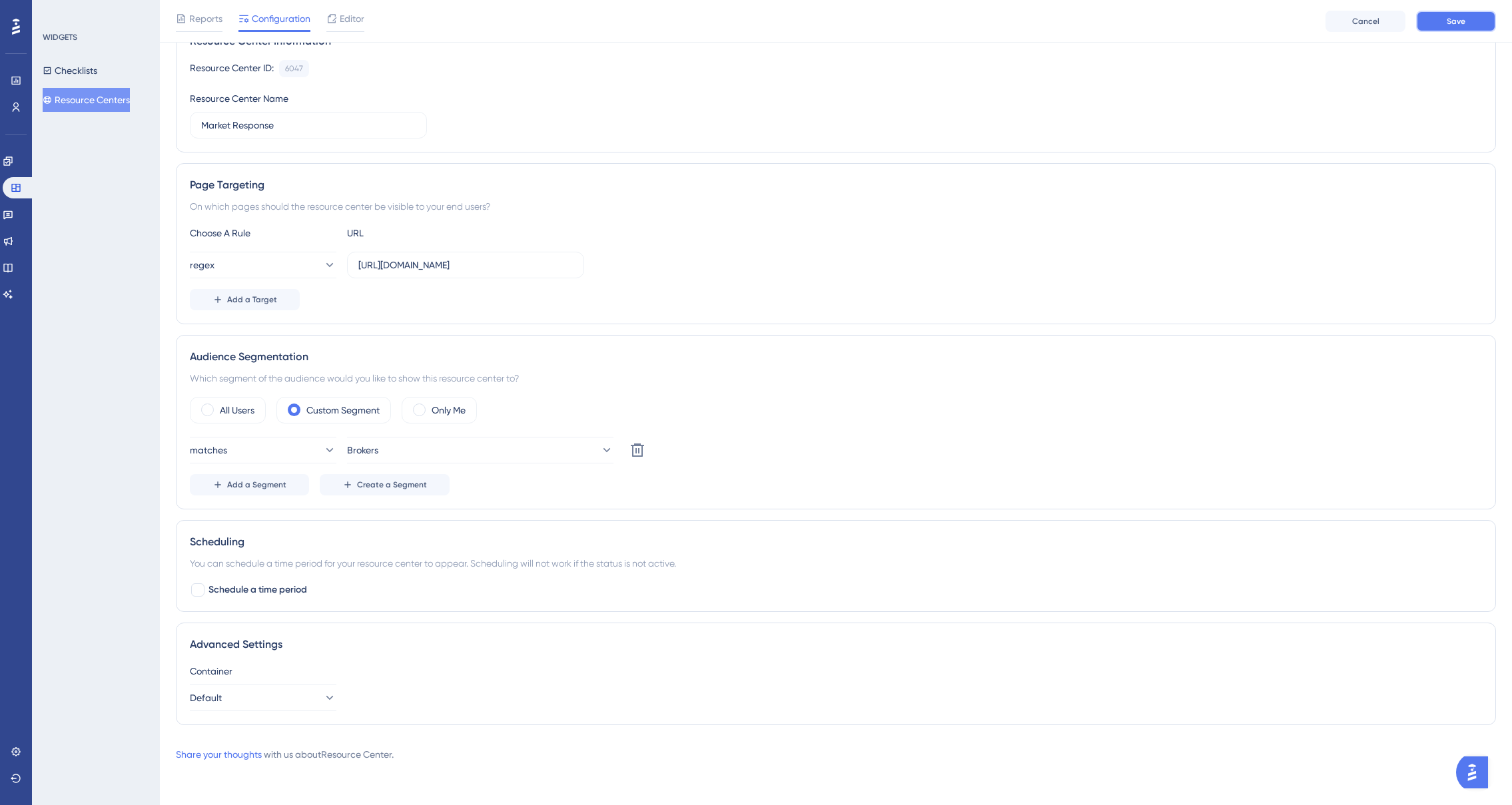
click at [1446, 24] on button "Save" at bounding box center [1456, 21] width 80 height 21
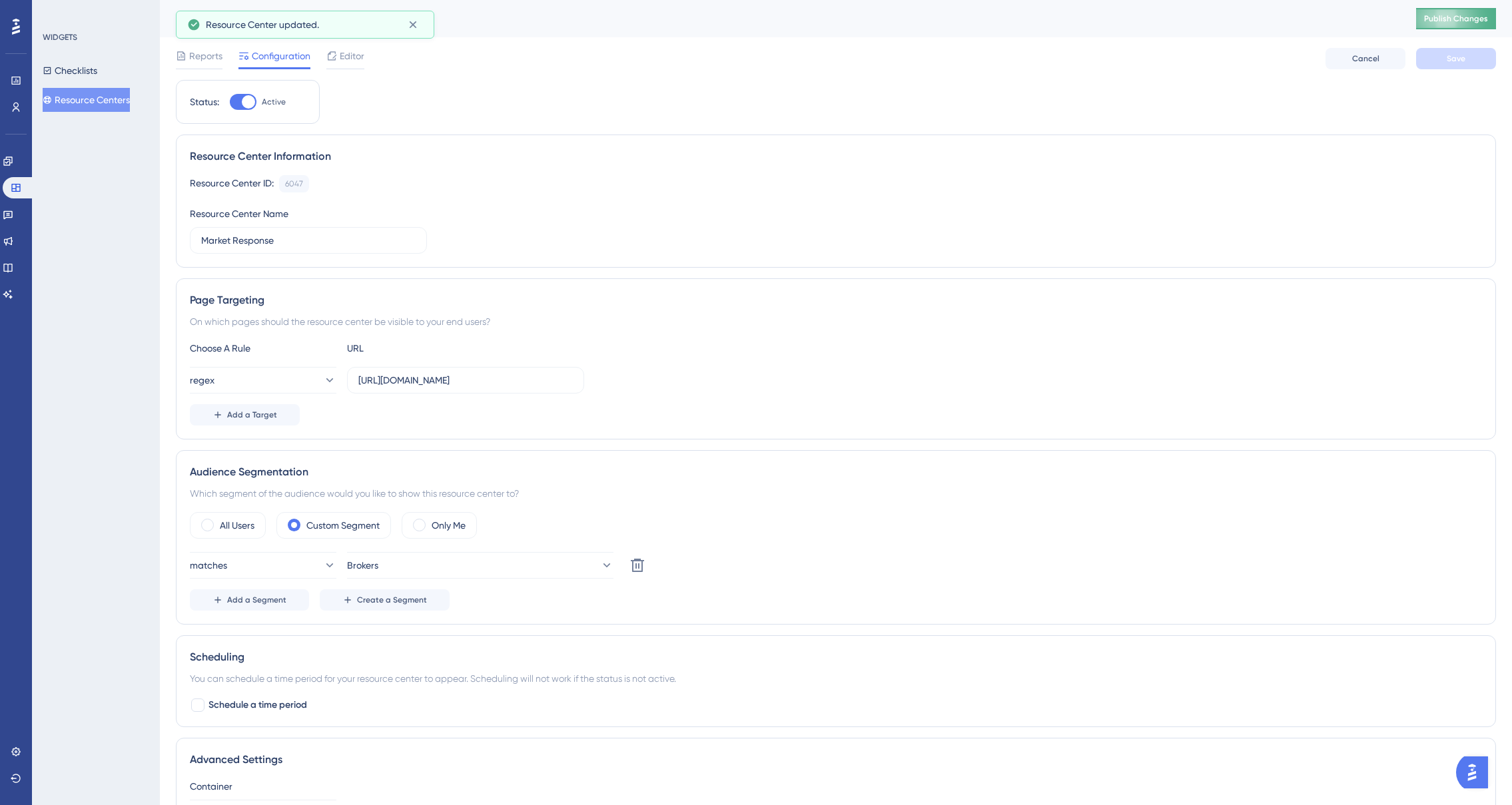
click at [1472, 18] on span "Publish Changes" at bounding box center [1456, 18] width 64 height 10
click at [353, 60] on span "Editor" at bounding box center [352, 56] width 24 height 16
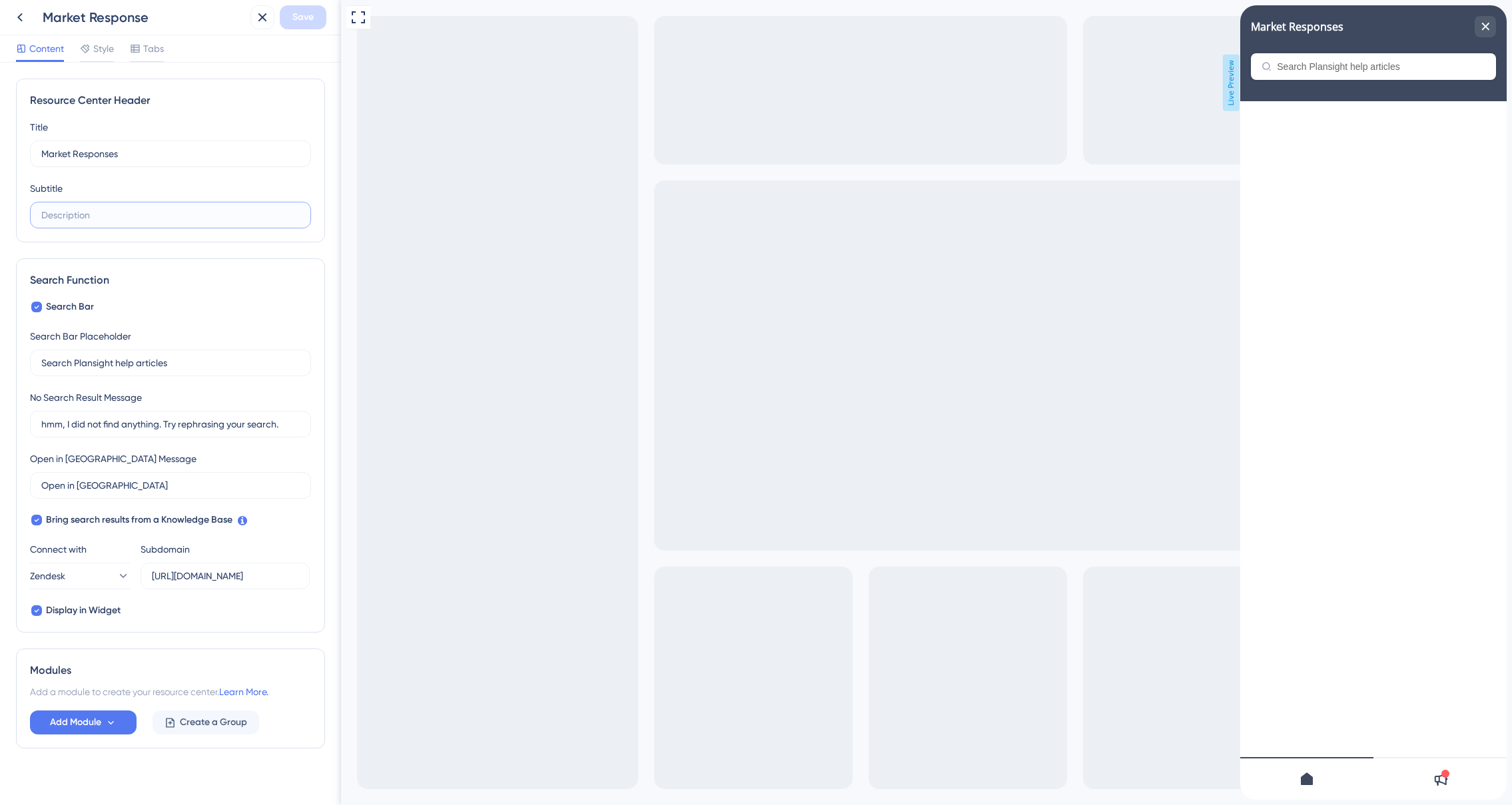
click at [123, 221] on input "text" at bounding box center [171, 215] width 259 height 15
click at [94, 46] on span "Style" at bounding box center [104, 48] width 21 height 16
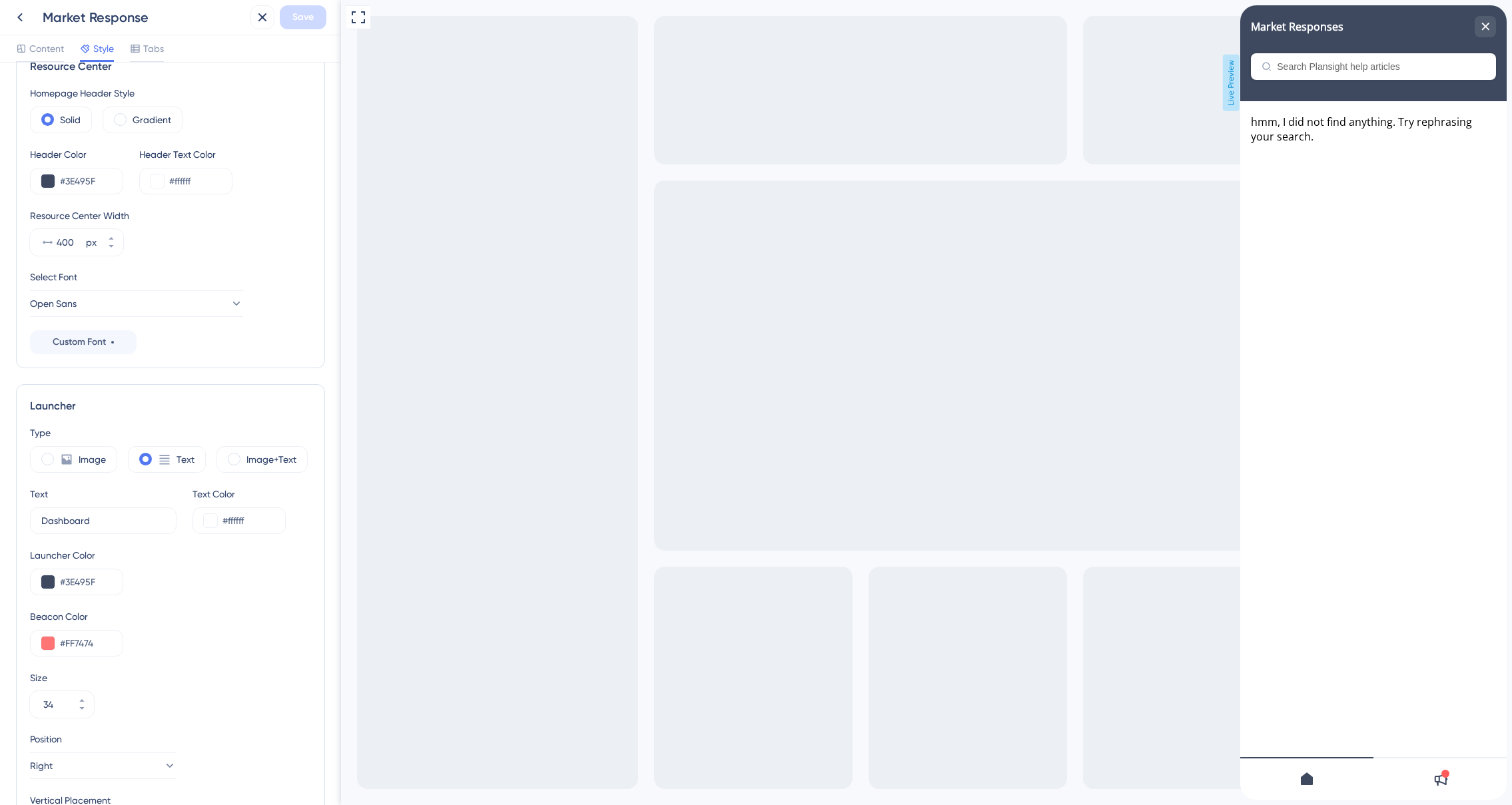
scroll to position [43, 0]
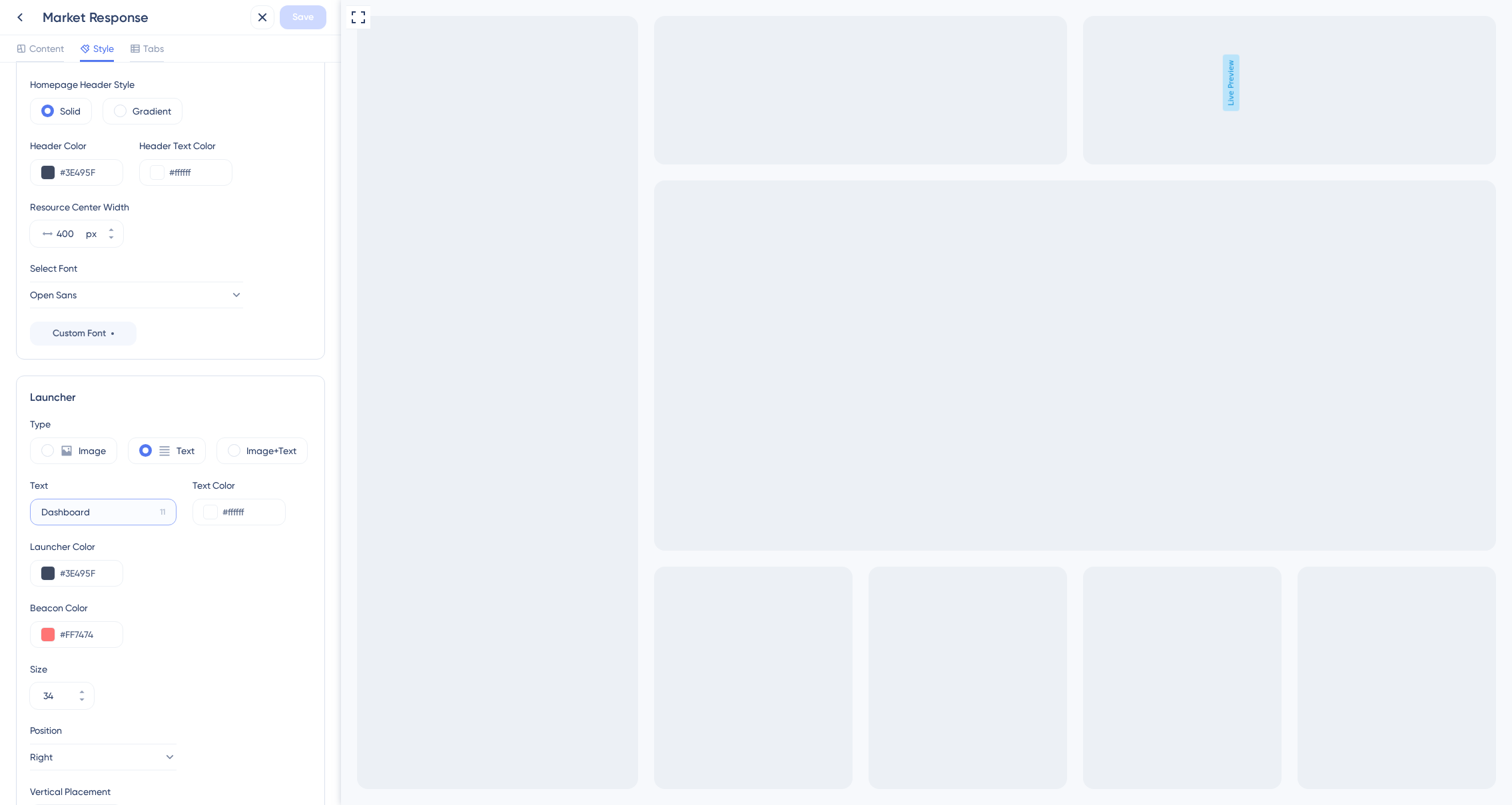
drag, startPoint x: 116, startPoint y: 511, endPoint x: 33, endPoint y: 507, distance: 83.1
click at [33, 507] on label "Dashboard 11" at bounding box center [103, 512] width 147 height 26
type input "Market Response"
drag, startPoint x: 275, startPoint y: 593, endPoint x: 291, endPoint y: 569, distance: 28.8
click at [275, 593] on div "Type Image Text Image+Text Text Market Response 5 Text Color #ffffff Launcher C…" at bounding box center [170, 623] width 281 height 415
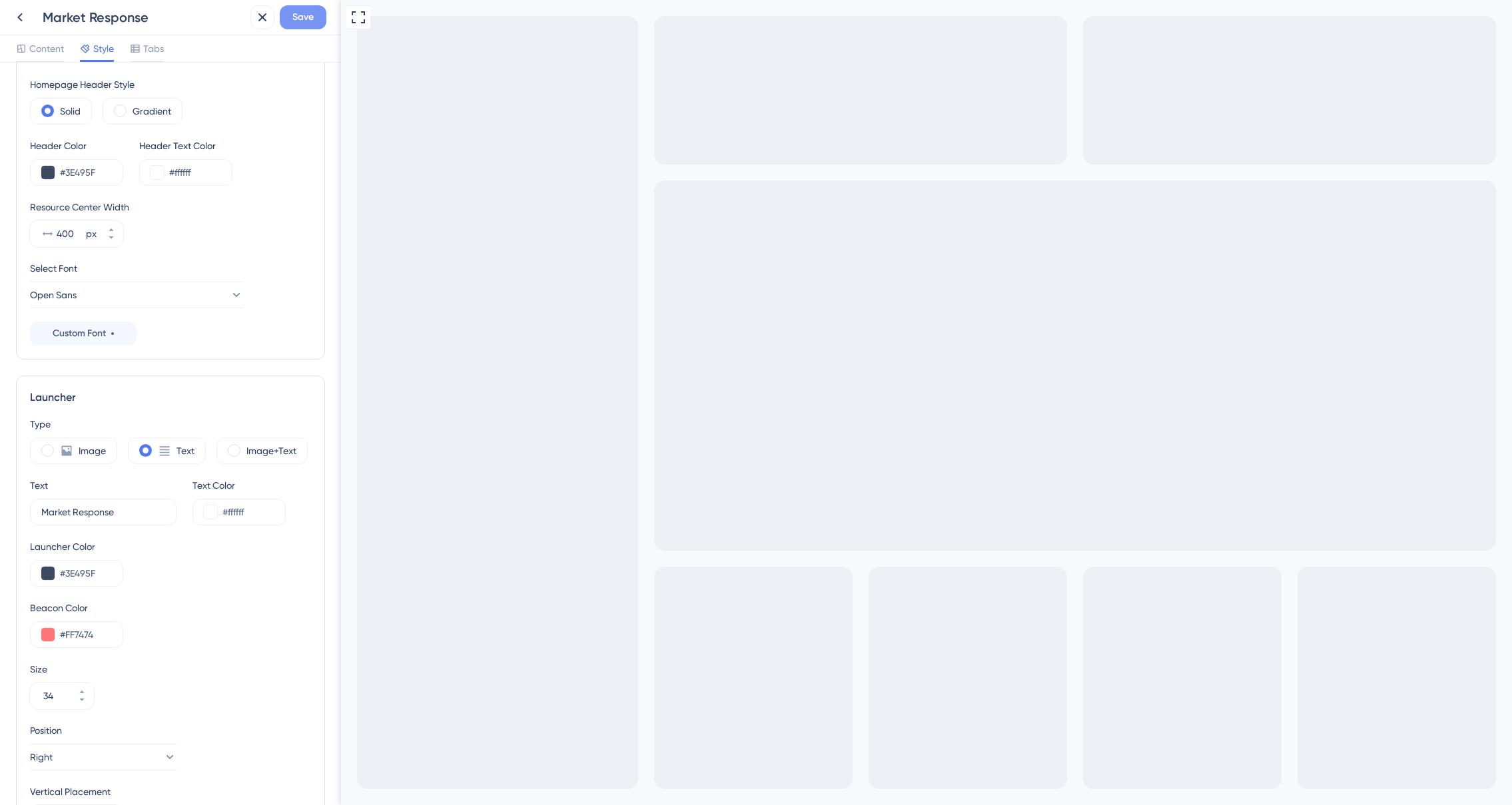
click at [295, 21] on span "Save" at bounding box center [303, 17] width 21 height 16
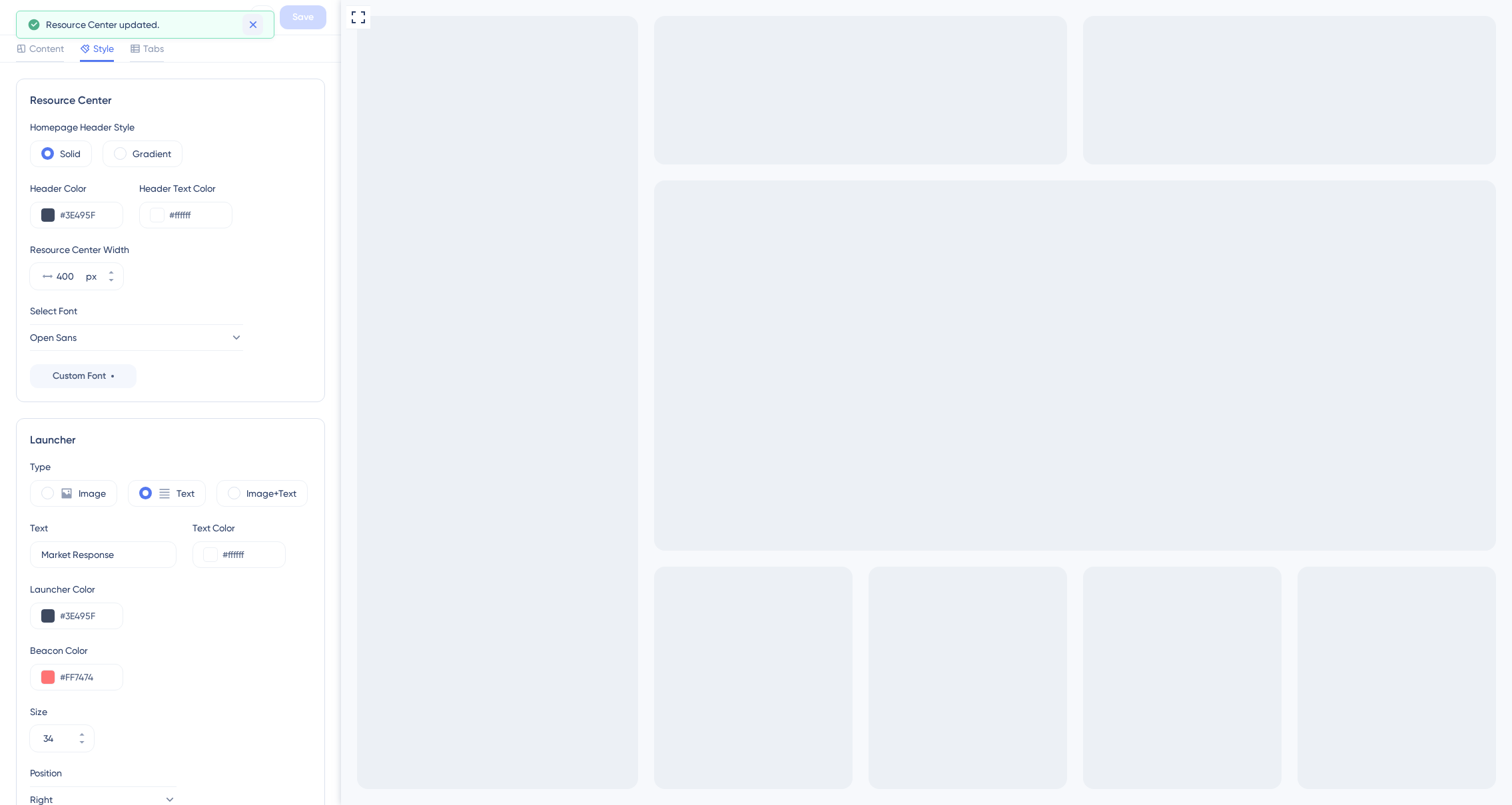
click at [249, 23] on icon at bounding box center [253, 24] width 13 height 13
click at [21, 15] on icon at bounding box center [20, 17] width 5 height 9
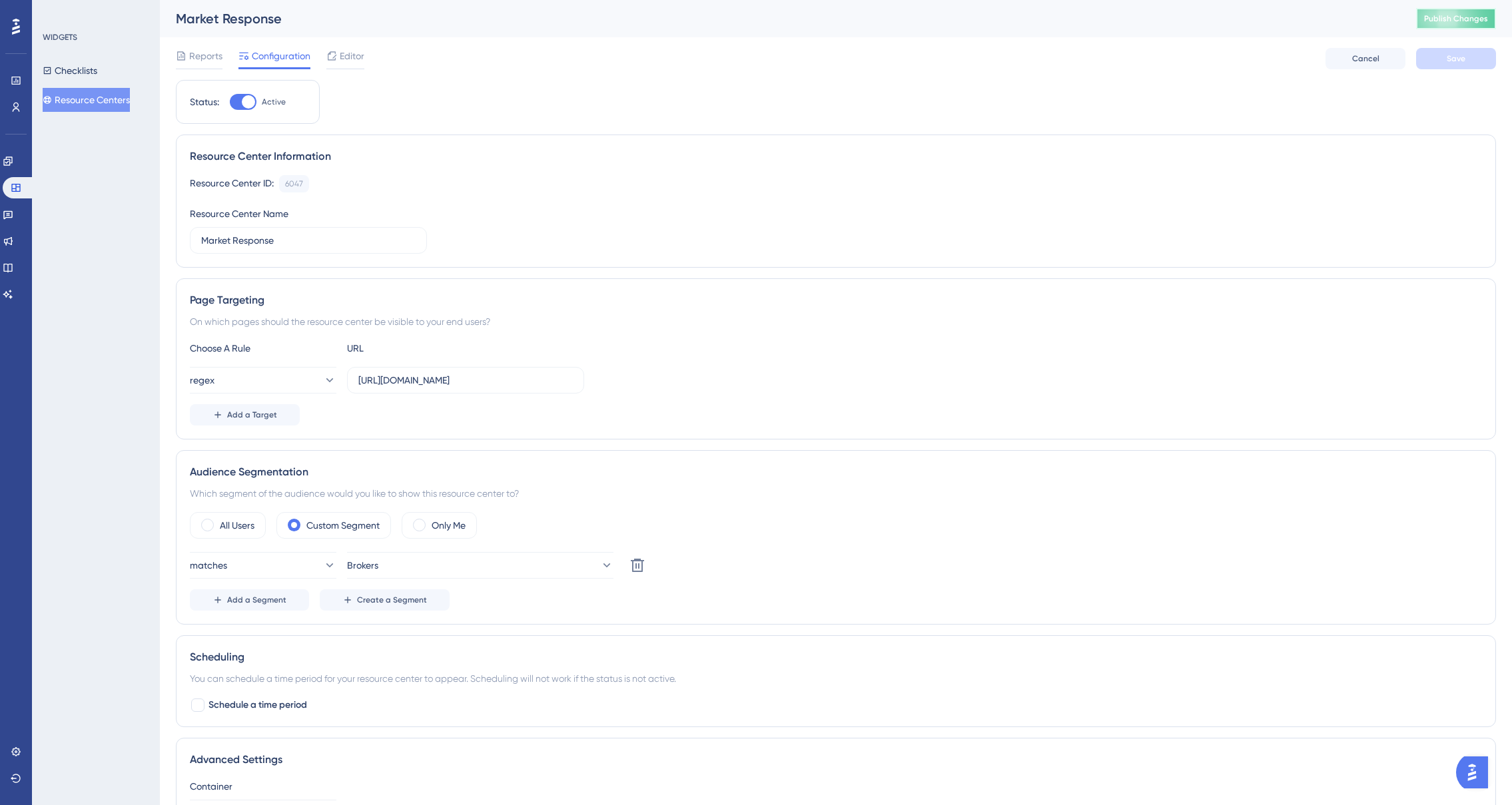
click at [1452, 21] on span "Publish Changes" at bounding box center [1456, 18] width 64 height 10
click at [345, 52] on span "Editor" at bounding box center [352, 56] width 24 height 16
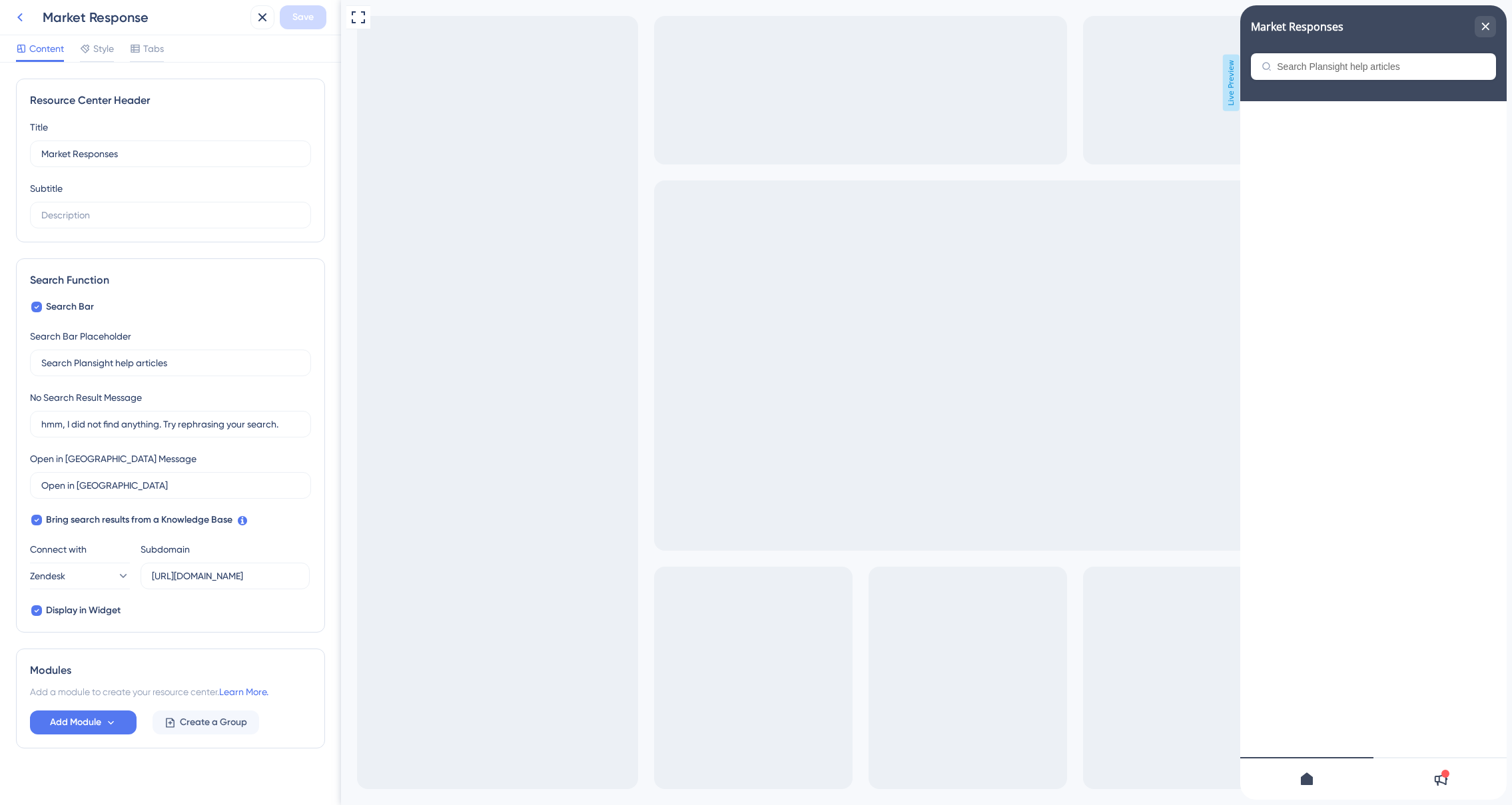
click at [22, 21] on icon at bounding box center [20, 17] width 16 height 16
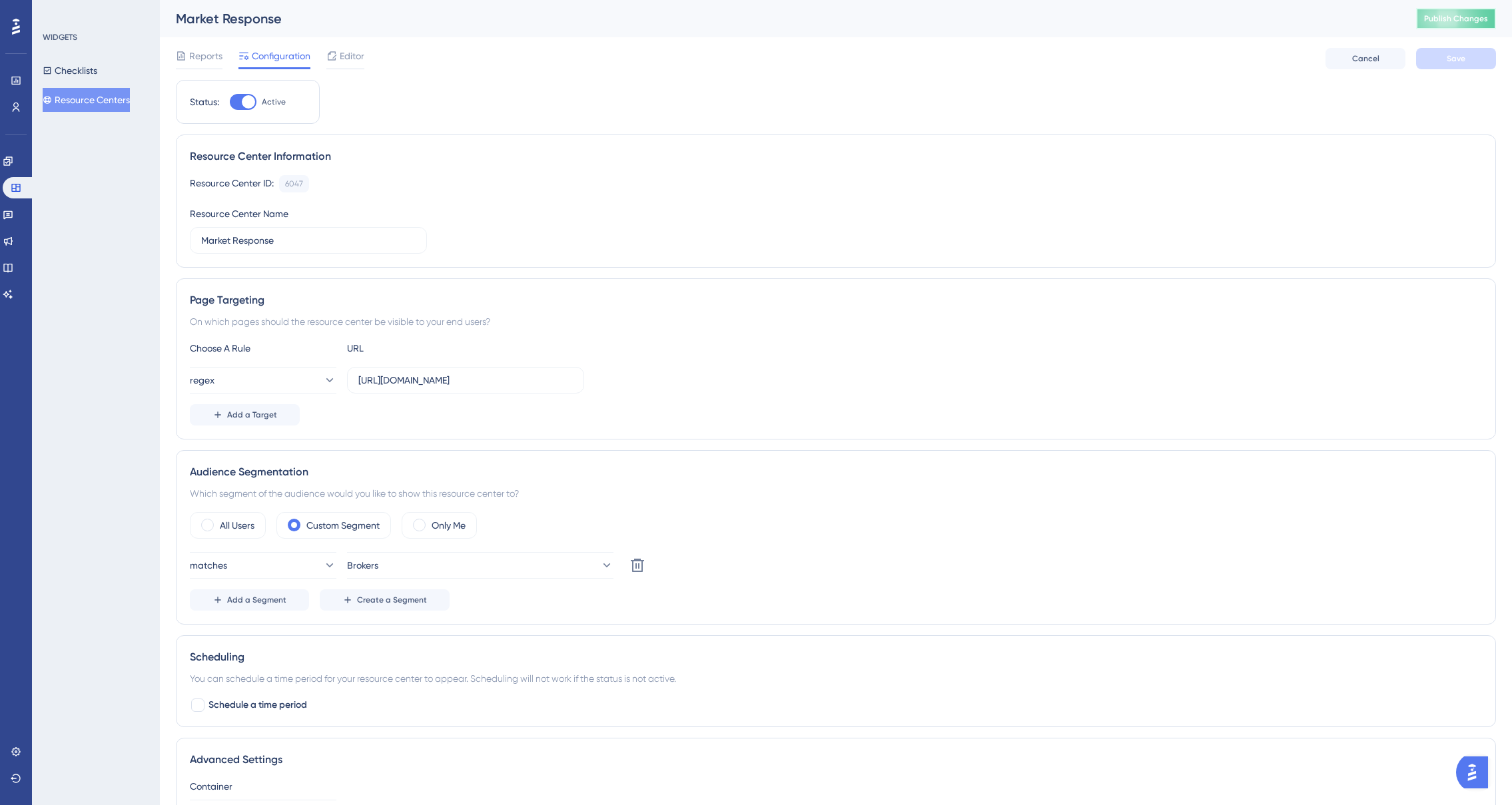
click at [1453, 21] on span "Publish Changes" at bounding box center [1456, 18] width 64 height 10
